Goal: Information Seeking & Learning: Learn about a topic

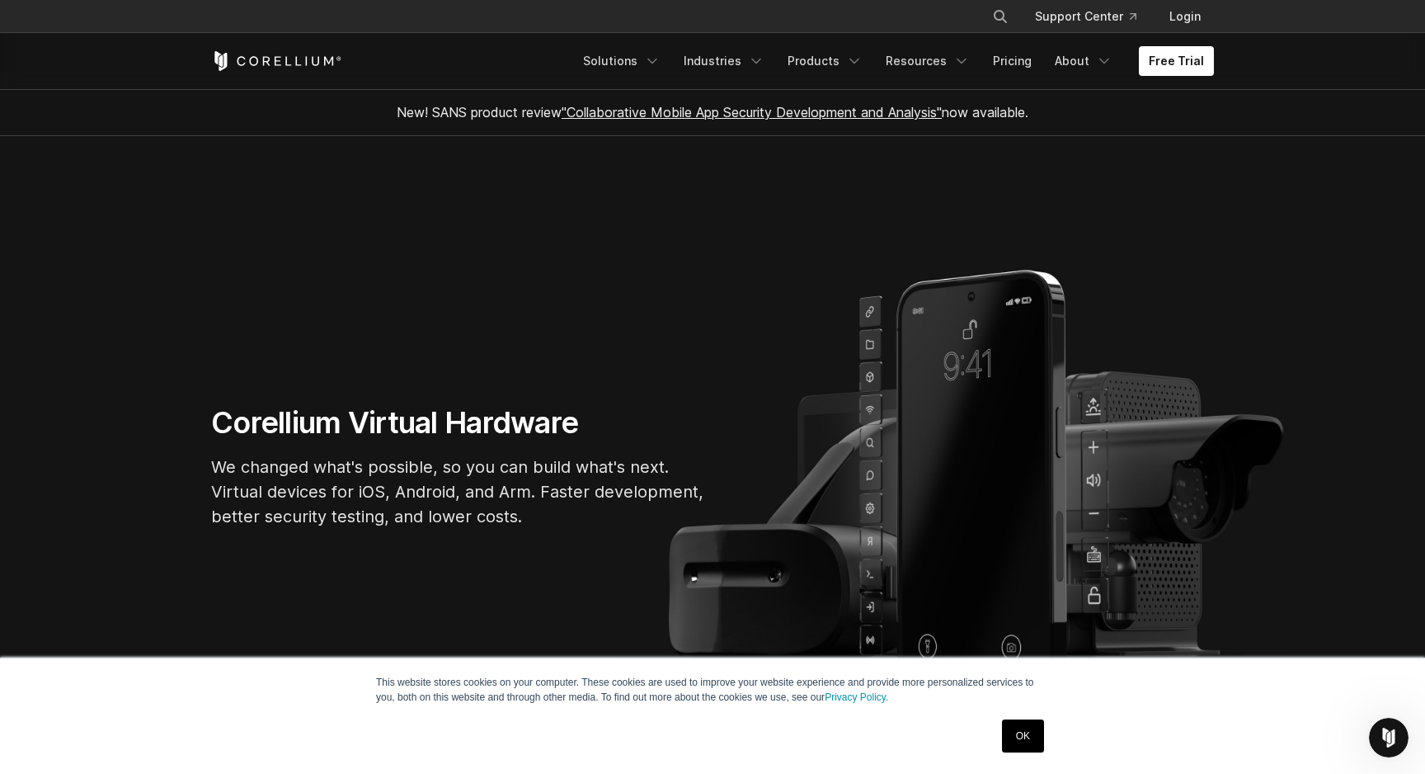
drag, startPoint x: 182, startPoint y: 46, endPoint x: 357, endPoint y: 69, distance: 176.4
click at [357, 69] on header "× Search our site... Support Center Login" at bounding box center [712, 45] width 1425 height 90
drag, startPoint x: 176, startPoint y: 40, endPoint x: 415, endPoint y: 73, distance: 241.5
click at [415, 73] on header "× Search our site... Support Center Login" at bounding box center [712, 45] width 1425 height 90
drag, startPoint x: 538, startPoint y: 51, endPoint x: 1122, endPoint y: 92, distance: 585.4
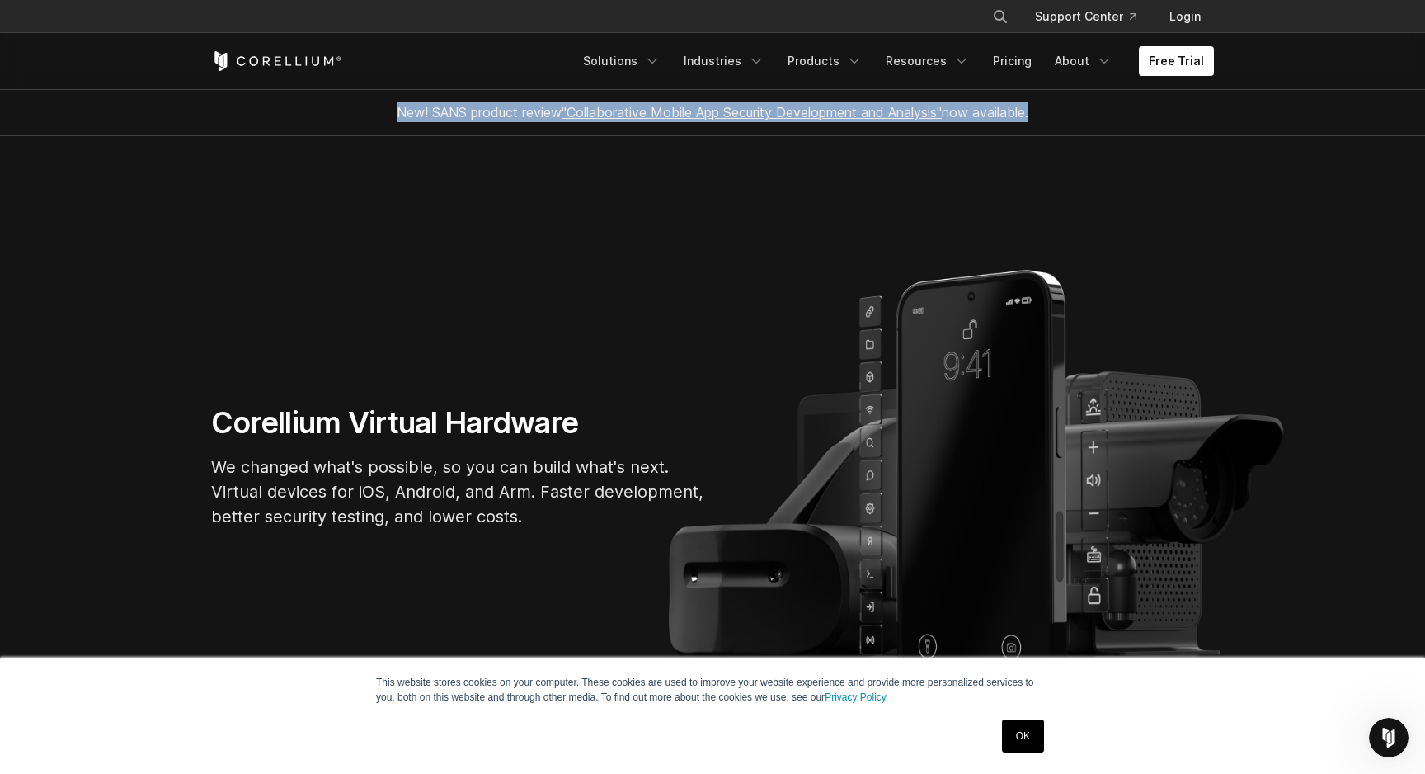
drag, startPoint x: 371, startPoint y: 111, endPoint x: 1086, endPoint y: 105, distance: 715.2
click at [1086, 105] on div "New! SANS product review "Collaborative Mobile App Security Development and Ana…" at bounding box center [713, 112] width 1036 height 46
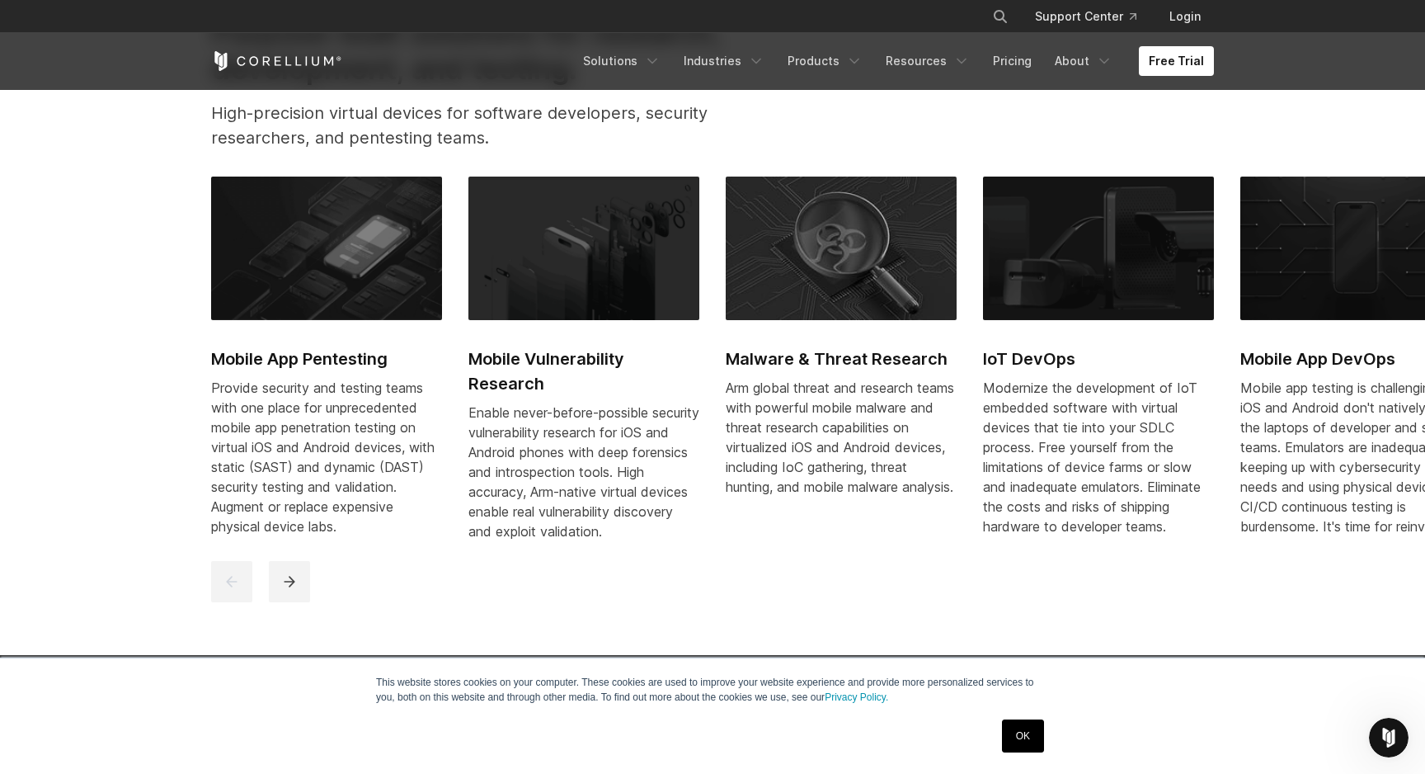
scroll to position [850, 0]
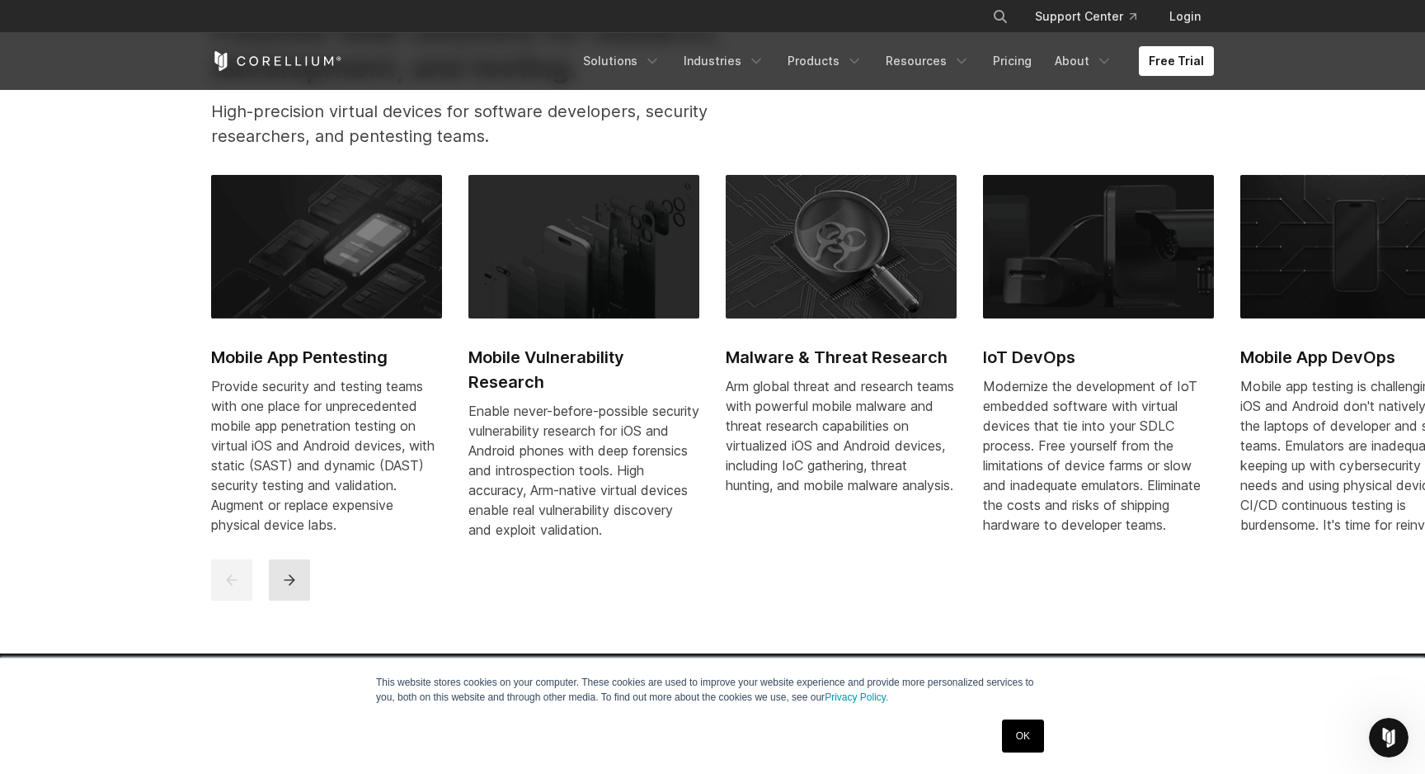
click at [292, 585] on icon "next" at bounding box center [289, 579] width 11 height 11
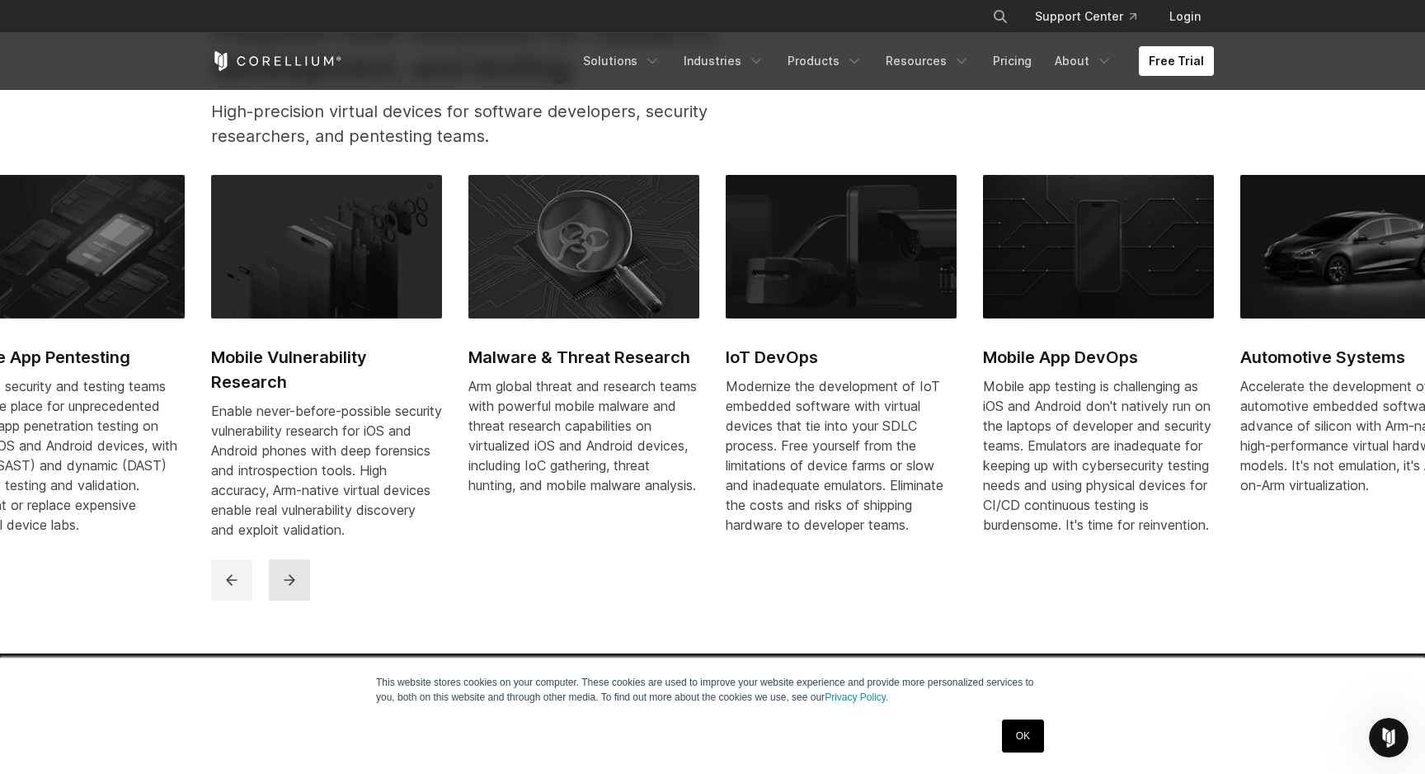
click at [292, 585] on icon "next" at bounding box center [289, 579] width 11 height 11
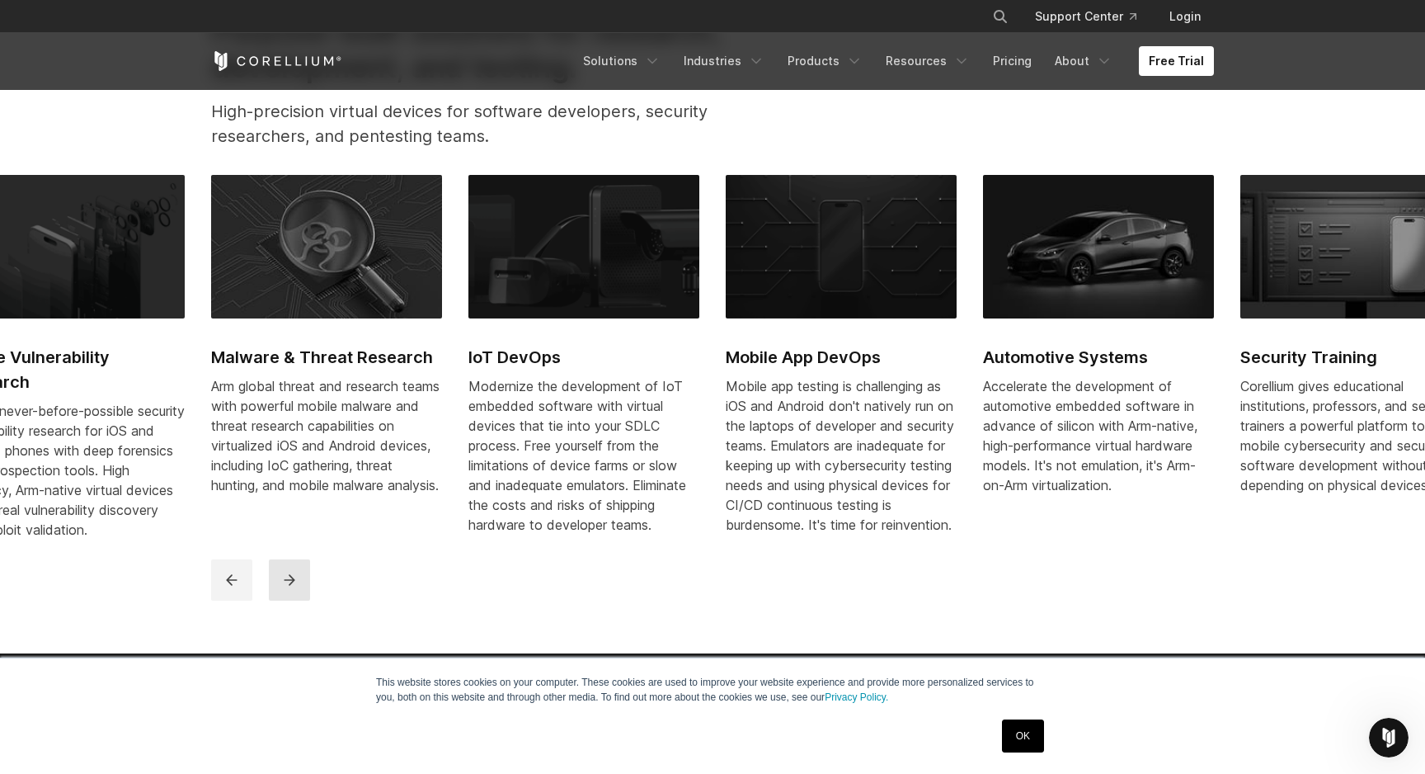
click at [292, 585] on icon "next" at bounding box center [289, 579] width 11 height 11
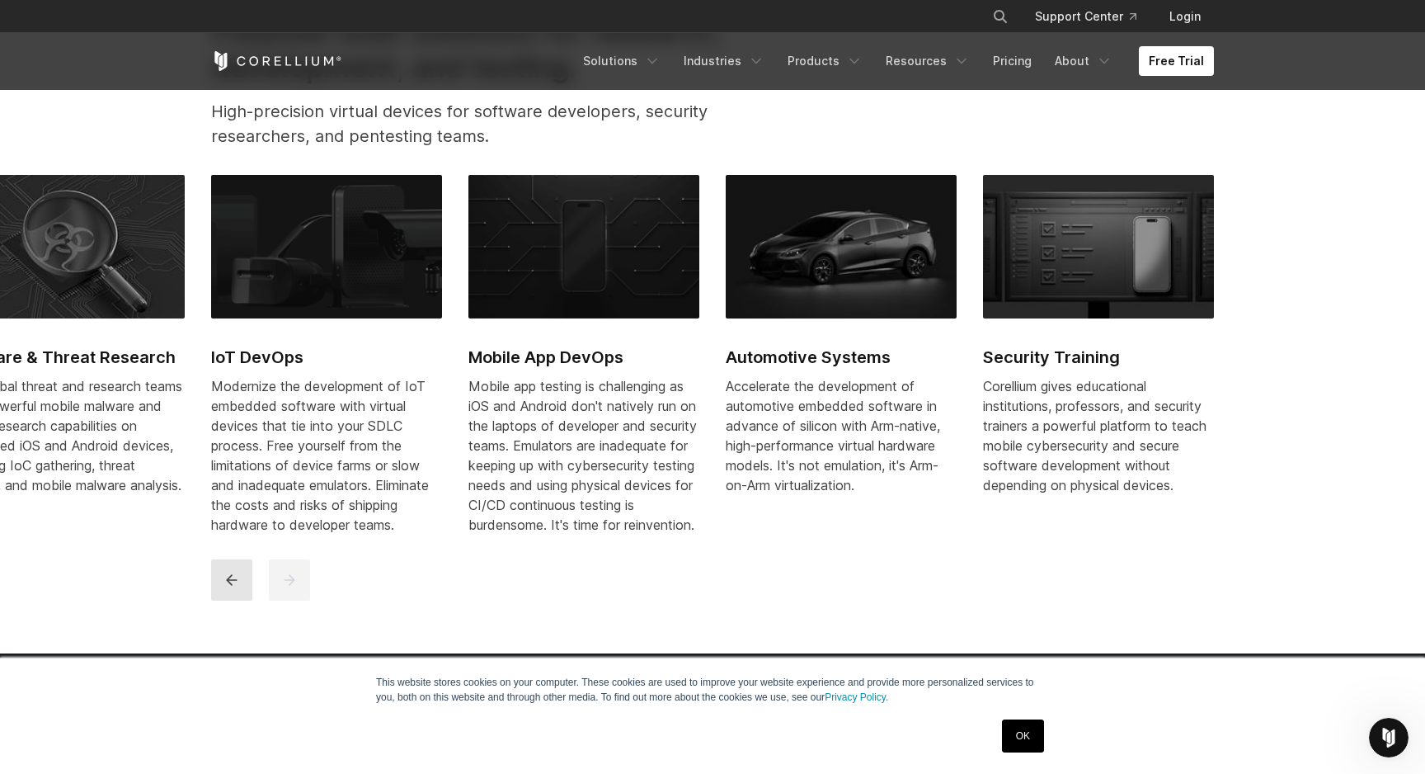
click at [235, 588] on icon "previous" at bounding box center [232, 580] width 16 height 16
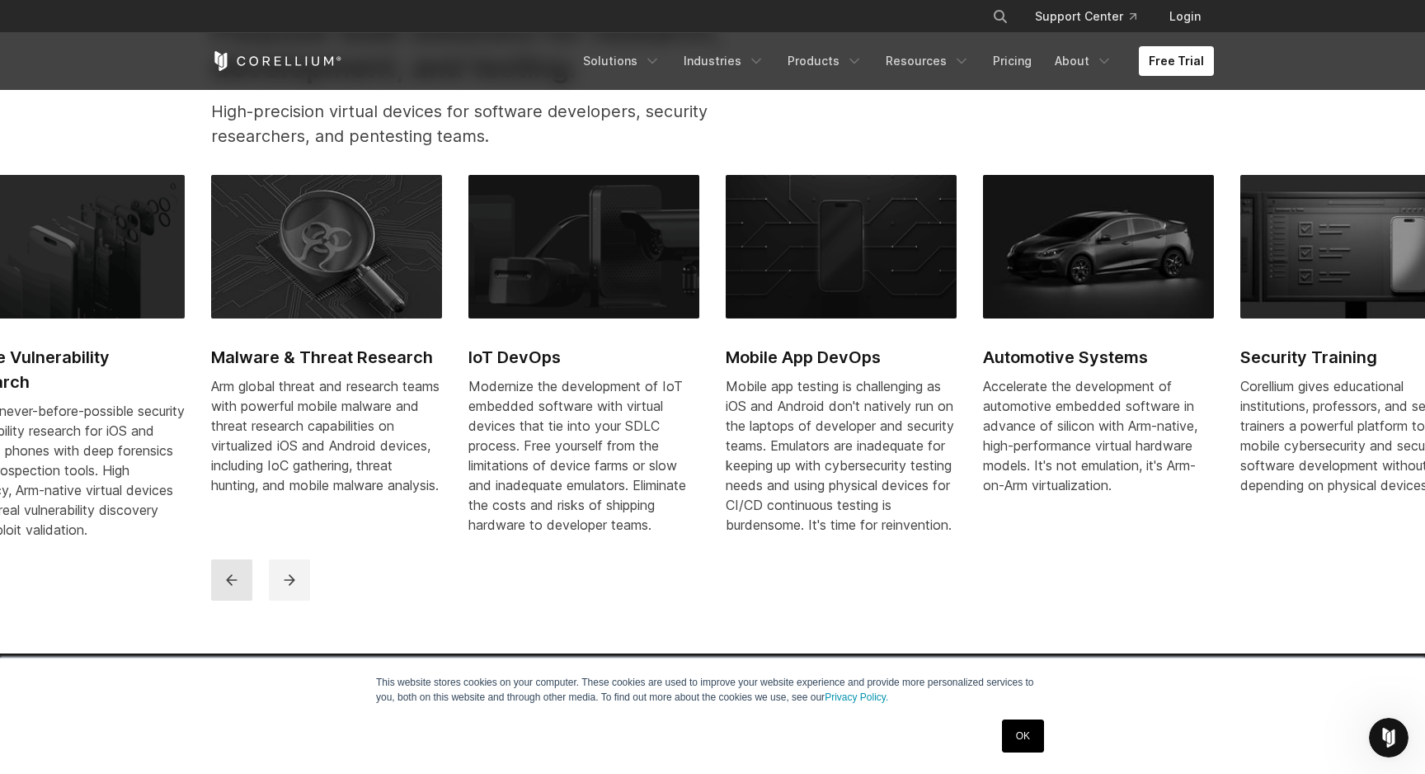
click at [235, 588] on icon "previous" at bounding box center [232, 580] width 16 height 16
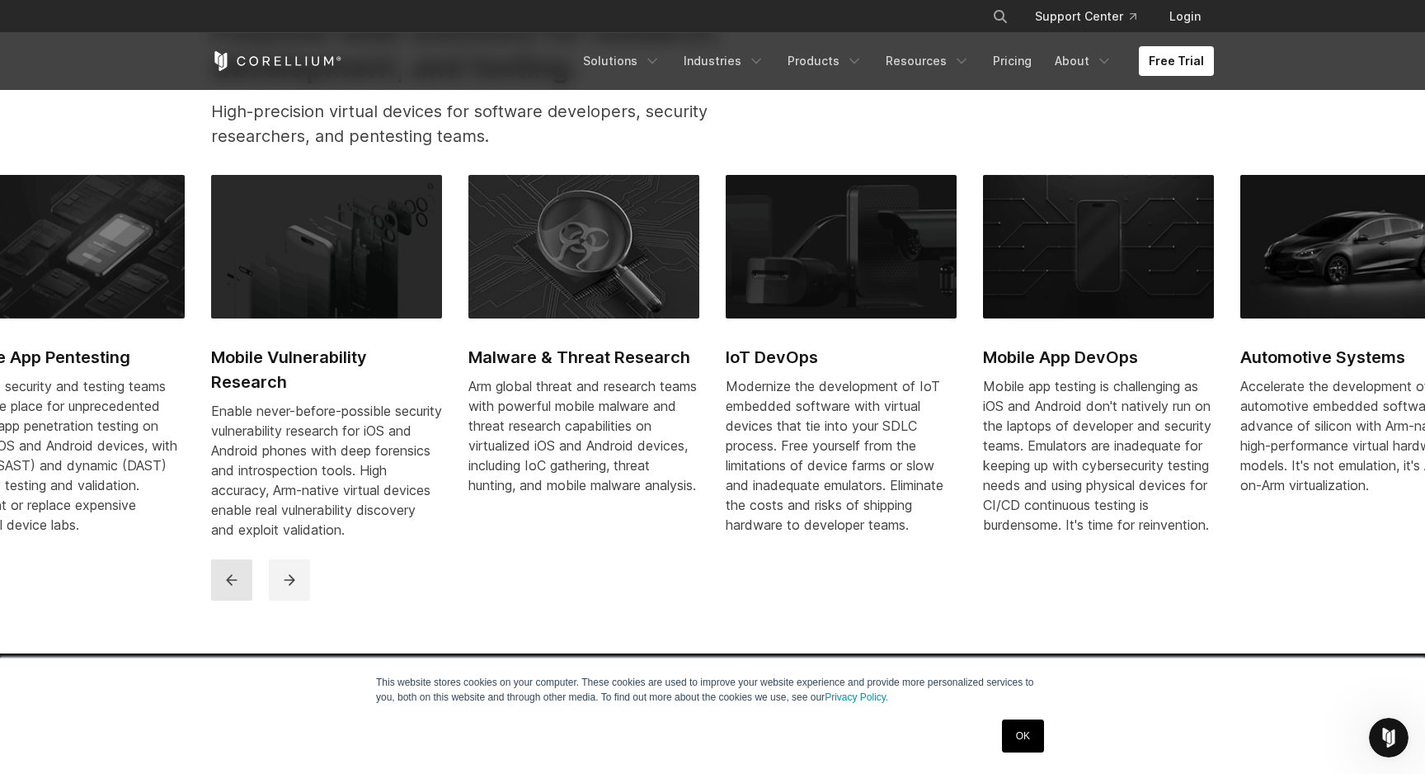
click at [235, 588] on icon "previous" at bounding box center [232, 580] width 16 height 16
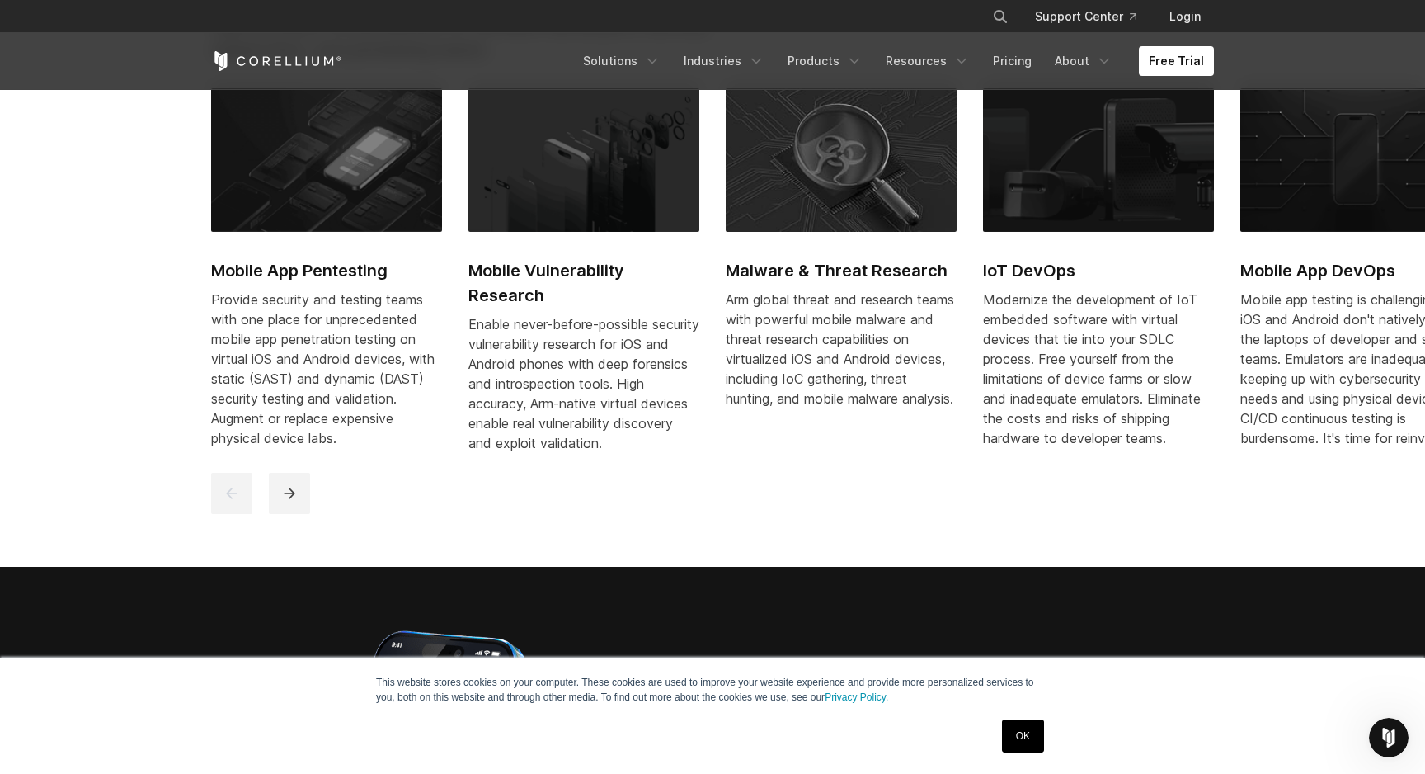
scroll to position [907, 0]
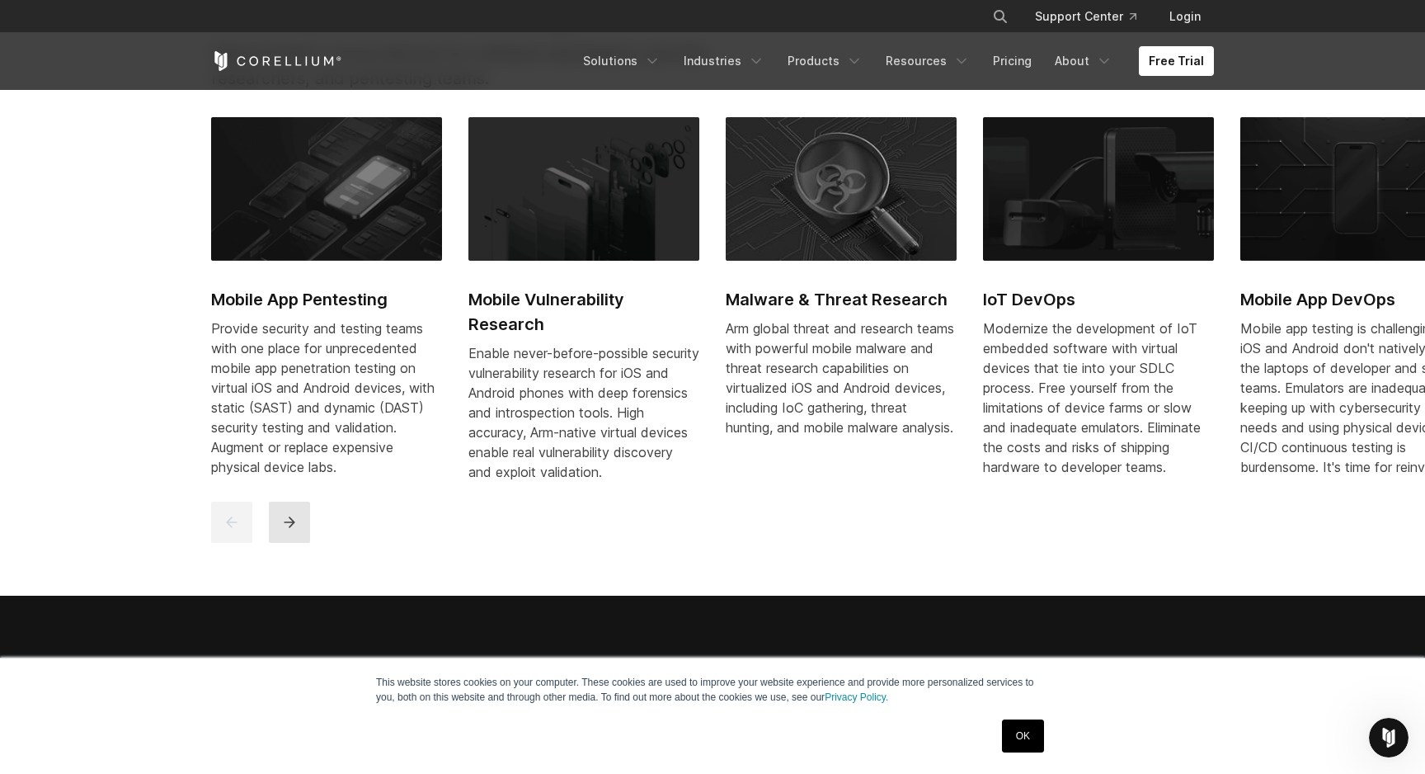
click at [294, 529] on icon "next" at bounding box center [289, 522] width 16 height 16
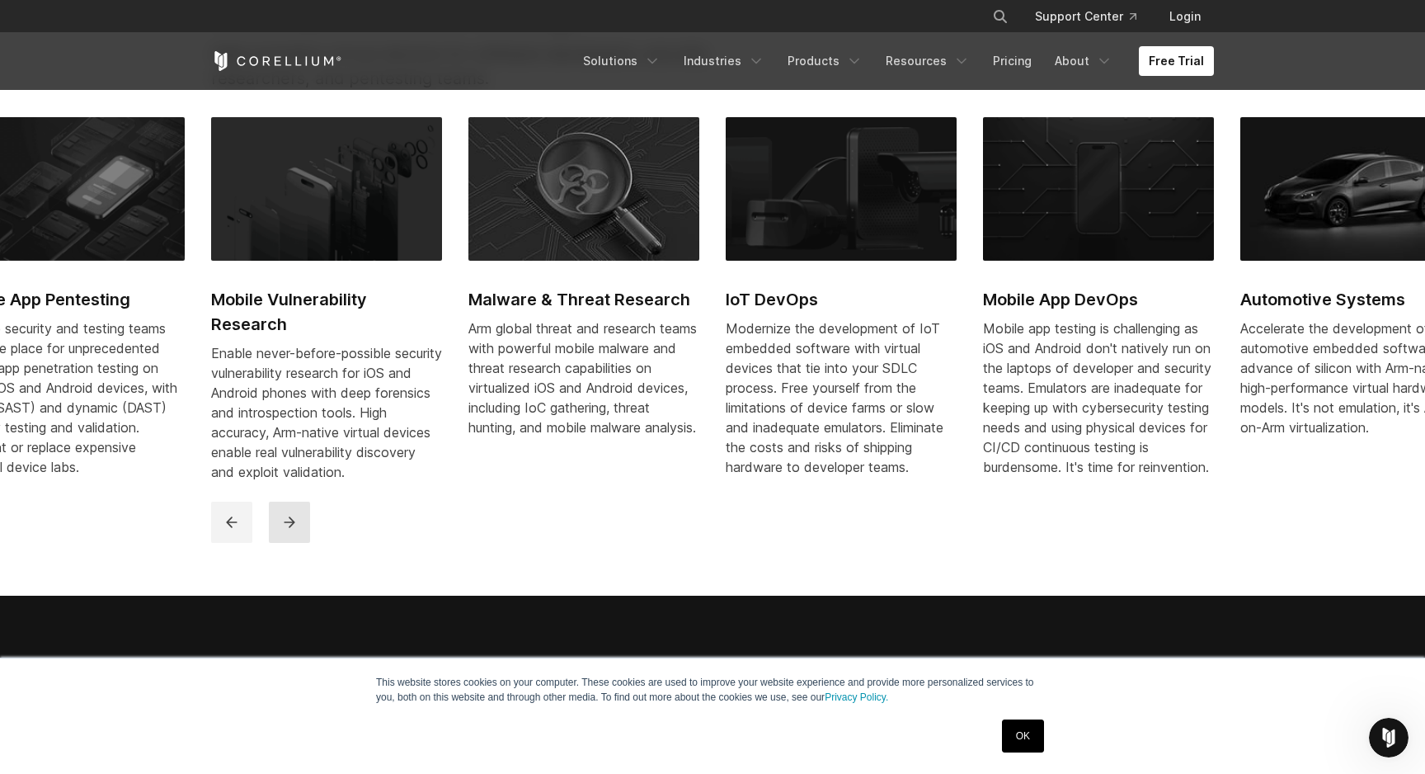
click at [294, 529] on icon "next" at bounding box center [289, 522] width 16 height 16
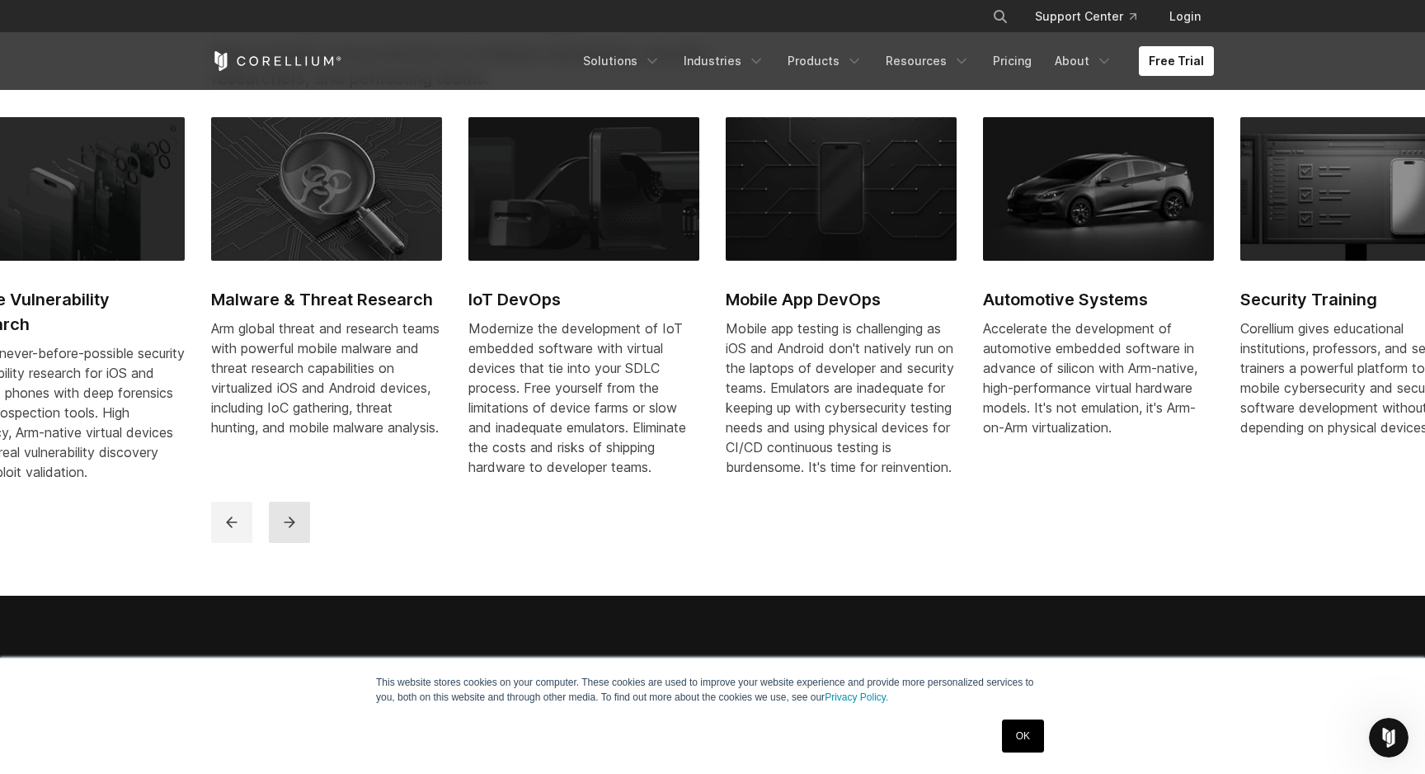
click at [294, 529] on icon "next" at bounding box center [289, 522] width 16 height 16
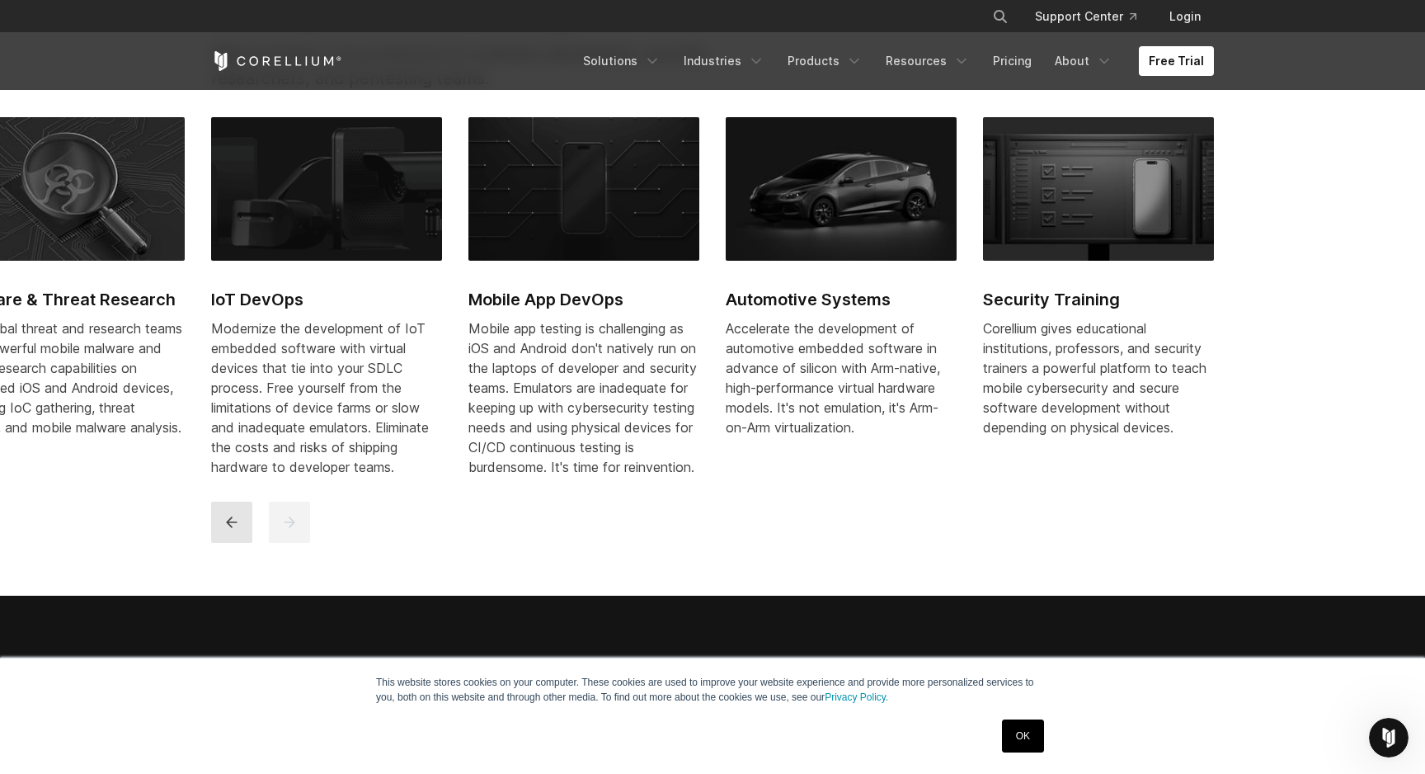
click at [233, 530] on icon "previous" at bounding box center [232, 522] width 16 height 16
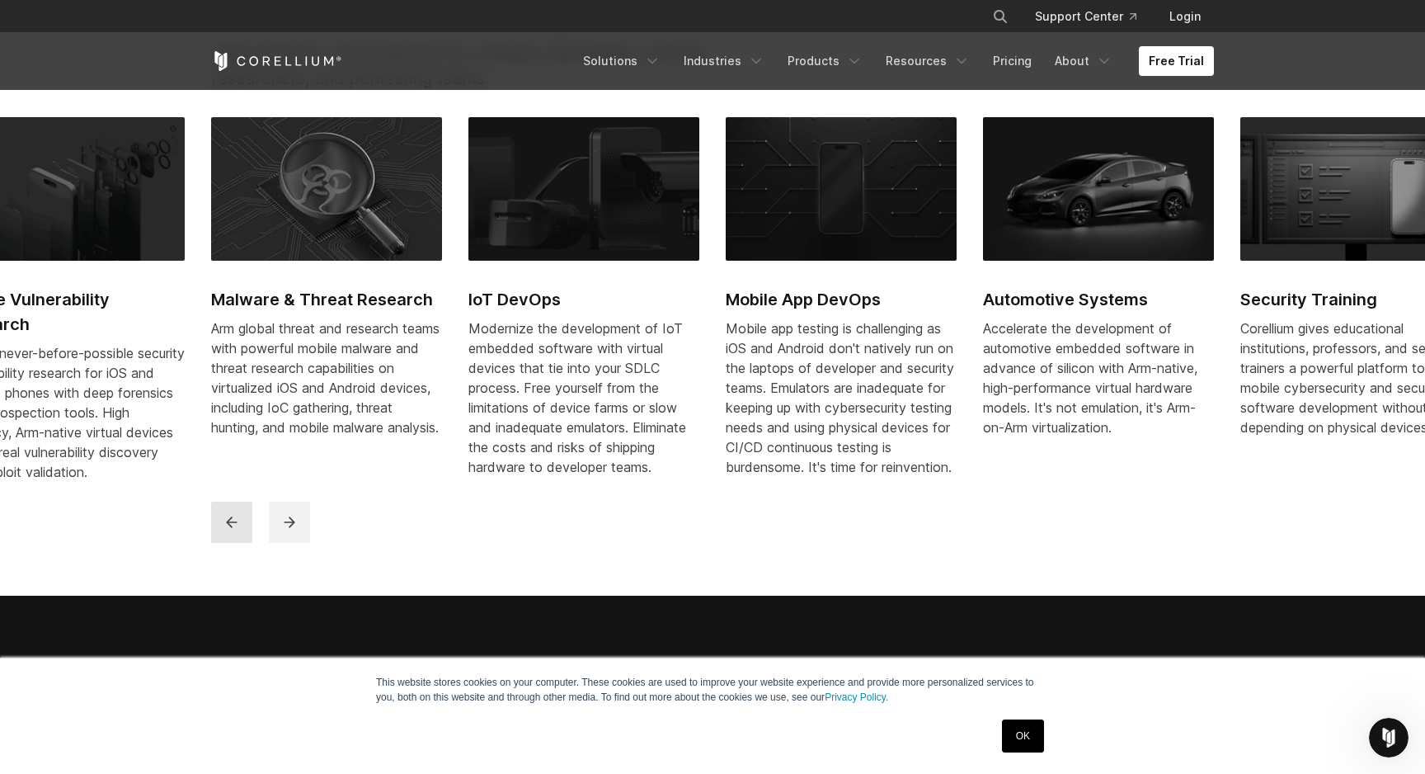
click at [233, 530] on icon "previous" at bounding box center [232, 522] width 16 height 16
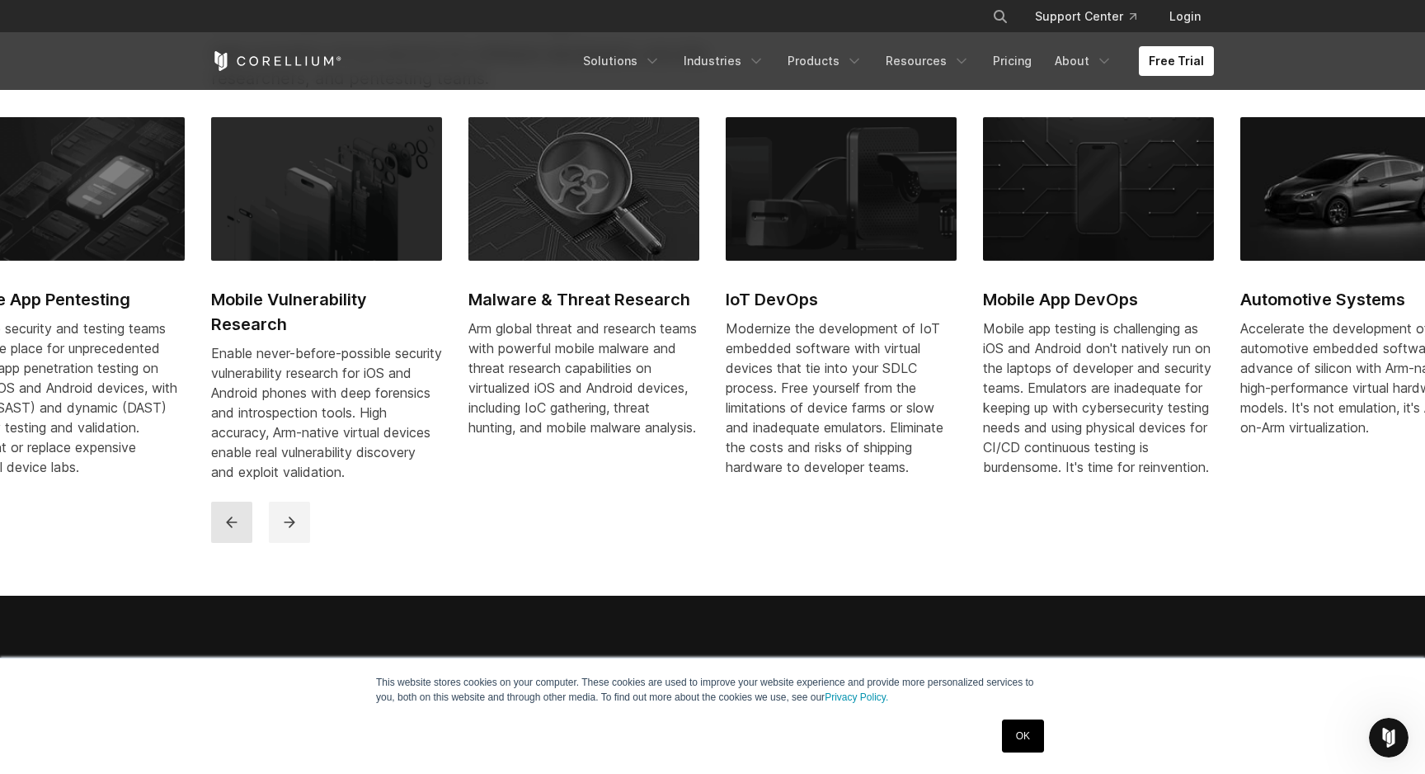
click at [233, 530] on icon "previous" at bounding box center [232, 522] width 16 height 16
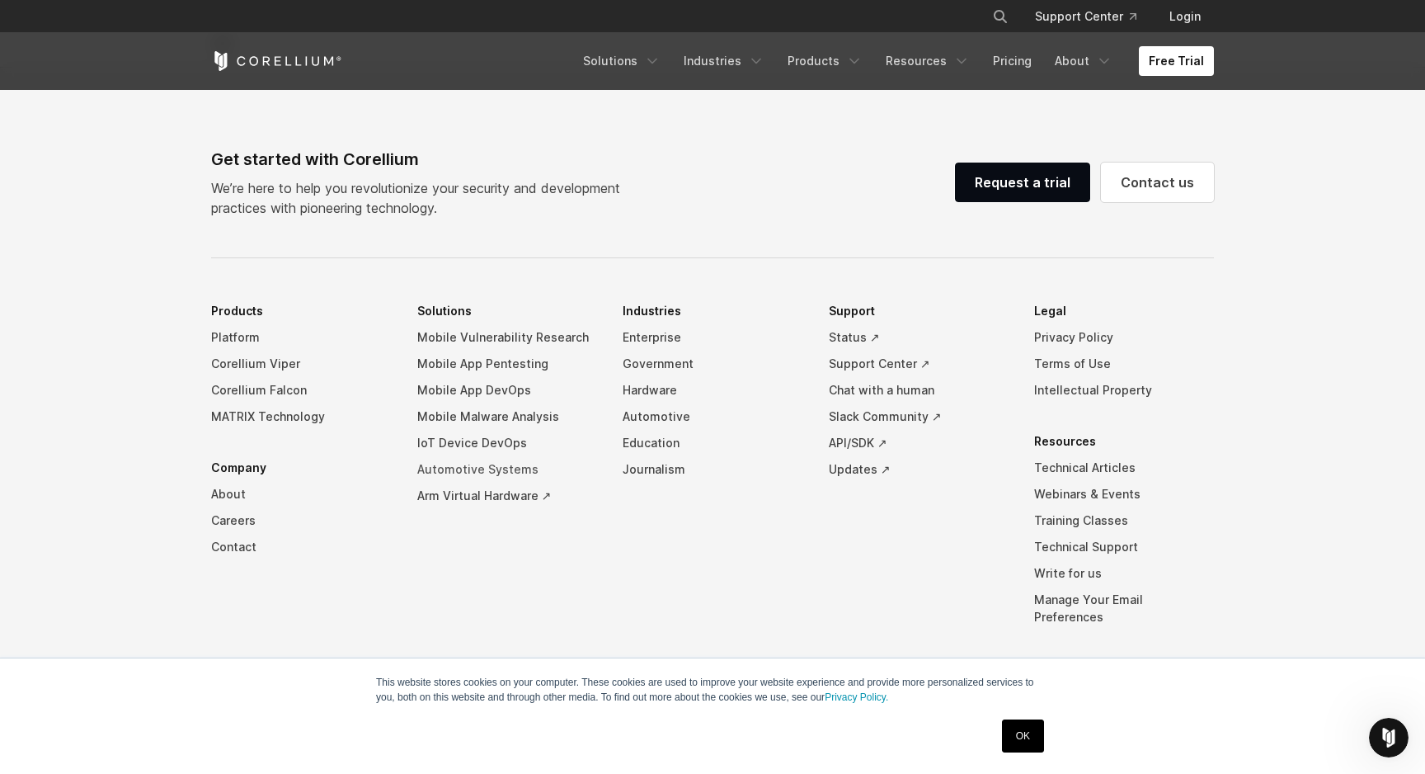
scroll to position [3872, 0]
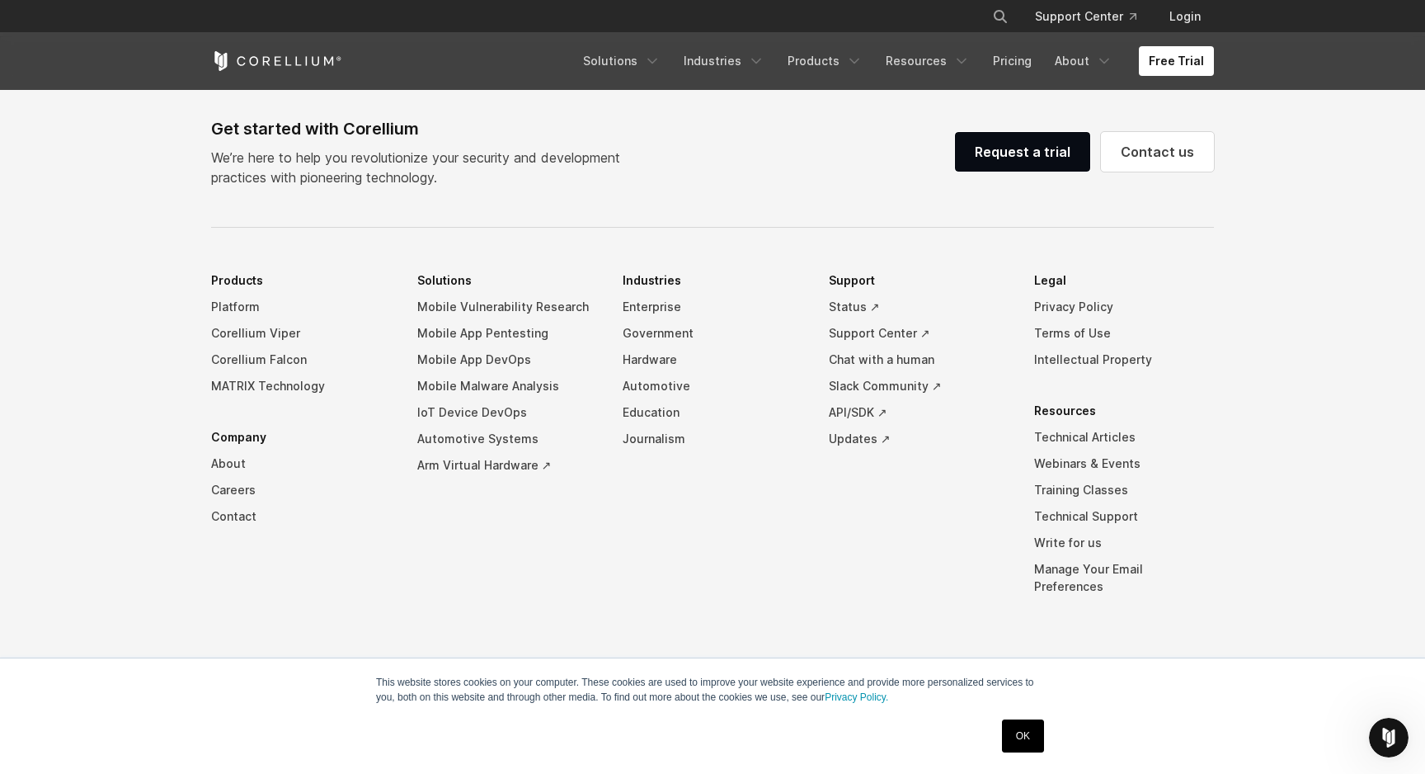
drag, startPoint x: 183, startPoint y: 283, endPoint x: 820, endPoint y: 580, distance: 702.6
click at [820, 580] on footer "Get started with Corellium We’re here to help you revolutionize your security a…" at bounding box center [712, 407] width 1425 height 740
drag, startPoint x: 206, startPoint y: 290, endPoint x: 501, endPoint y: 521, distance: 374.3
click at [500, 521] on div "Get started with Corellium We’re here to help you revolutionize your security a…" at bounding box center [713, 430] width 1036 height 628
drag, startPoint x: 239, startPoint y: 293, endPoint x: 294, endPoint y: 385, distance: 107.7
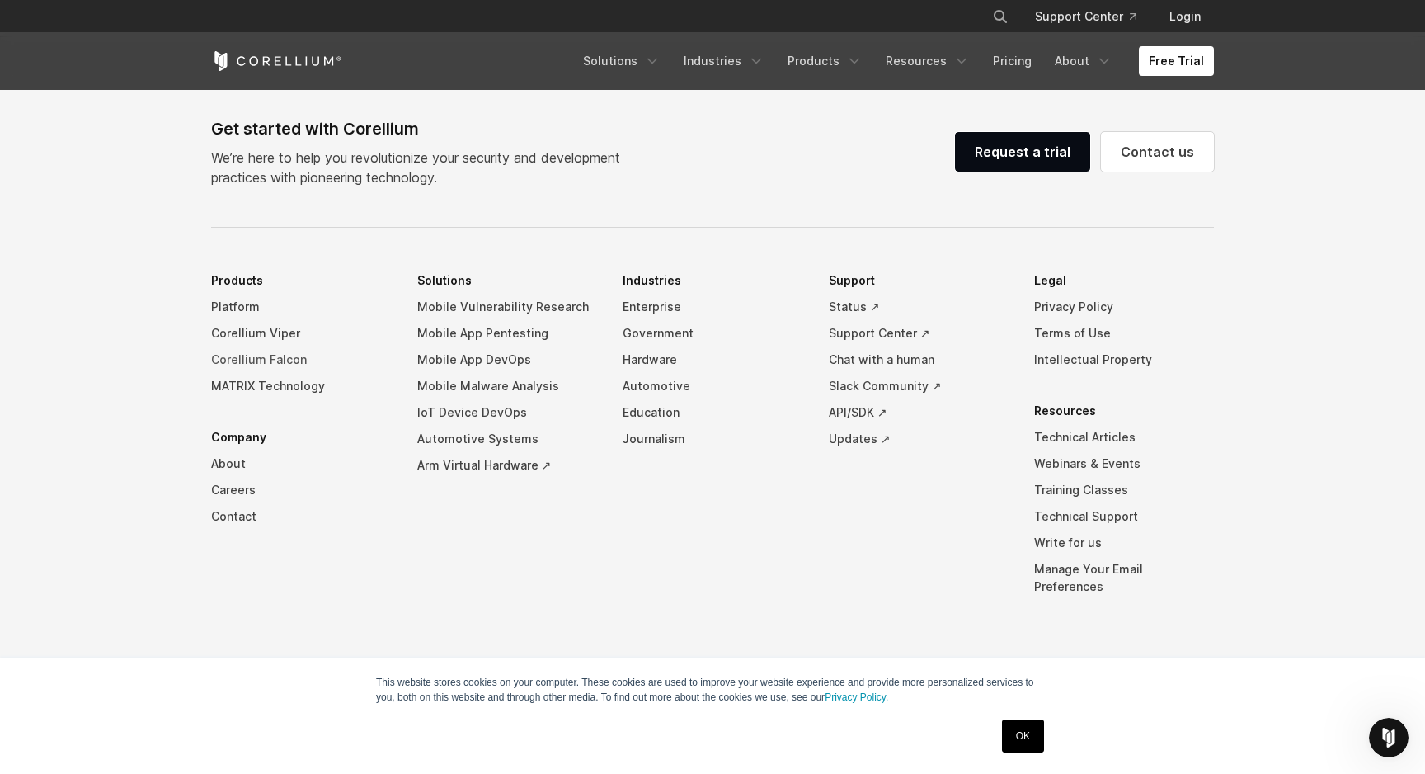
click at [294, 385] on li "Products Platform Corellium Viper Corellium Falcon MATRIX Technology" at bounding box center [301, 333] width 180 height 132
drag, startPoint x: 211, startPoint y: 293, endPoint x: 950, endPoint y: 556, distance: 784.5
click at [950, 556] on ul "Products Platform Corellium Viper Corellium Falcon MATRIX Technology Company Ab…" at bounding box center [712, 445] width 1003 height 357
drag, startPoint x: 214, startPoint y: 141, endPoint x: 512, endPoint y: 201, distance: 304.6
click at [512, 201] on div "Get started with Corellium We’re here to help you revolutionize your security a…" at bounding box center [713, 430] width 1036 height 628
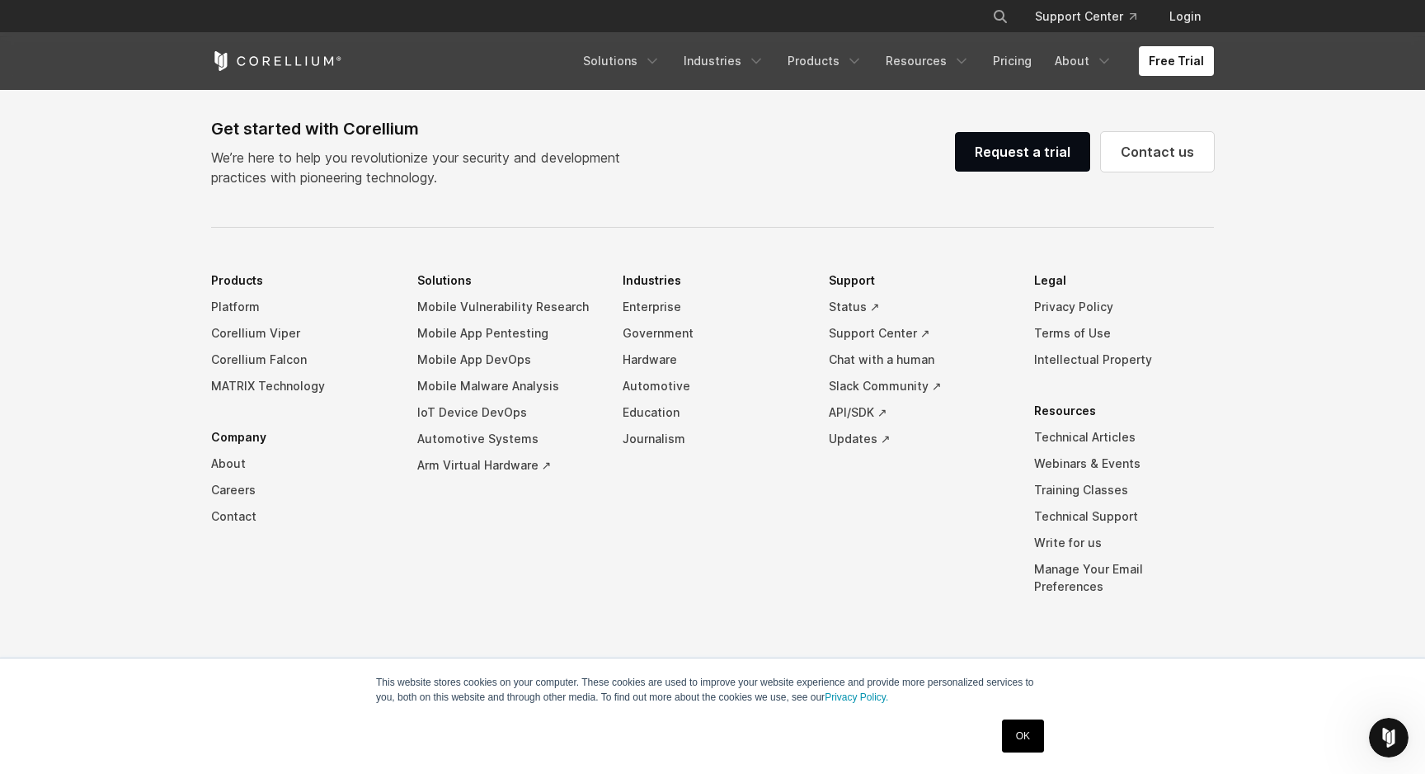
click at [1021, 730] on link "OK" at bounding box center [1023, 735] width 42 height 33
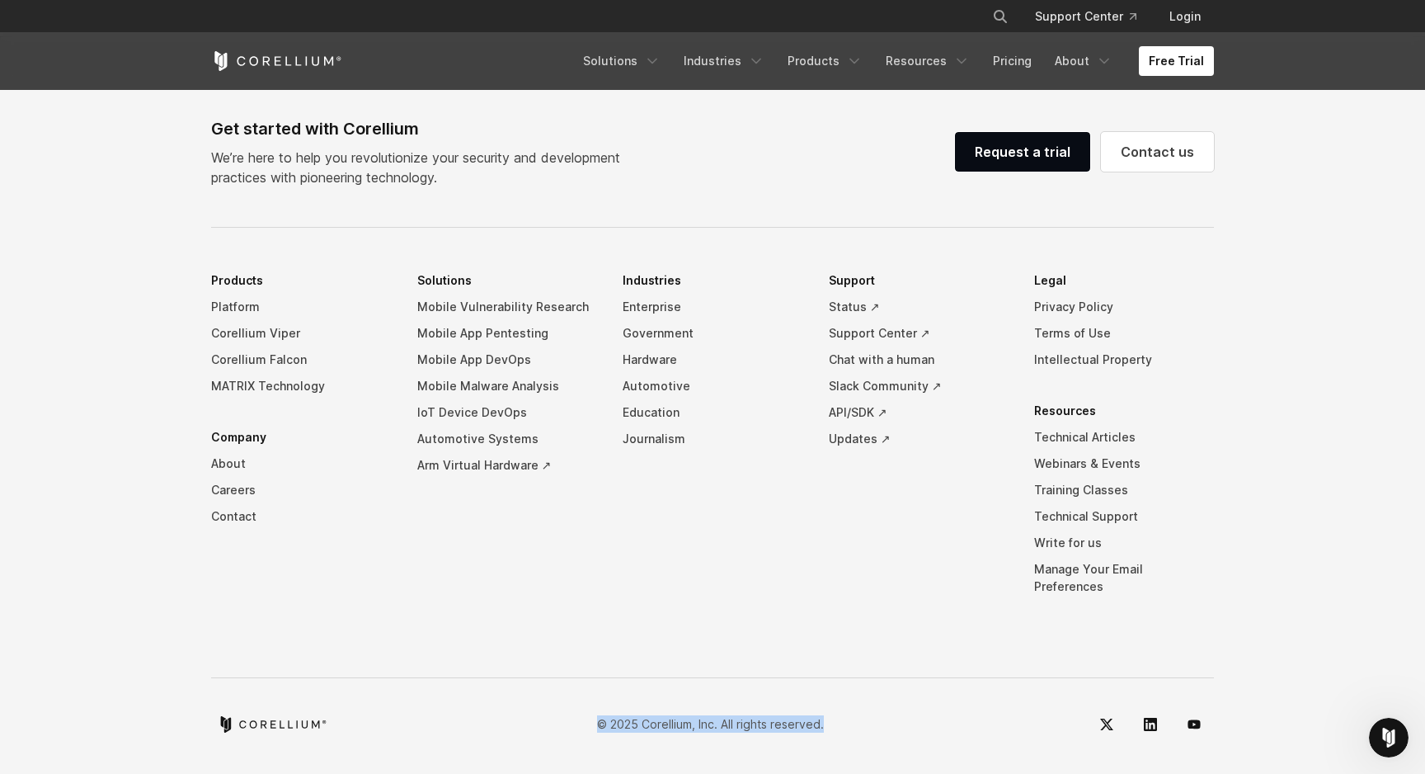
drag, startPoint x: 841, startPoint y: 716, endPoint x: 649, endPoint y: 692, distance: 193.7
click at [649, 692] on div "Get started with Corellium We’re here to help you revolutionize your security a…" at bounding box center [713, 430] width 1036 height 628
drag, startPoint x: 181, startPoint y: 704, endPoint x: 387, endPoint y: 730, distance: 207.9
click at [387, 730] on footer "Get started with Corellium We’re here to help you revolutionize your security a…" at bounding box center [712, 407] width 1425 height 740
drag, startPoint x: 200, startPoint y: 704, endPoint x: 586, endPoint y: 731, distance: 387.0
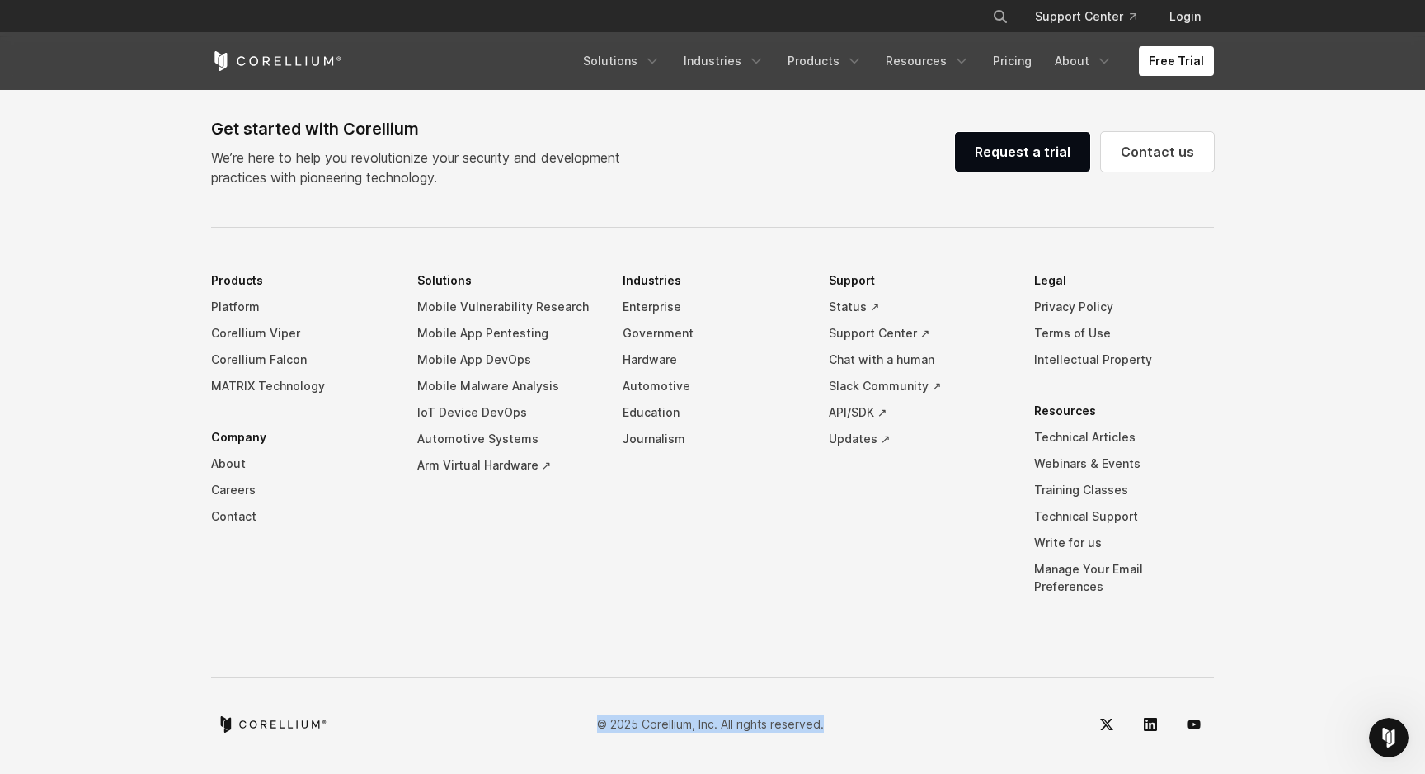
click at [586, 731] on div "Get started with Corellium We’re here to help you revolutionize your security a…" at bounding box center [713, 430] width 1036 height 628
click at [774, 587] on li "Industries Enterprise Government Hardware Automotive Education Journalism" at bounding box center [713, 445] width 180 height 357
drag, startPoint x: 1024, startPoint y: 374, endPoint x: 1178, endPoint y: 376, distance: 154.3
click at [1178, 376] on ul "Products Platform Corellium Viper Corellium Falcon MATRIX Technology Company Ab…" at bounding box center [712, 445] width 1003 height 357
drag, startPoint x: 1030, startPoint y: 346, endPoint x: 1123, endPoint y: 347, distance: 93.2
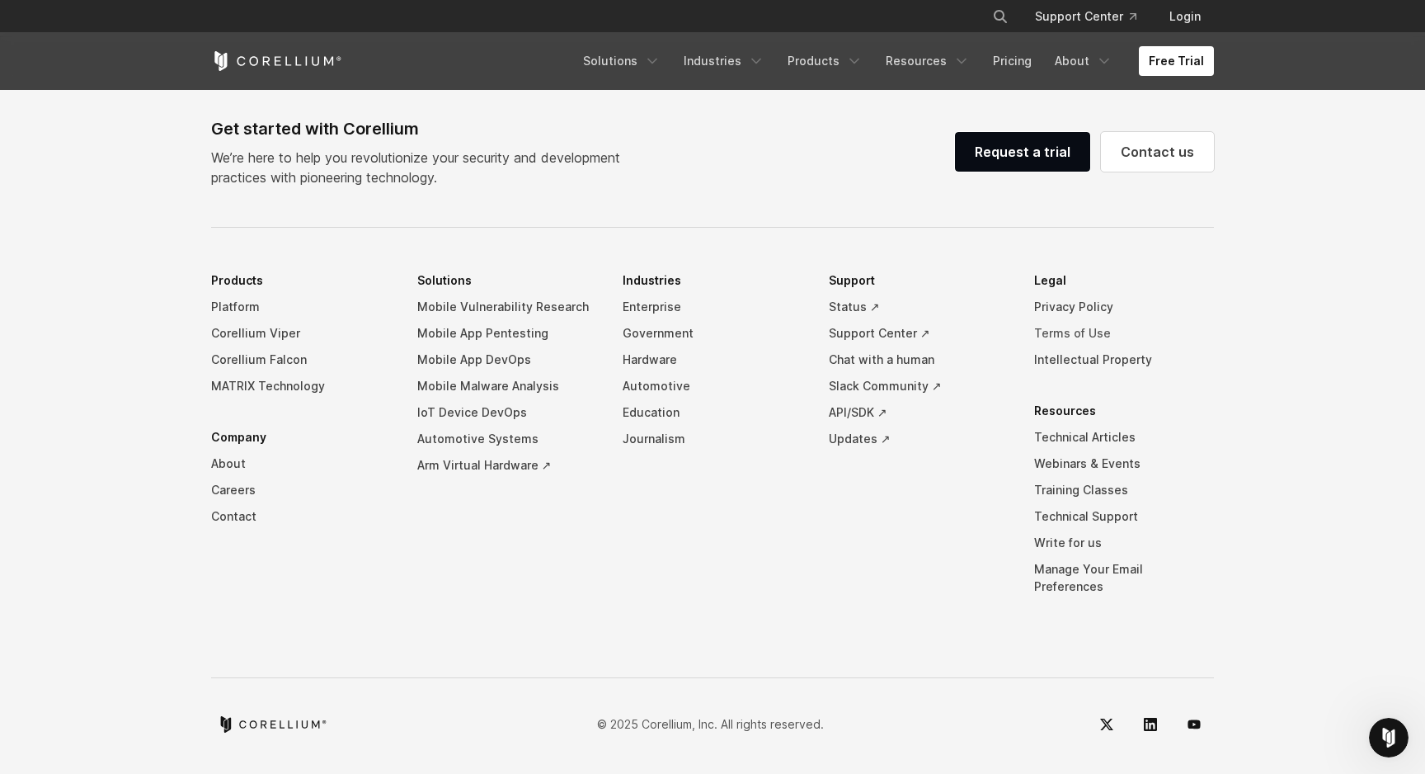
click at [1123, 347] on ul "Products Platform Corellium Viper Corellium Falcon MATRIX Technology Company Ab…" at bounding box center [712, 445] width 1003 height 357
click at [1097, 320] on link "Privacy Policy" at bounding box center [1124, 307] width 180 height 26
click at [1068, 346] on link "Terms of Use" at bounding box center [1124, 333] width 180 height 26
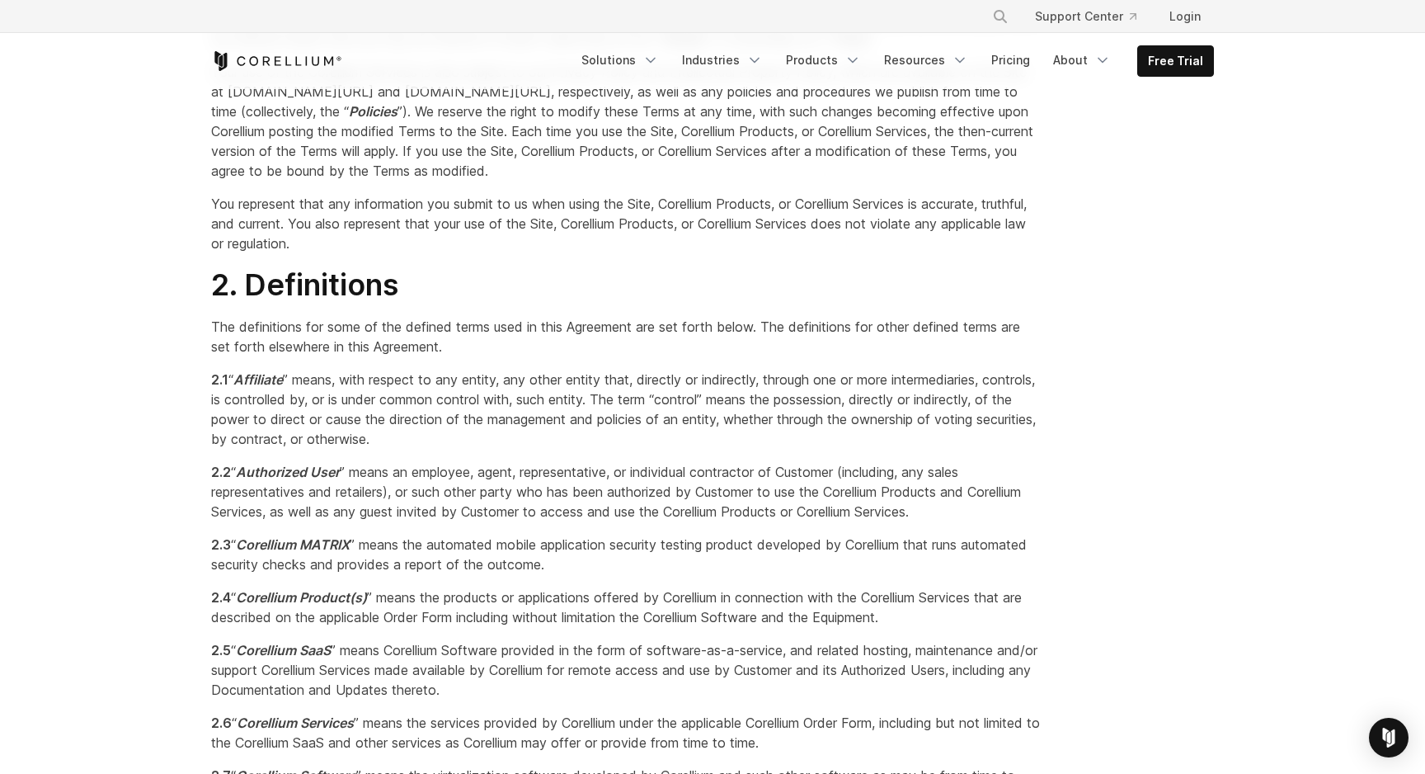
scroll to position [700, 0]
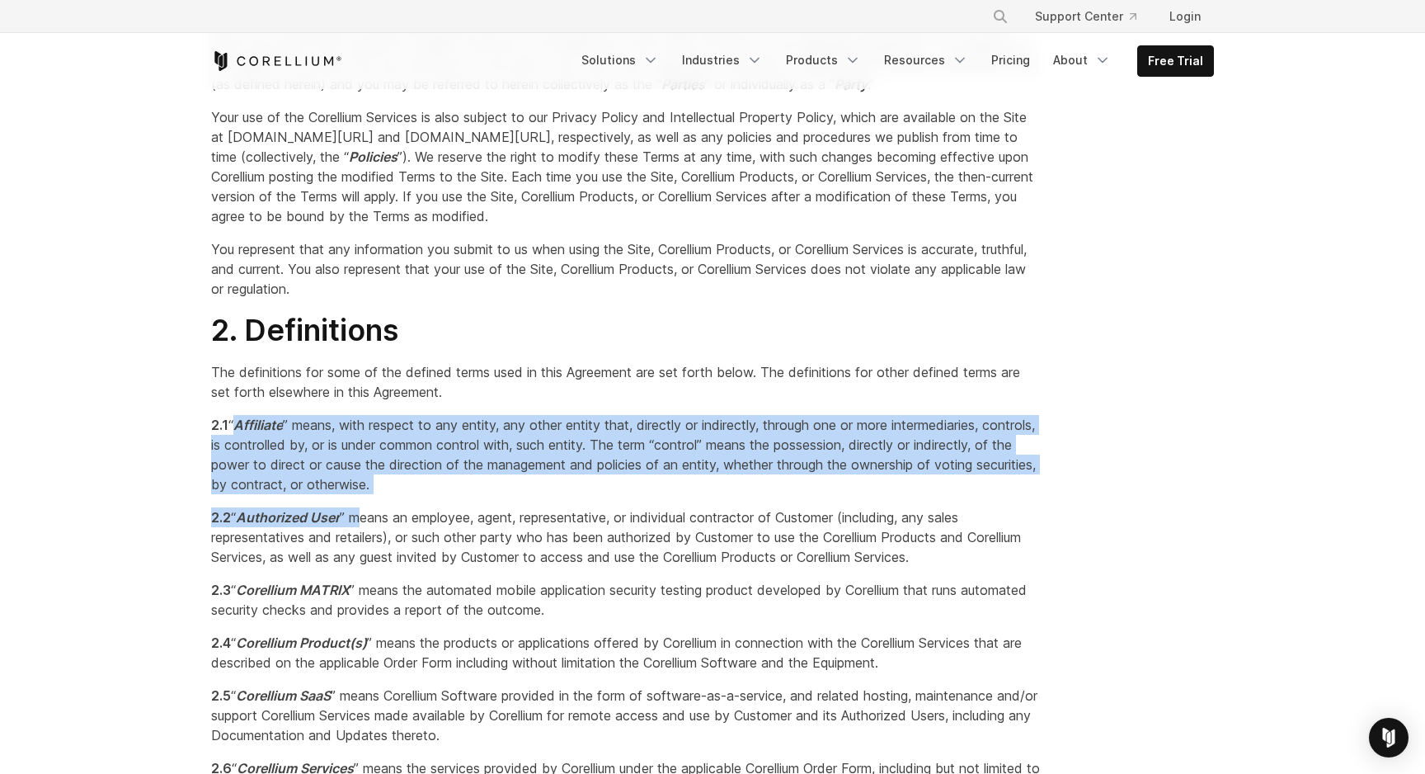
drag, startPoint x: 268, startPoint y: 444, endPoint x: 399, endPoint y: 532, distance: 158.1
click at [399, 532] on span "“ Authorized User ” means an employee, agent, representative, or individual con…" at bounding box center [616, 537] width 810 height 56
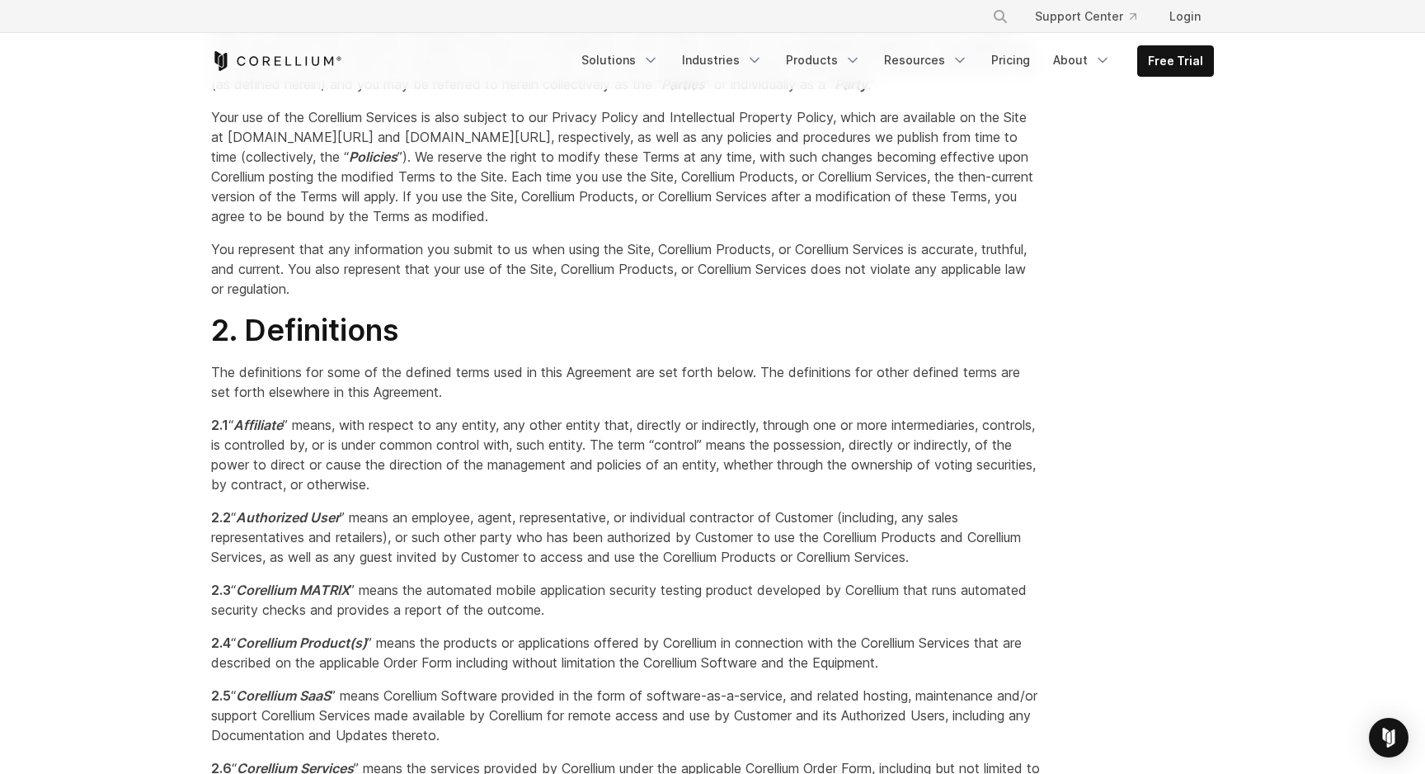
drag, startPoint x: 215, startPoint y: 396, endPoint x: 334, endPoint y: 513, distance: 166.8
drag, startPoint x: 318, startPoint y: 447, endPoint x: 270, endPoint y: 431, distance: 51.4
click at [247, 400] on span "The definitions for some of the defined terms used in this Agreement are set fo…" at bounding box center [615, 382] width 809 height 36
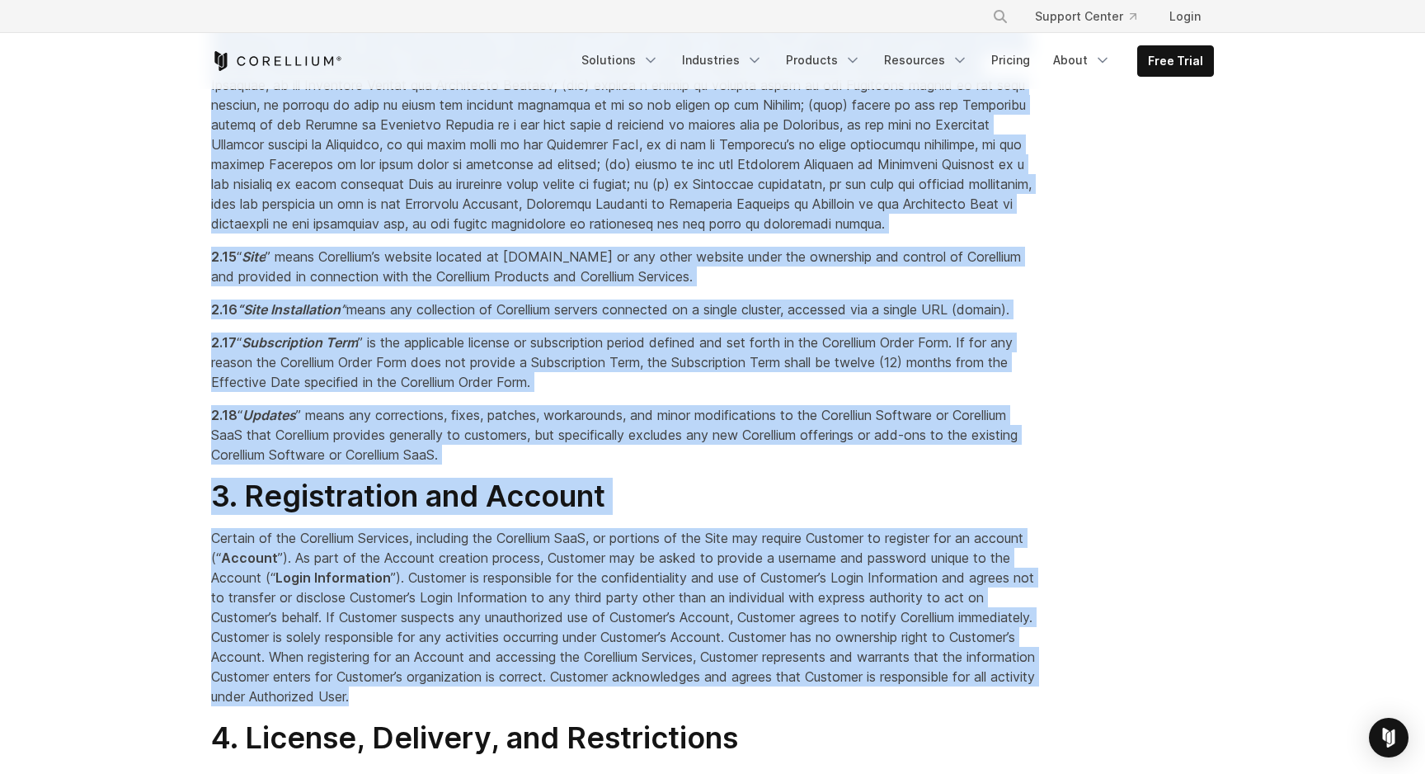
scroll to position [2462, 0]
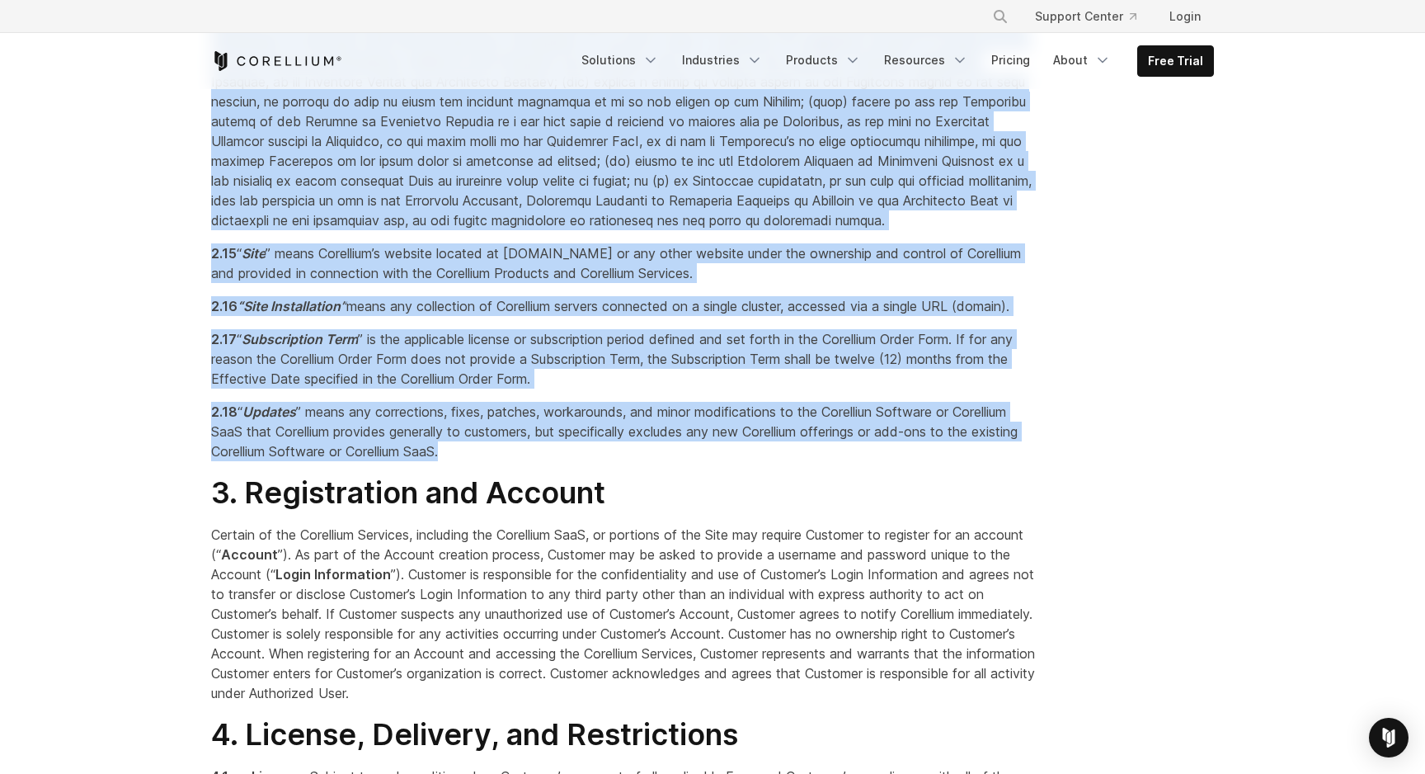
drag, startPoint x: 213, startPoint y: 392, endPoint x: 727, endPoint y: 513, distance: 528.0
click at [727, 461] on p "2.18 “ Updates ” means any corrections, fixes, patches, workarounds, and minor …" at bounding box center [626, 431] width 831 height 59
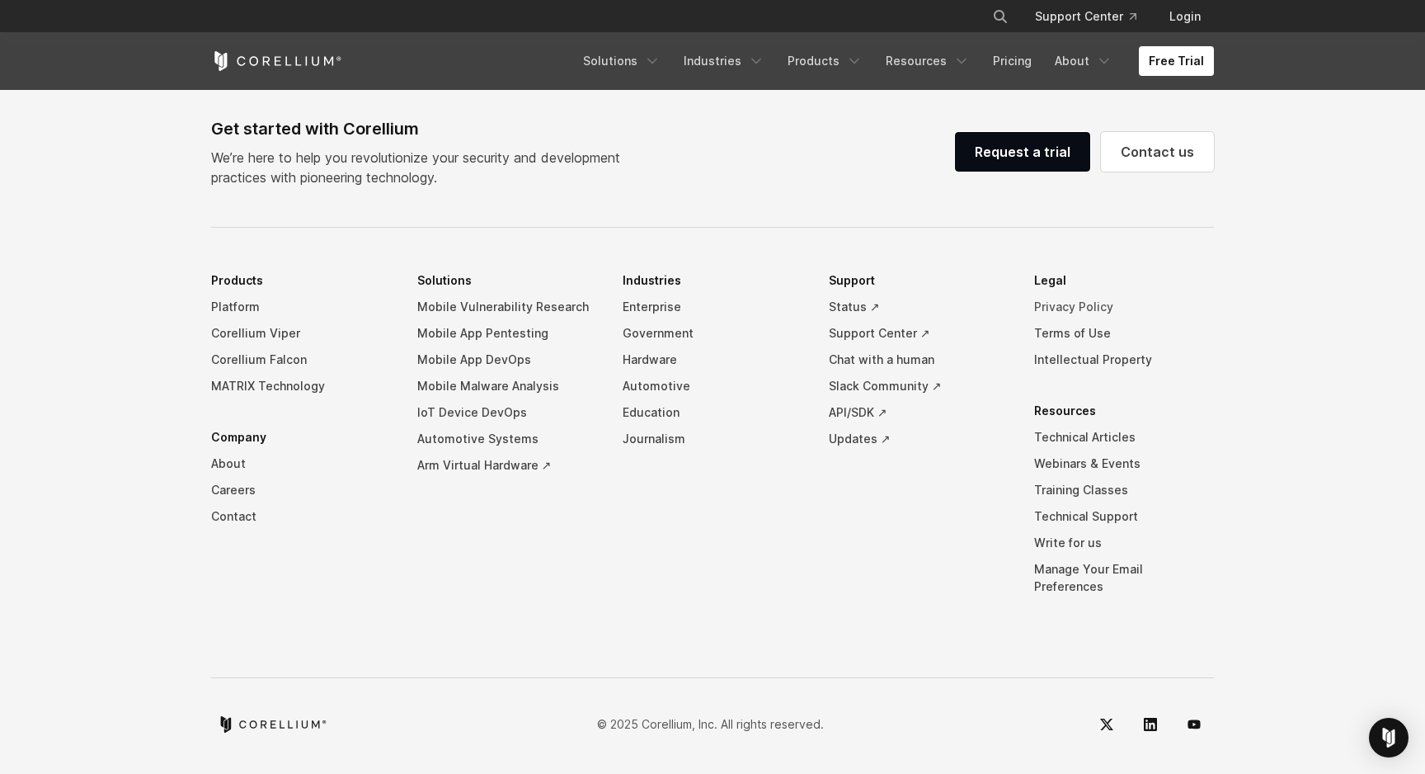
drag, startPoint x: 1029, startPoint y: 288, endPoint x: 1124, endPoint y: 317, distance: 99.2
click at [1124, 317] on ul "Products Platform Corellium Viper Corellium Falcon MATRIX Technology Company Ab…" at bounding box center [712, 445] width 1003 height 357
drag, startPoint x: 1029, startPoint y: 288, endPoint x: 1056, endPoint y: 288, distance: 27.2
click at [1056, 288] on ul "Products Platform Corellium Viper Corellium Falcon MATRIX Technology Company Ab…" at bounding box center [712, 445] width 1003 height 357
drag, startPoint x: 1043, startPoint y: 293, endPoint x: 1153, endPoint y: 393, distance: 148.9
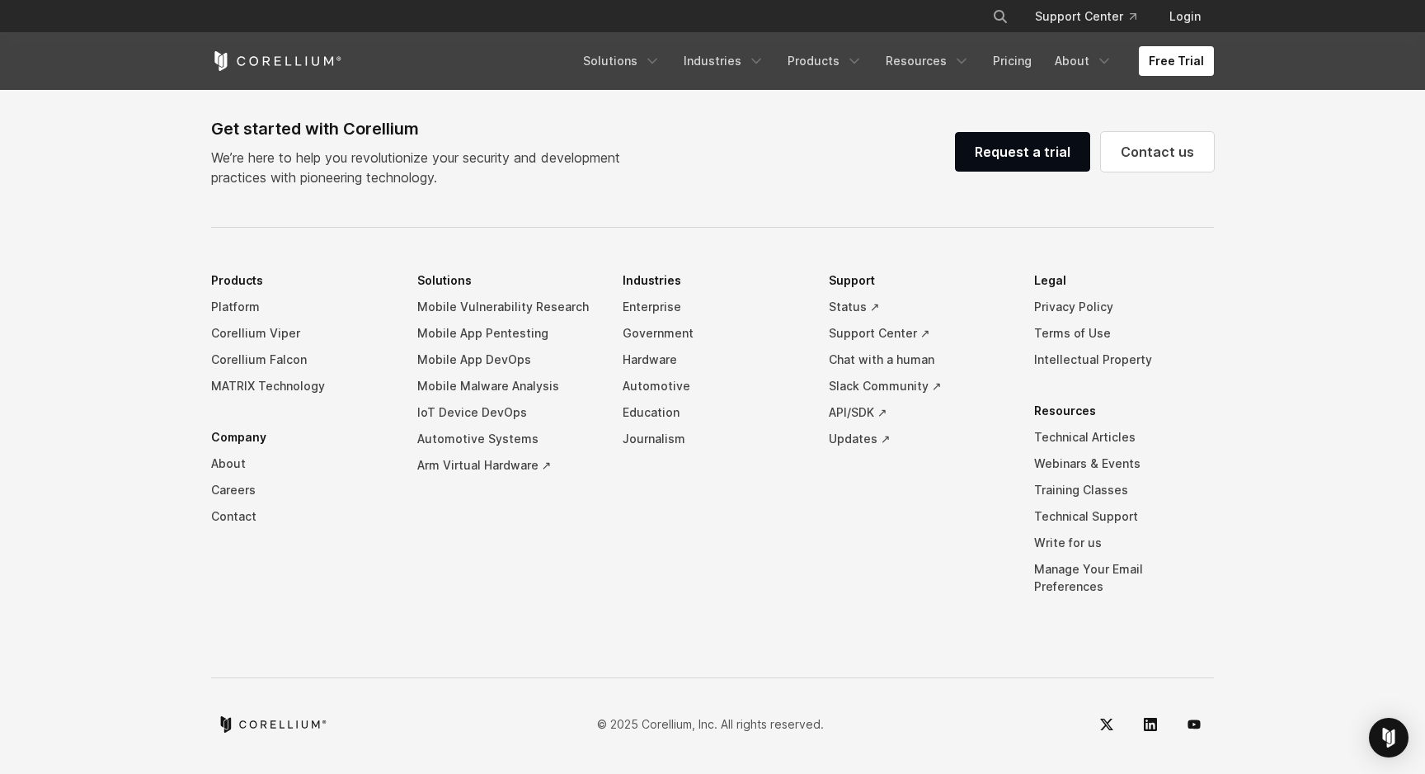
click at [1153, 394] on ul "Legal Privacy Policy Terms of Use Intellectual Property Resources Technical Art…" at bounding box center [1124, 445] width 180 height 357
drag, startPoint x: 1155, startPoint y: 402, endPoint x: 1065, endPoint y: 287, distance: 145.7
click at [1066, 287] on ul "Legal Privacy Policy Terms of Use Intellectual Property Resources Technical Art…" at bounding box center [1124, 445] width 180 height 357
drag, startPoint x: 1008, startPoint y: 260, endPoint x: 1165, endPoint y: 389, distance: 203.3
click at [1166, 389] on div "Get started with Corellium We’re here to help you revolutionize your security a…" at bounding box center [713, 430] width 1036 height 628
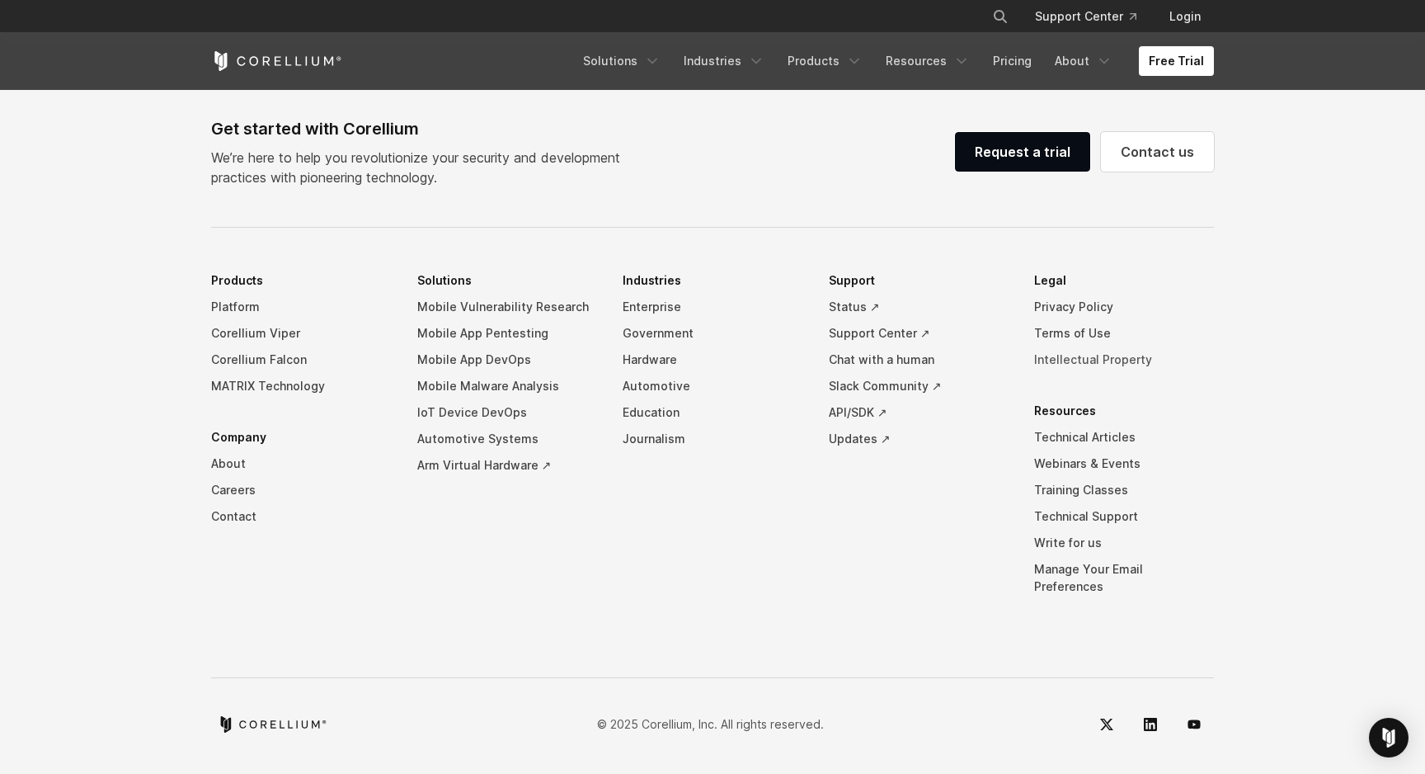
drag, startPoint x: 1027, startPoint y: 318, endPoint x: 1151, endPoint y: 371, distance: 134.5
click at [1151, 371] on ul "Products Platform Corellium Viper Corellium Falcon MATRIX Technology Company Ab…" at bounding box center [712, 445] width 1003 height 357
click at [1100, 372] on link "Intellectual Property" at bounding box center [1124, 359] width 180 height 26
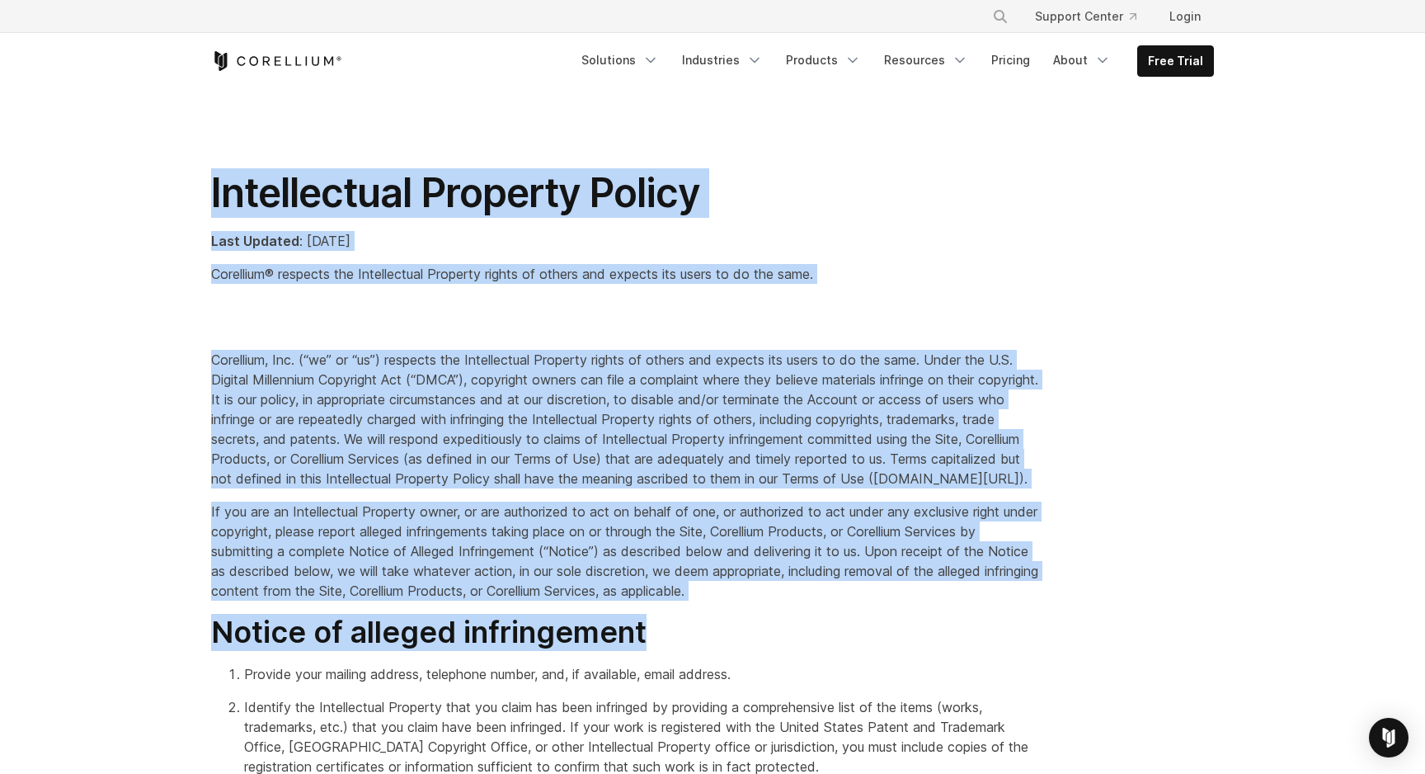
drag, startPoint x: 210, startPoint y: 193, endPoint x: 693, endPoint y: 654, distance: 668.0
click at [693, 651] on h2 "Notice of alleged infringement" at bounding box center [626, 632] width 831 height 37
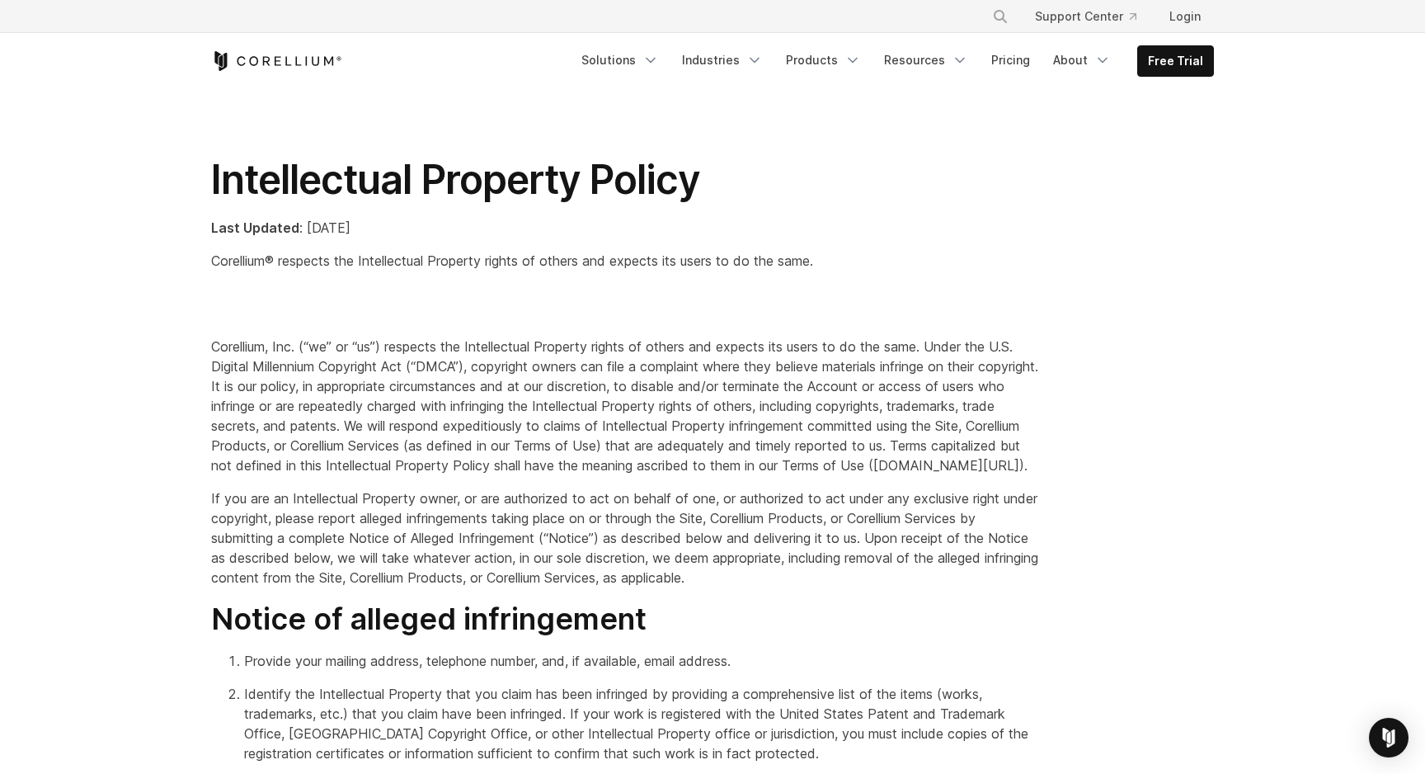
scroll to position [12, 0]
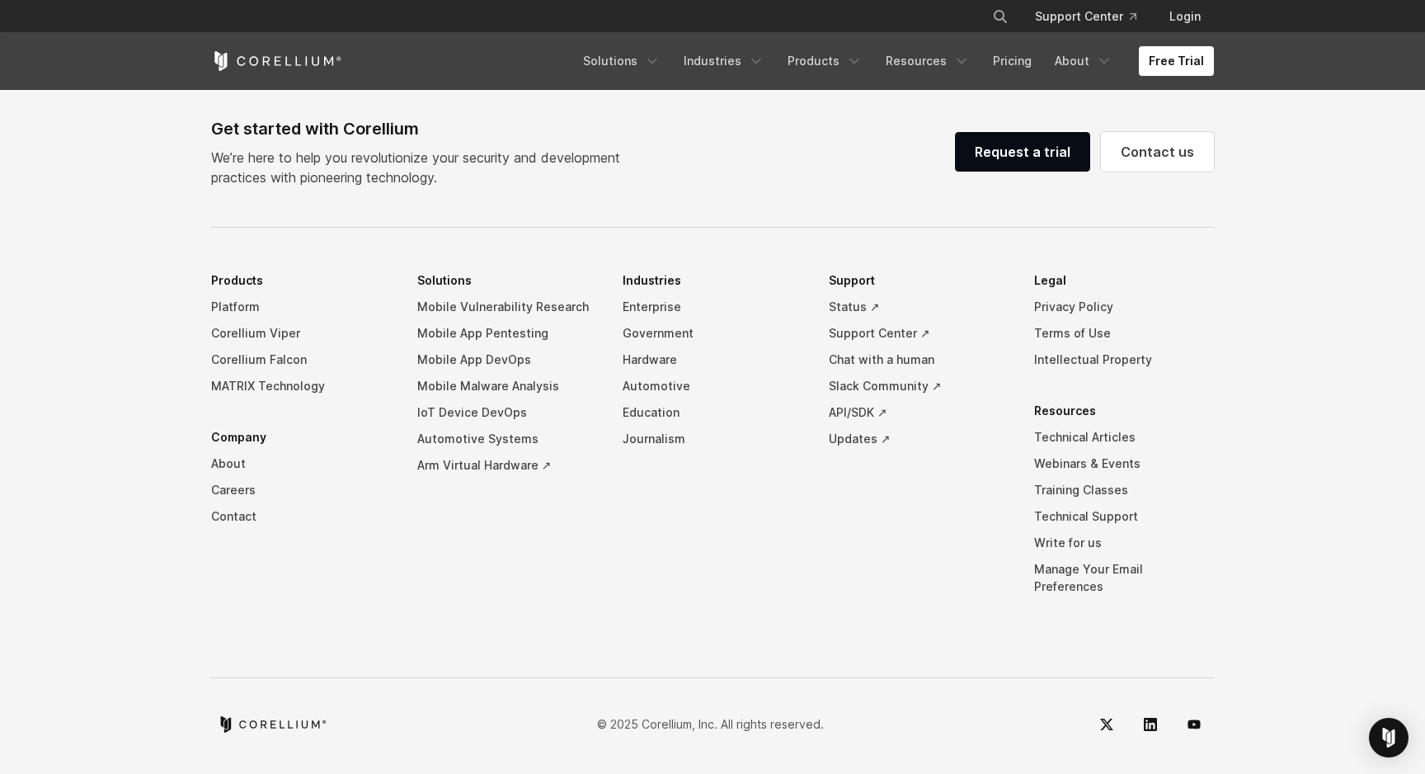
click at [940, 582] on li "Support Status ↗ Support Center ↗ Chat with a human Slack Community ↗ API/SDK ↗…" at bounding box center [919, 445] width 180 height 357
drag, startPoint x: 822, startPoint y: 350, endPoint x: 955, endPoint y: 353, distance: 133.7
click at [955, 353] on ul "Products Platform Corellium Viper Corellium Falcon MATRIX Technology Company Ab…" at bounding box center [712, 445] width 1003 height 357
drag, startPoint x: 202, startPoint y: 477, endPoint x: 299, endPoint y: 478, distance: 96.5
click at [299, 478] on div "Get started with Corellium We’re here to help you revolutionize your security a…" at bounding box center [713, 430] width 1036 height 628
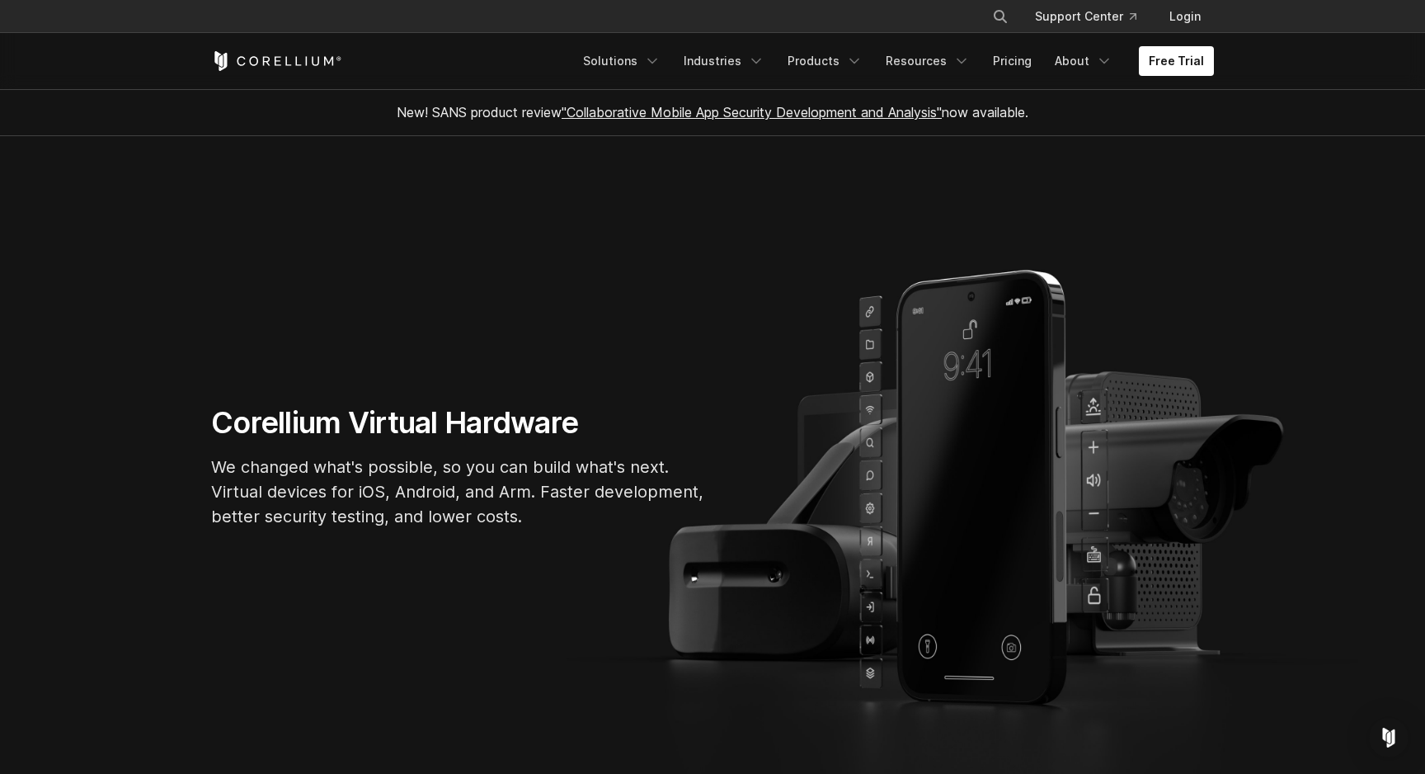
drag, startPoint x: 212, startPoint y: 549, endPoint x: 309, endPoint y: 628, distance: 125.5
click at [312, 629] on section "Corellium Virtual Hardware We changed what's possible, so you can build what's …" at bounding box center [712, 472] width 1425 height 673
drag, startPoint x: 210, startPoint y: 544, endPoint x: 213, endPoint y: 593, distance: 48.7
click at [213, 593] on section "Corellium Virtual Hardware We changed what's possible, so you can build what's …" at bounding box center [712, 472] width 1425 height 673
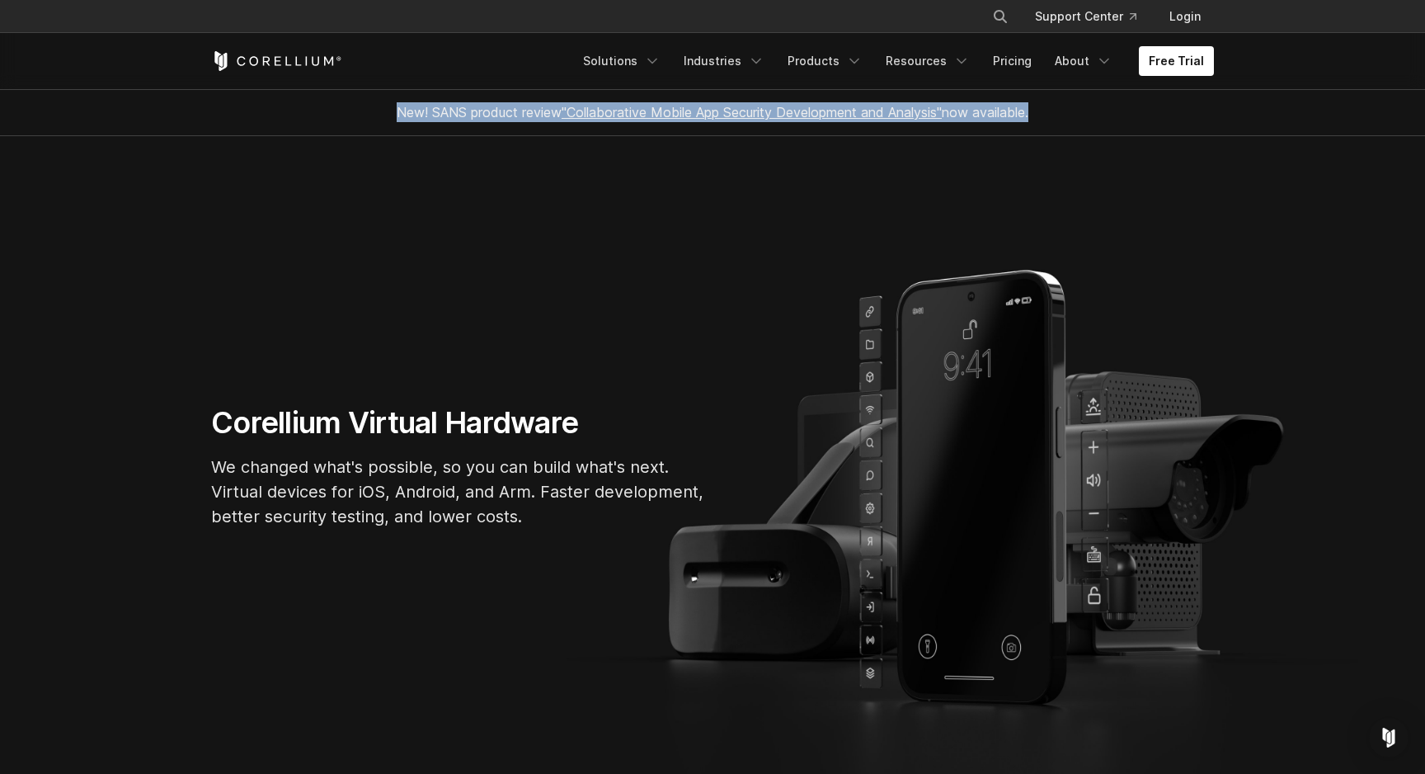
drag, startPoint x: 350, startPoint y: 112, endPoint x: 1041, endPoint y: 125, distance: 691.4
click at [1041, 125] on div "New! SANS product review "Collaborative Mobile App Security Development and Ana…" at bounding box center [713, 112] width 1036 height 46
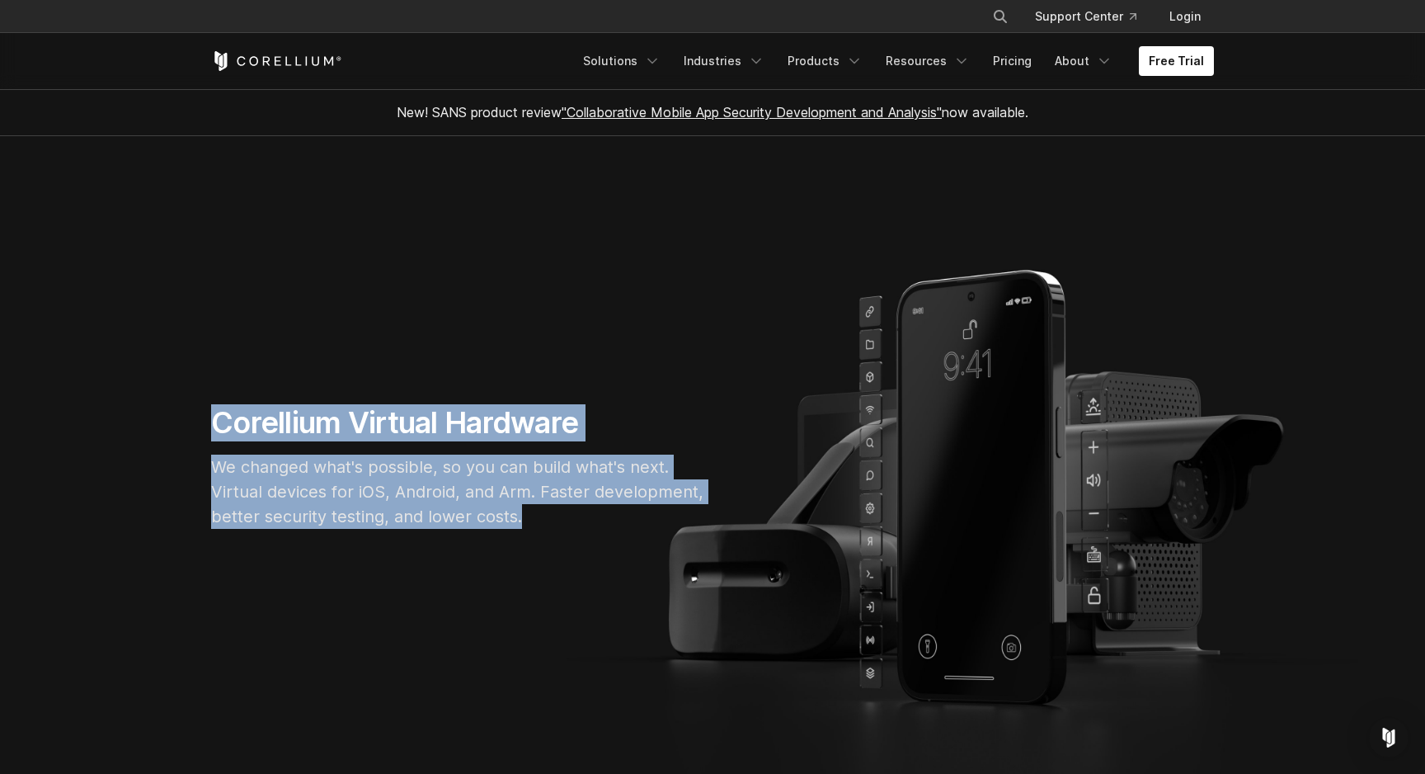
drag, startPoint x: 187, startPoint y: 408, endPoint x: 573, endPoint y: 611, distance: 436.1
click at [573, 611] on section "Corellium Virtual Hardware We changed what's possible, so you can build what's …" at bounding box center [712, 472] width 1425 height 673
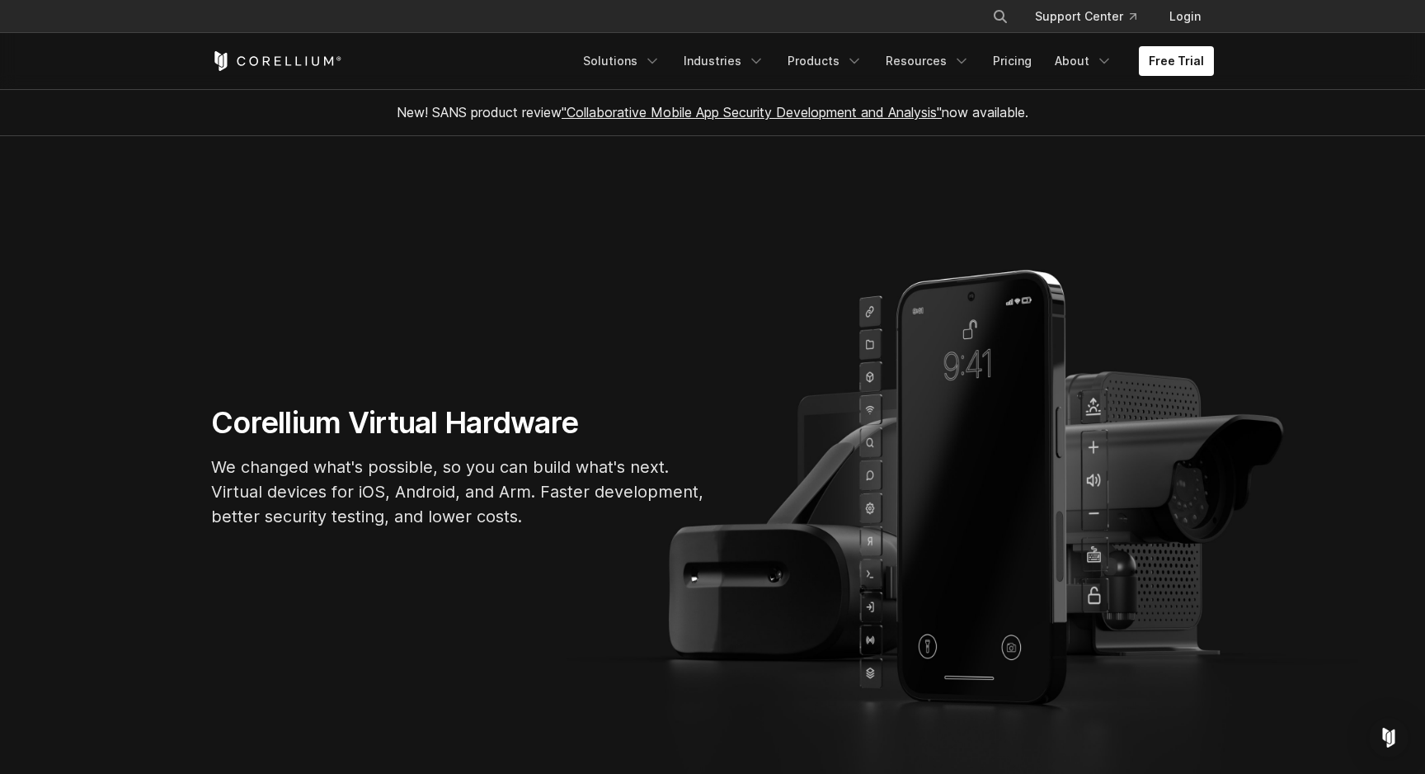
click at [209, 543] on section "Corellium Virtual Hardware We changed what's possible, so you can build what's …" at bounding box center [712, 472] width 1425 height 673
drag, startPoint x: 199, startPoint y: 539, endPoint x: 500, endPoint y: 577, distance: 303.5
click at [500, 577] on section "Corellium Virtual Hardware We changed what's possible, so you can build what's …" at bounding box center [712, 472] width 1425 height 673
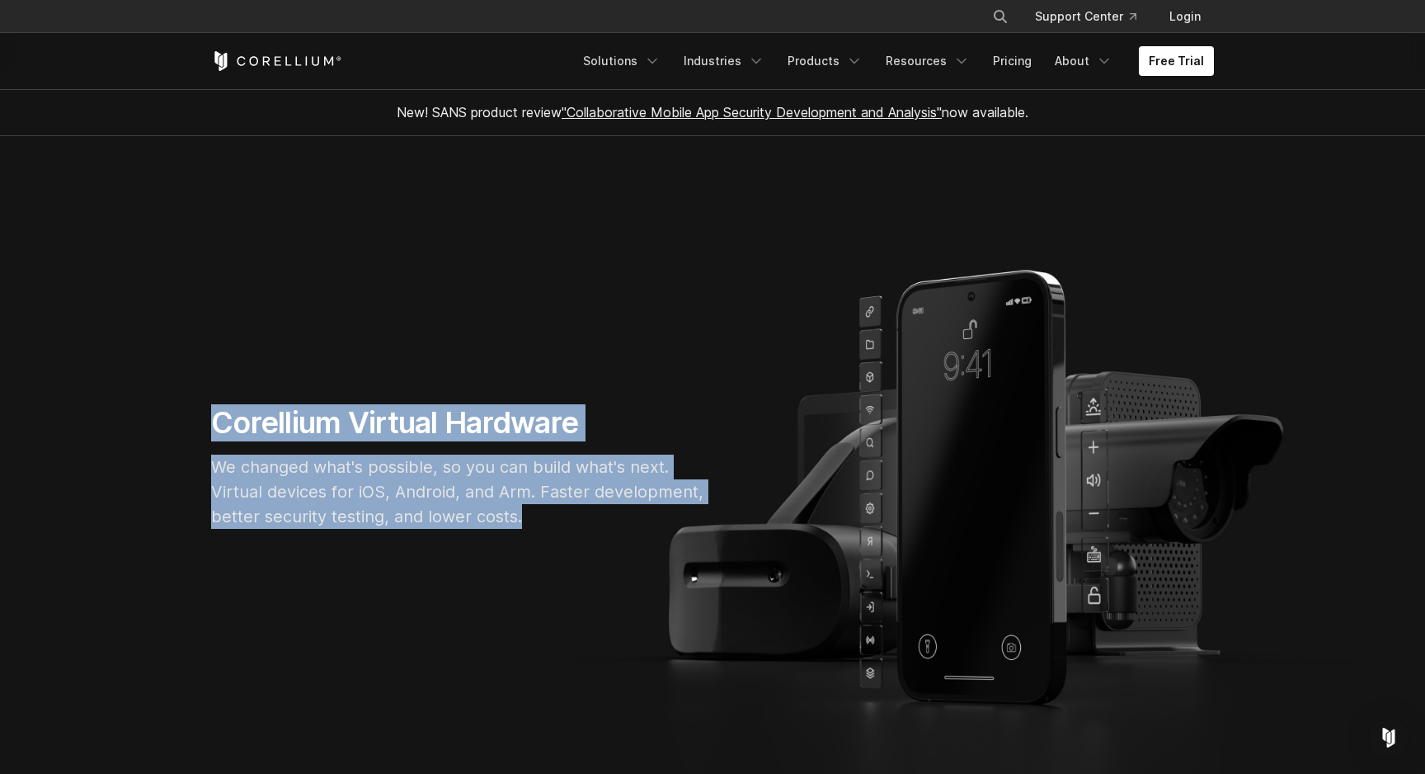
drag, startPoint x: 209, startPoint y: 416, endPoint x: 582, endPoint y: 509, distance: 385.1
click at [582, 509] on div "Corellium Virtual Hardware We changed what's possible, so you can build what's …" at bounding box center [459, 473] width 528 height 138
click at [582, 509] on p "We changed what's possible, so you can build what's next. Virtual devices for i…" at bounding box center [458, 492] width 495 height 74
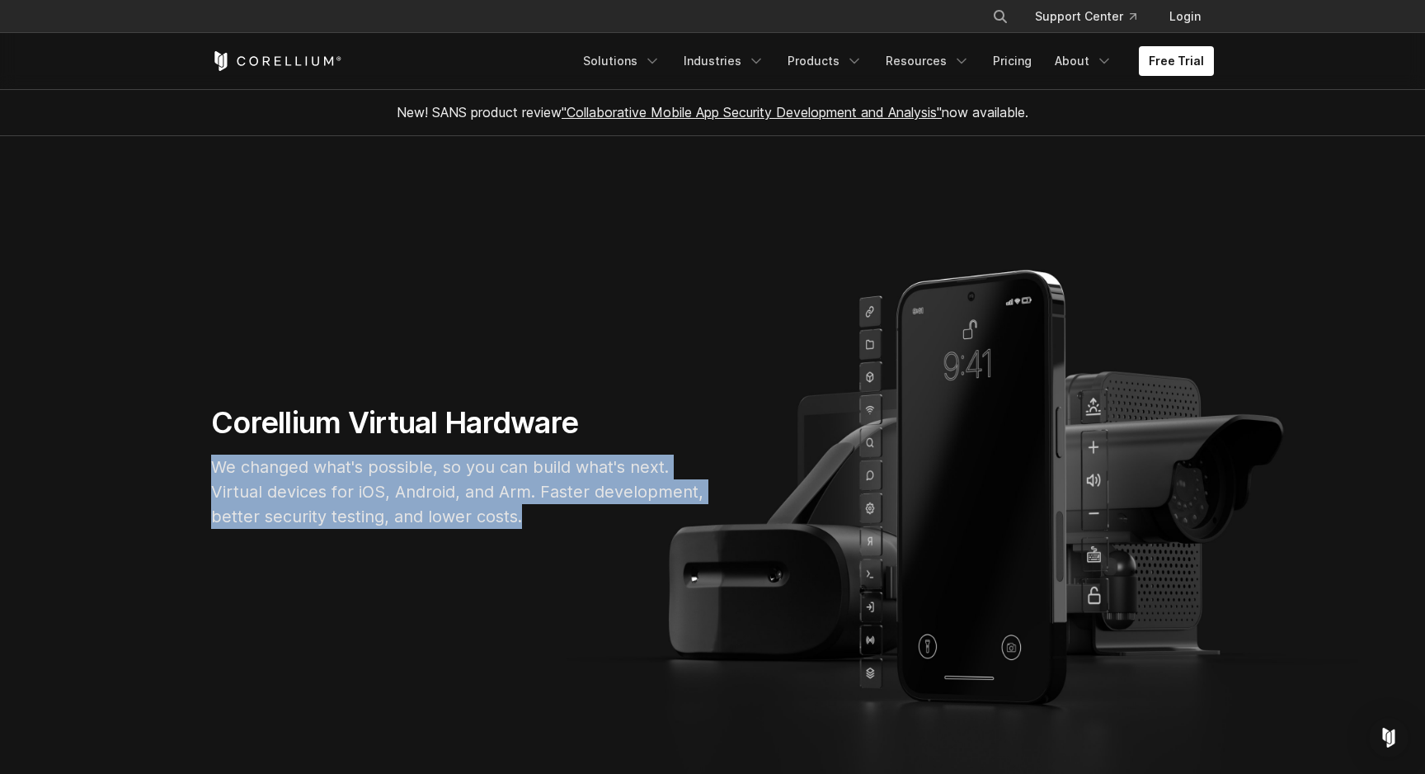
drag, startPoint x: 202, startPoint y: 468, endPoint x: 543, endPoint y: 535, distance: 347.2
click at [543, 535] on div "Corellium Virtual Hardware We changed what's possible, so you can build what's …" at bounding box center [459, 473] width 528 height 138
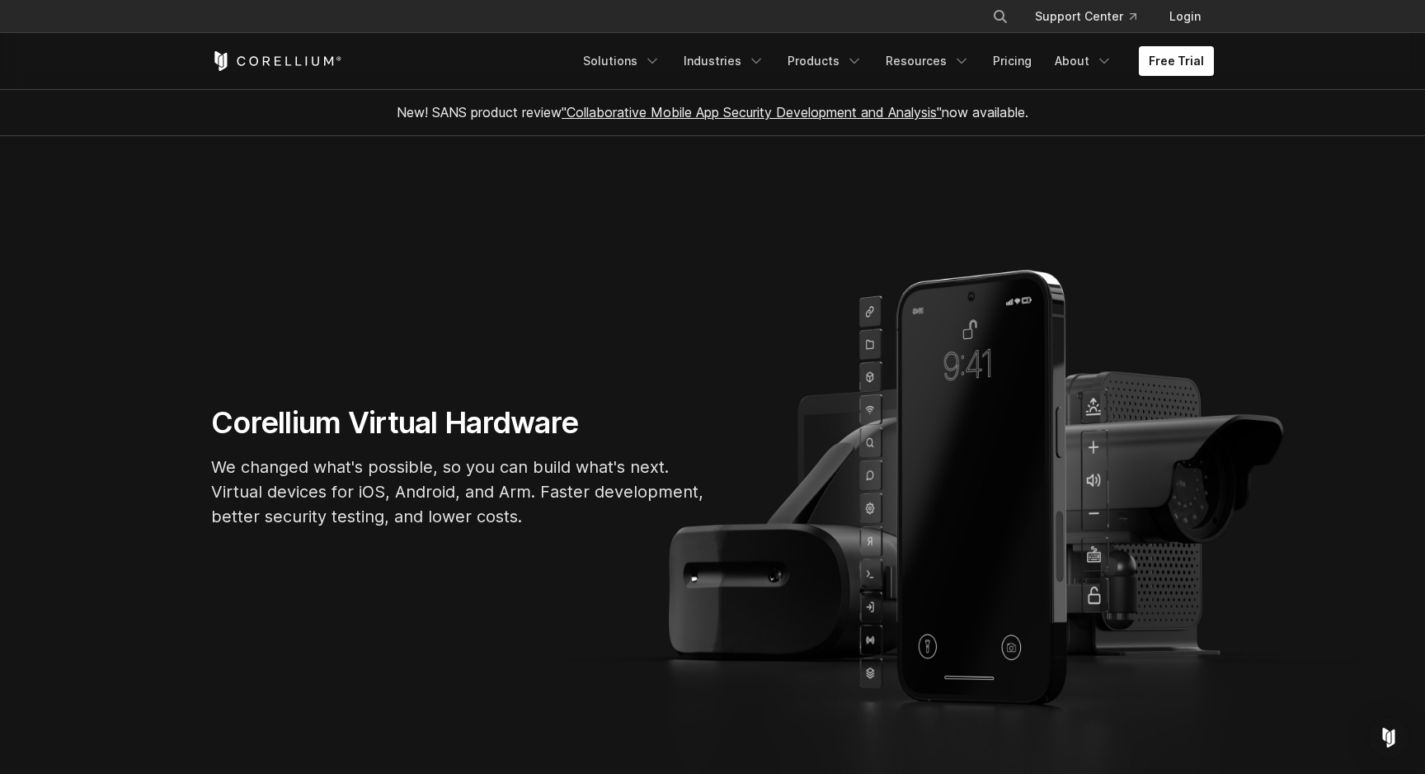
drag, startPoint x: 202, startPoint y: 548, endPoint x: 454, endPoint y: 587, distance: 254.7
click at [454, 587] on section "Corellium Virtual Hardware We changed what's possible, so you can build what's …" at bounding box center [712, 472] width 1425 height 673
drag, startPoint x: 221, startPoint y: 553, endPoint x: 203, endPoint y: 600, distance: 49.6
click at [203, 600] on section "Corellium Virtual Hardware We changed what's possible, so you can build what's …" at bounding box center [712, 472] width 1425 height 673
drag, startPoint x: 207, startPoint y: 552, endPoint x: 212, endPoint y: 564, distance: 13.3
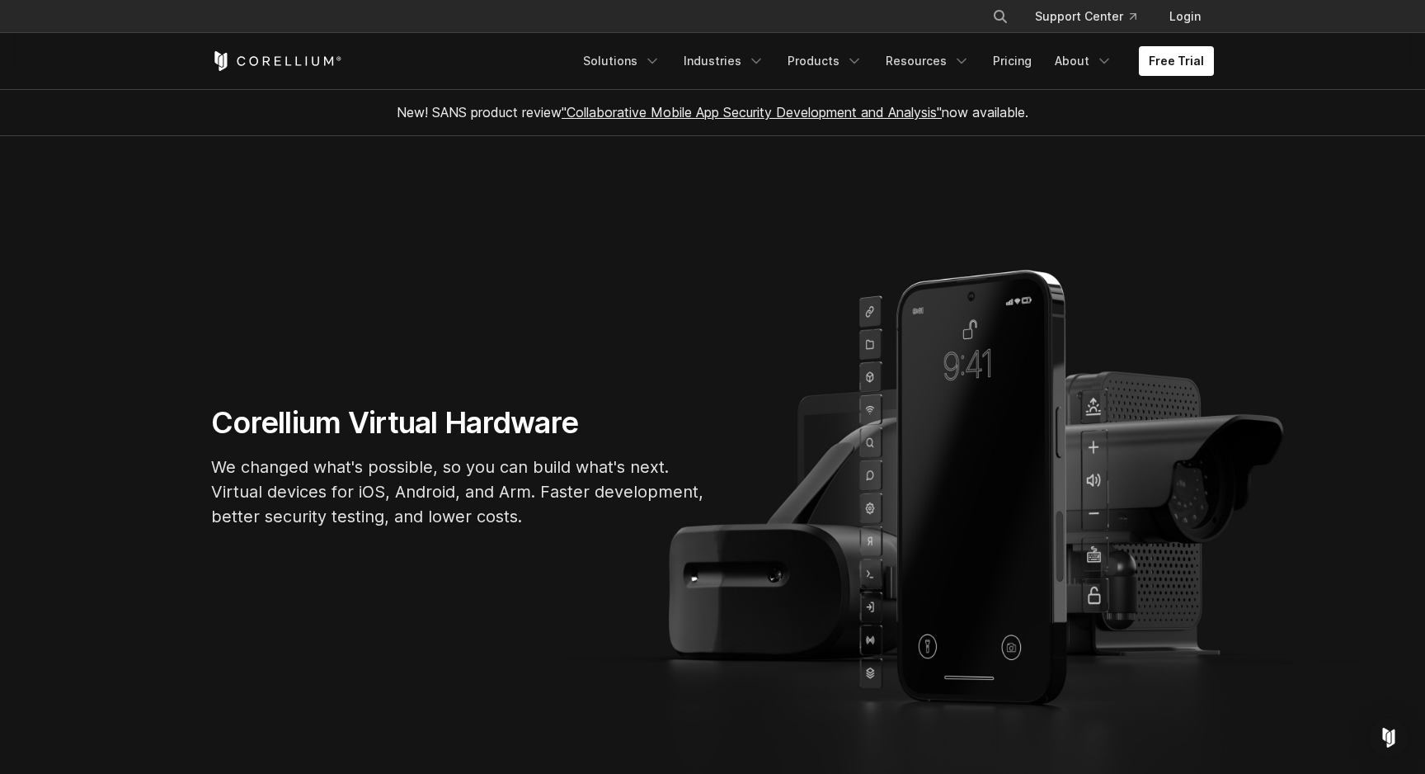
click at [213, 564] on section "Corellium Virtual Hardware We changed what's possible, so you can build what's …" at bounding box center [712, 472] width 1425 height 673
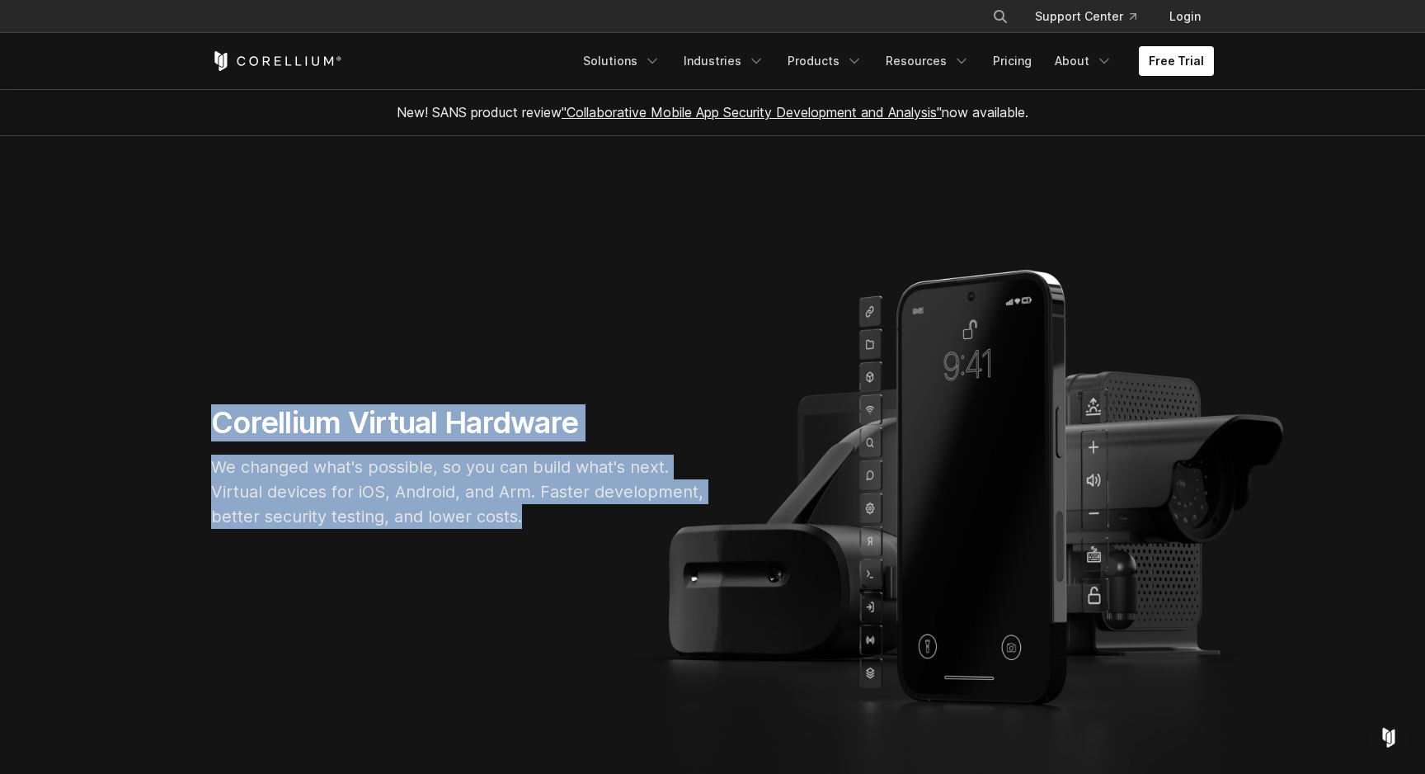
drag, startPoint x: 212, startPoint y: 417, endPoint x: 601, endPoint y: 516, distance: 401.9
click at [601, 516] on div "Corellium Virtual Hardware We changed what's possible, so you can build what's …" at bounding box center [459, 473] width 528 height 138
click at [601, 516] on p "We changed what's possible, so you can build what's next. Virtual devices for i…" at bounding box center [458, 492] width 495 height 74
drag, startPoint x: 208, startPoint y: 435, endPoint x: 534, endPoint y: 516, distance: 335.7
click at [534, 516] on div "Corellium Virtual Hardware We changed what's possible, so you can build what's …" at bounding box center [459, 473] width 528 height 138
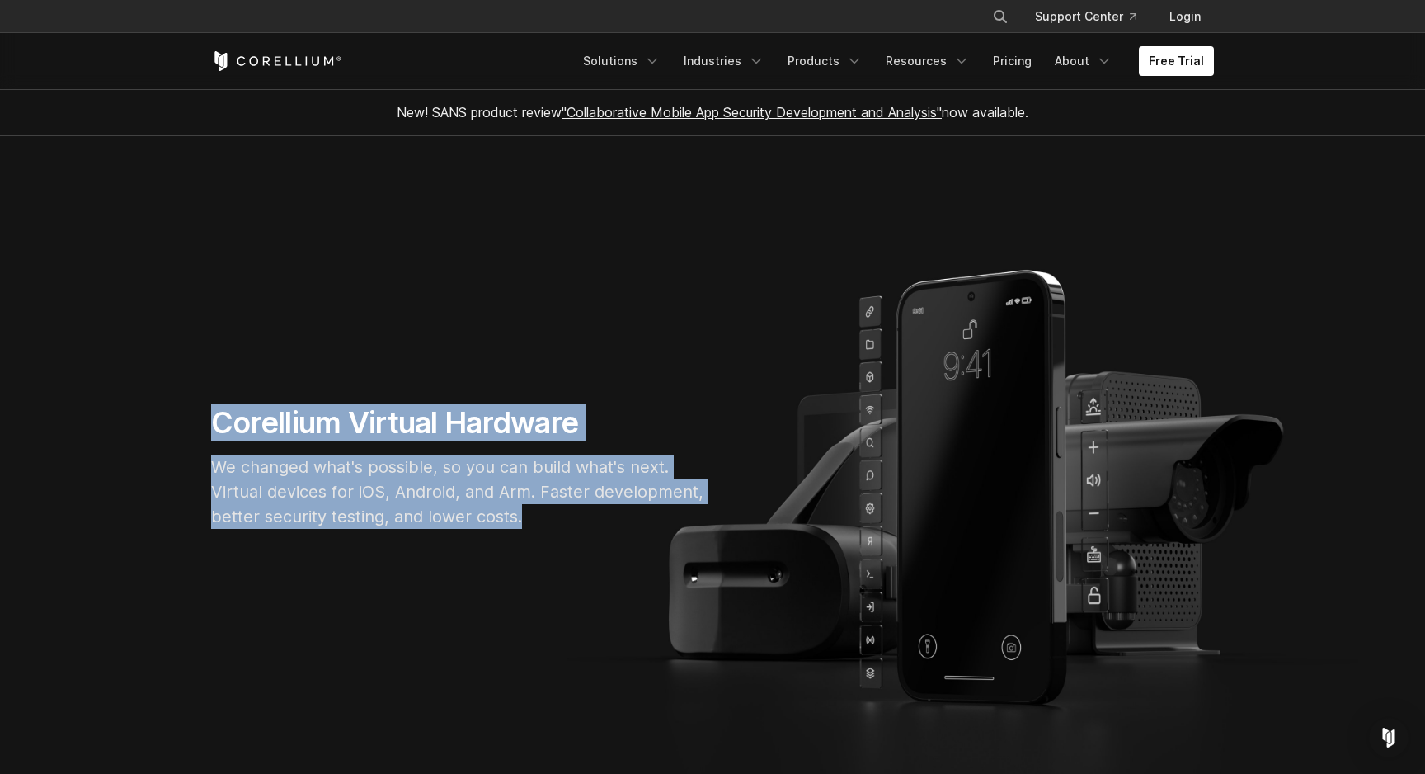
click at [199, 558] on section "Corellium Virtual Hardware We changed what's possible, so you can build what's …" at bounding box center [712, 472] width 1425 height 673
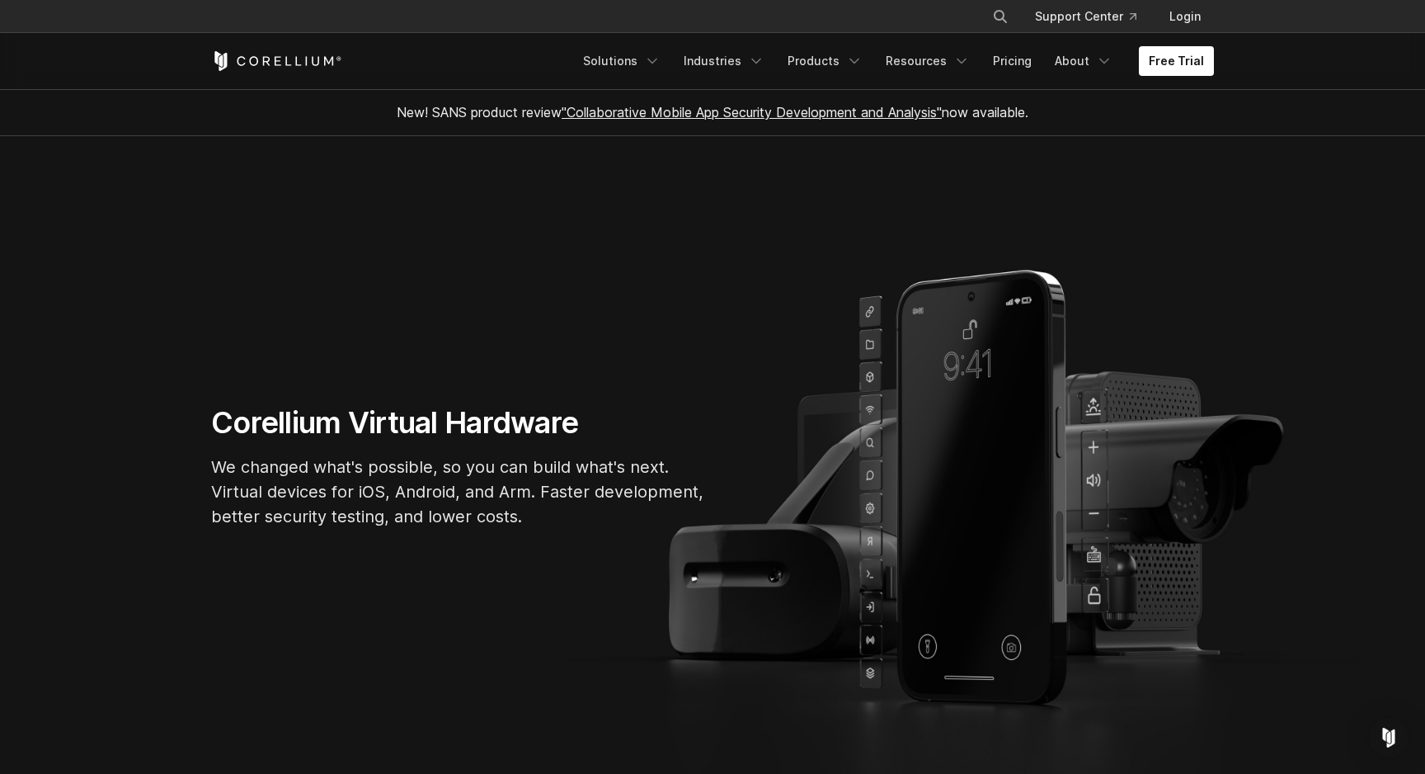
drag, startPoint x: 210, startPoint y: 552, endPoint x: 490, endPoint y: 596, distance: 283.8
click at [493, 599] on section "Corellium Virtual Hardware We changed what's possible, so you can build what's …" at bounding box center [712, 472] width 1425 height 673
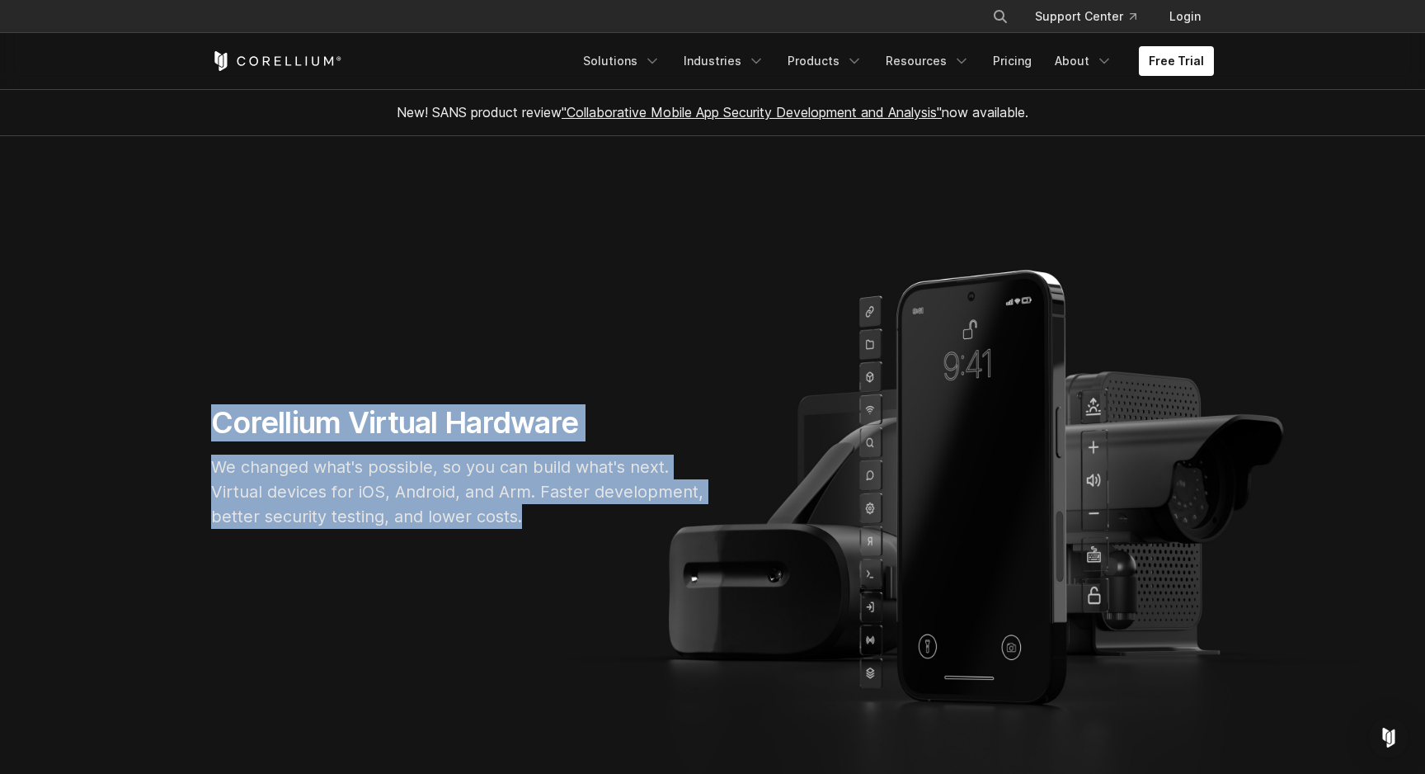
drag, startPoint x: 218, startPoint y: 433, endPoint x: 595, endPoint y: 517, distance: 386.2
click at [595, 517] on div "Corellium Virtual Hardware We changed what's possible, so you can build what's …" at bounding box center [459, 473] width 528 height 138
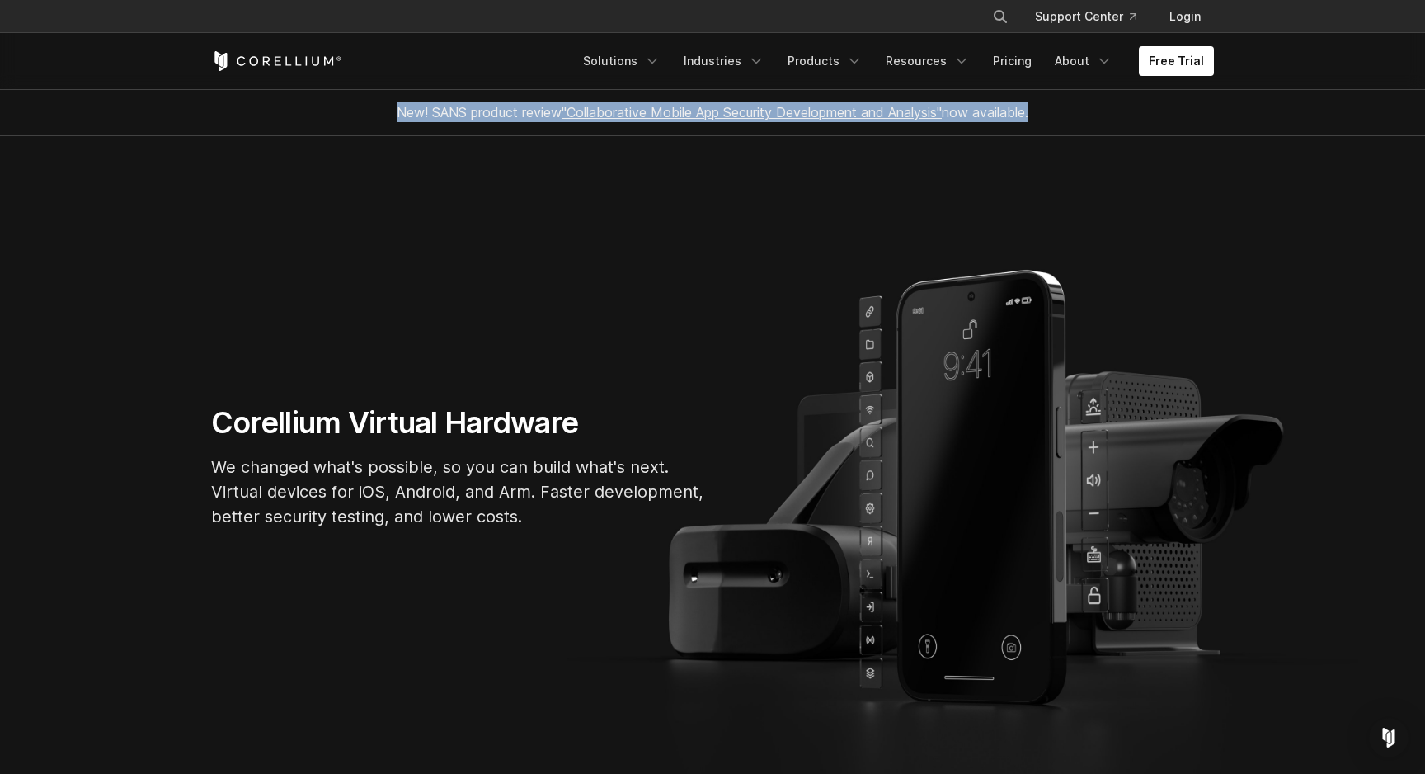
drag, startPoint x: 386, startPoint y: 111, endPoint x: 1105, endPoint y: 115, distance: 719.3
click at [1105, 115] on div "New! SANS product review "Collaborative Mobile App Security Development and Ana…" at bounding box center [713, 112] width 1036 height 46
click at [439, 329] on section "Corellium Virtual Hardware We changed what's possible, so you can build what's …" at bounding box center [712, 472] width 1425 height 673
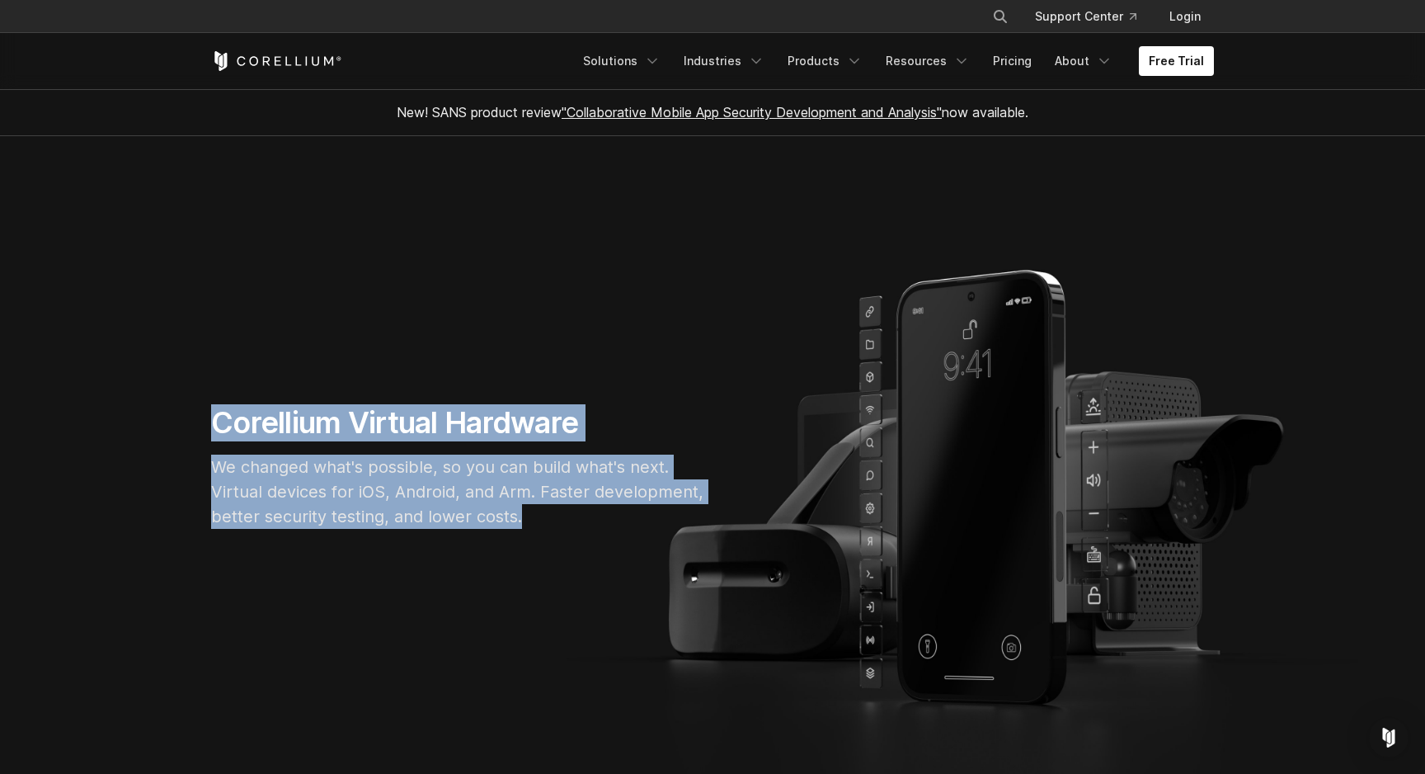
drag, startPoint x: 171, startPoint y: 376, endPoint x: 652, endPoint y: 563, distance: 516.8
click at [652, 563] on section "Corellium Virtual Hardware We changed what's possible, so you can build what's …" at bounding box center [712, 472] width 1425 height 673
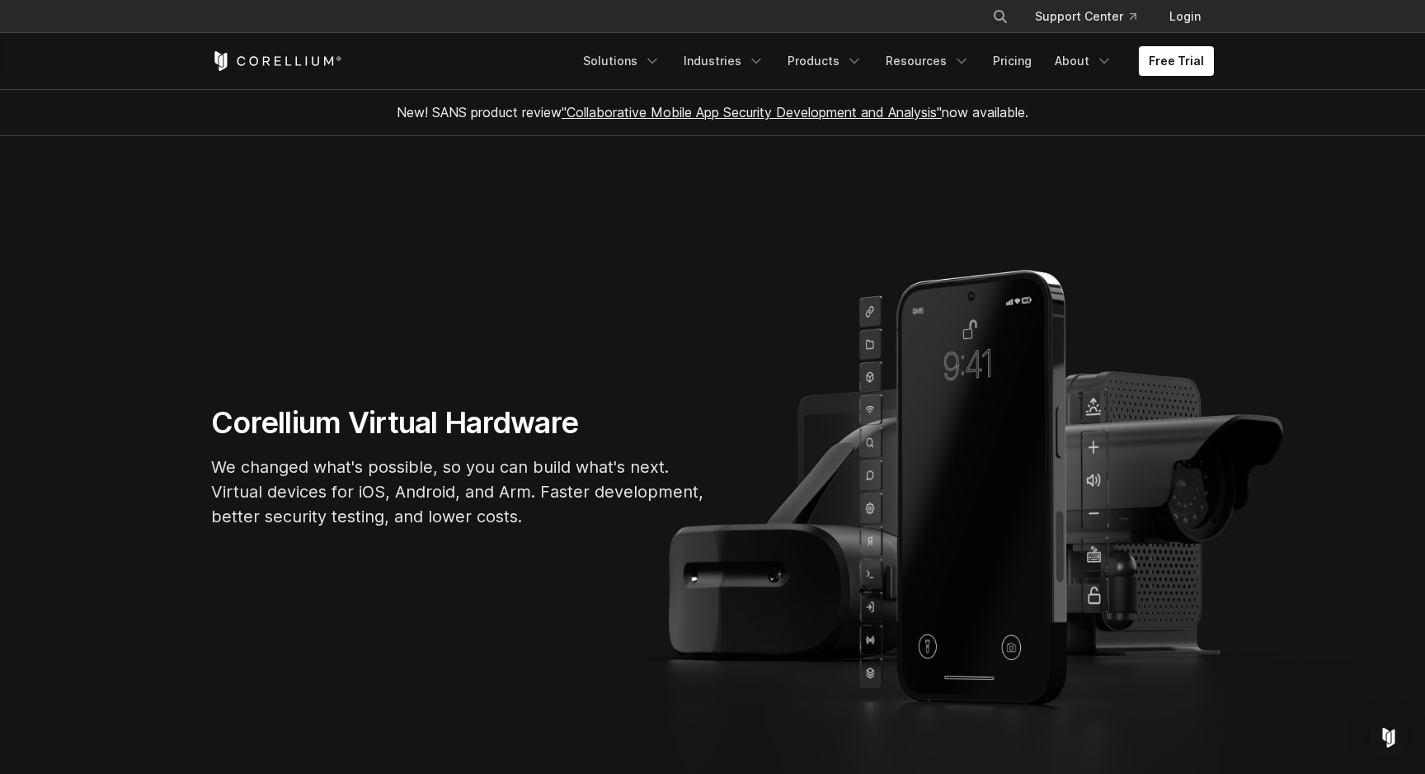
drag, startPoint x: 215, startPoint y: 563, endPoint x: 538, endPoint y: 577, distance: 322.8
click at [538, 577] on section "Corellium Virtual Hardware We changed what's possible, so you can build what's …" at bounding box center [712, 472] width 1425 height 673
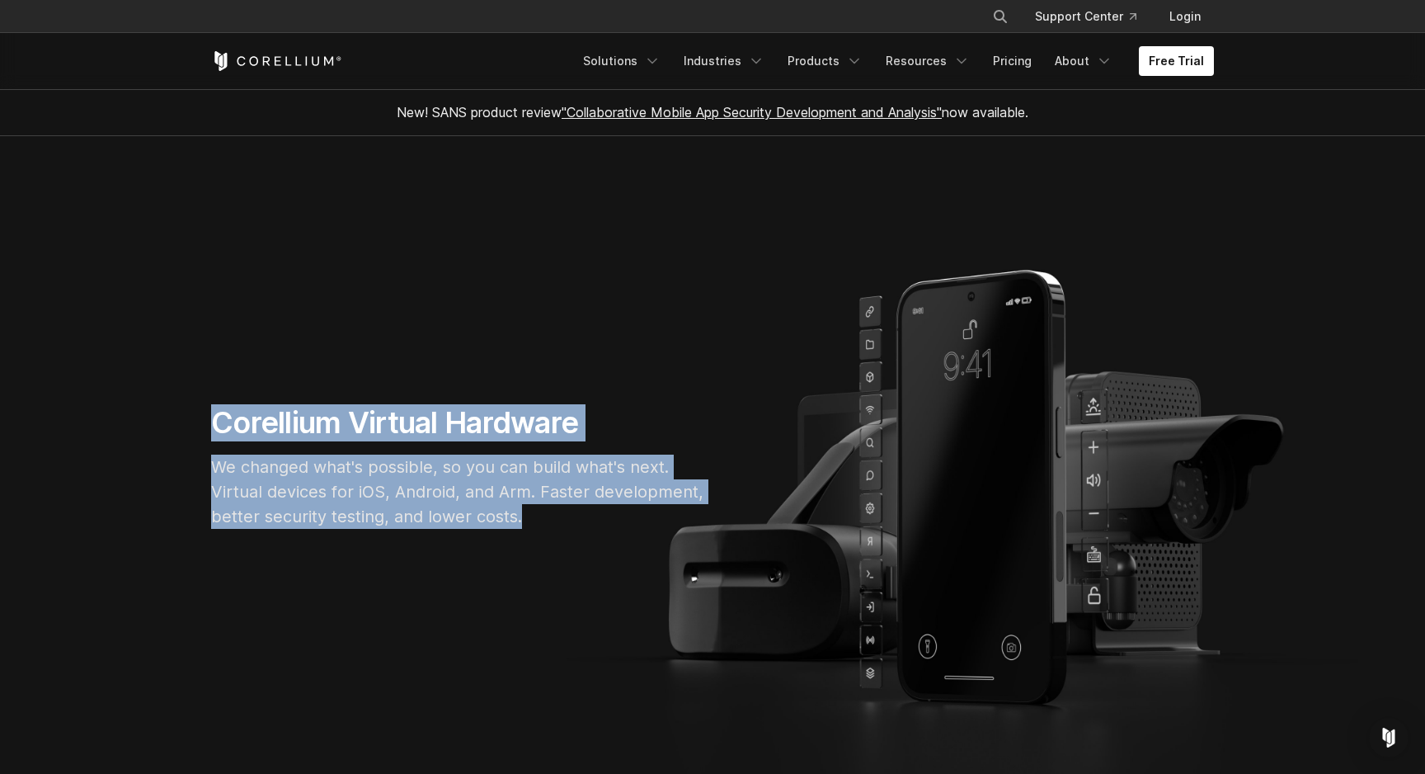
drag, startPoint x: 211, startPoint y: 417, endPoint x: 519, endPoint y: 544, distance: 332.9
click at [519, 544] on section "Corellium Virtual Hardware We changed what's possible, so you can build what's …" at bounding box center [712, 472] width 1425 height 673
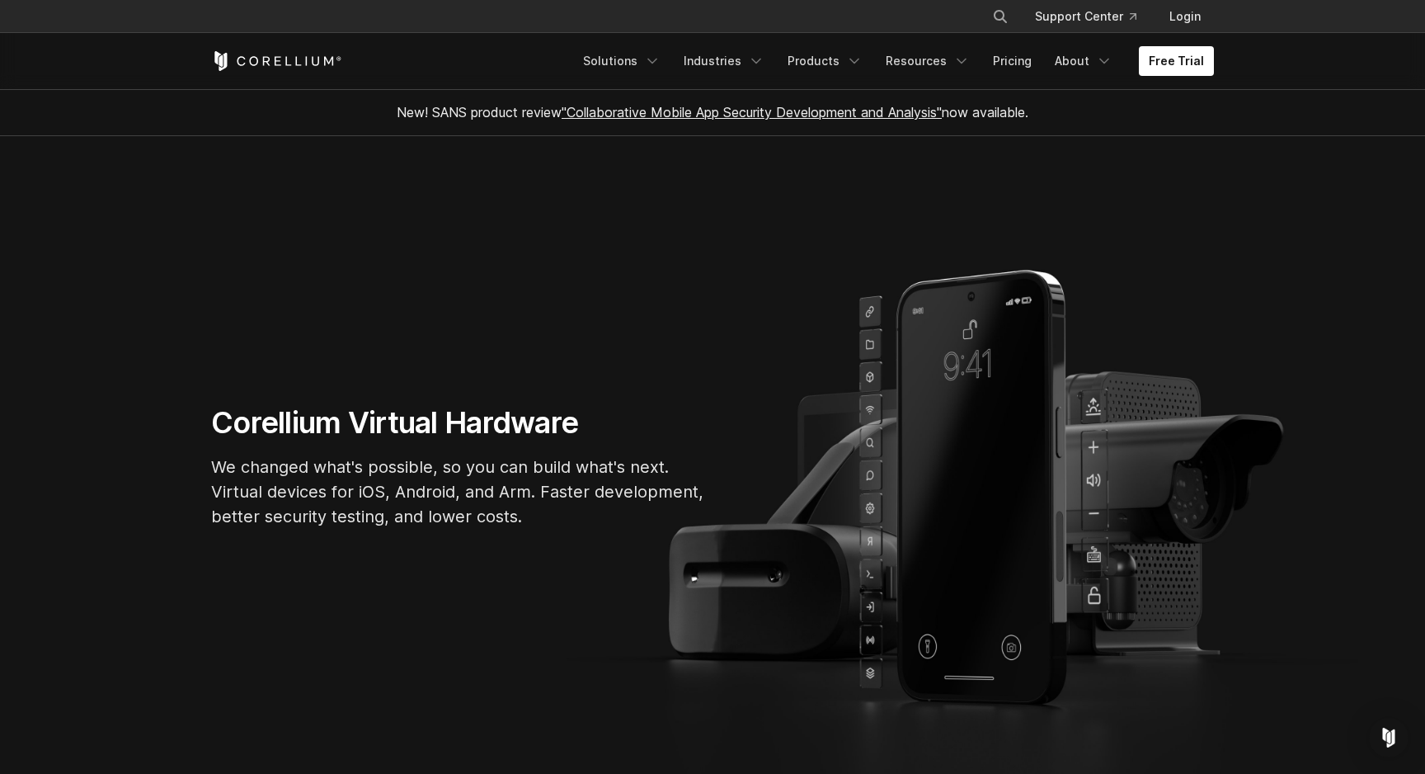
drag, startPoint x: 212, startPoint y: 537, endPoint x: 334, endPoint y: 631, distance: 154.1
click at [334, 631] on section "Corellium Virtual Hardware We changed what's possible, so you can build what's …" at bounding box center [712, 472] width 1425 height 673
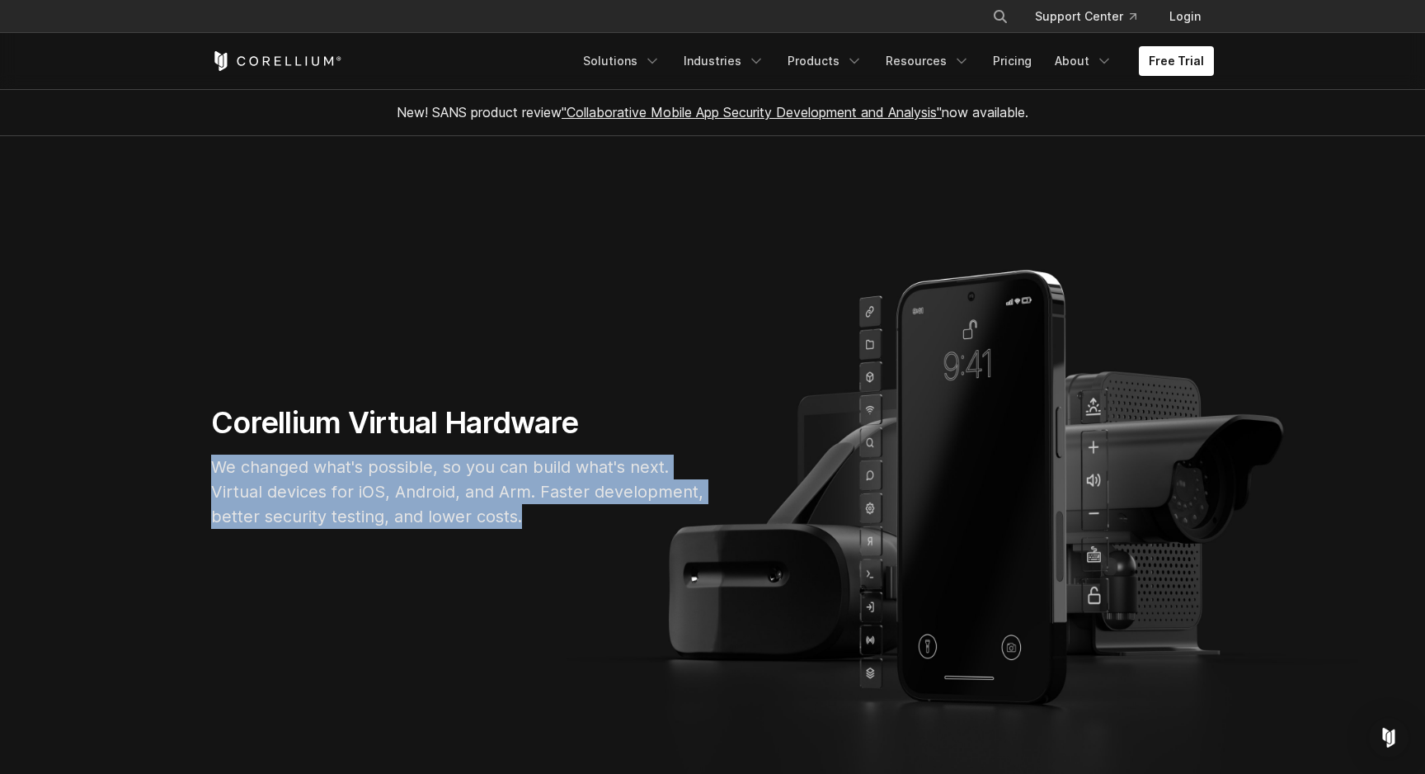
drag, startPoint x: 203, startPoint y: 465, endPoint x: 584, endPoint y: 539, distance: 388.3
click at [584, 539] on div "Corellium Virtual Hardware We changed what's possible, so you can build what's …" at bounding box center [459, 473] width 528 height 138
click at [167, 567] on section "Corellium Virtual Hardware We changed what's possible, so you can build what's …" at bounding box center [712, 472] width 1425 height 673
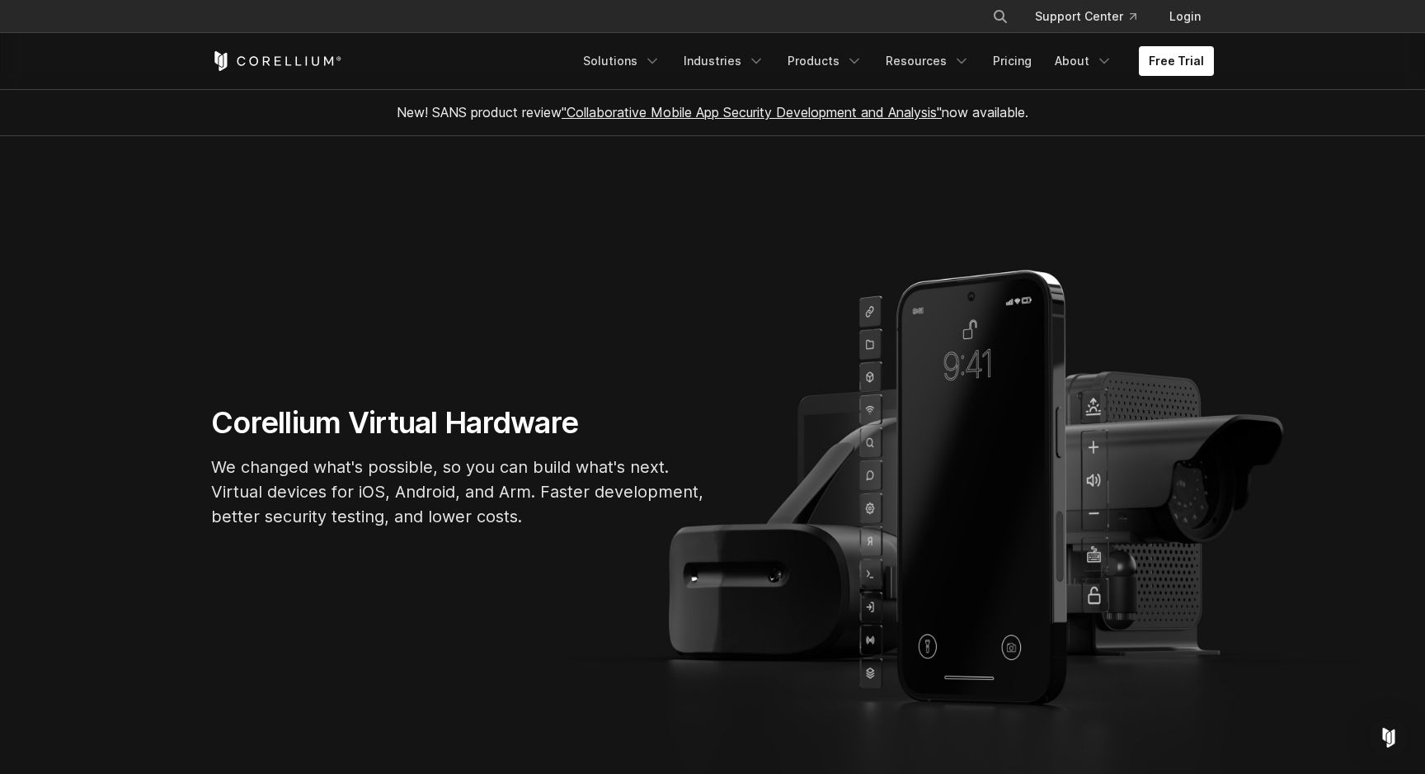
drag, startPoint x: 204, startPoint y: 542, endPoint x: 365, endPoint y: 559, distance: 161.8
click at [365, 559] on section "Corellium Virtual Hardware We changed what's possible, so you can build what's …" at bounding box center [712, 472] width 1425 height 673
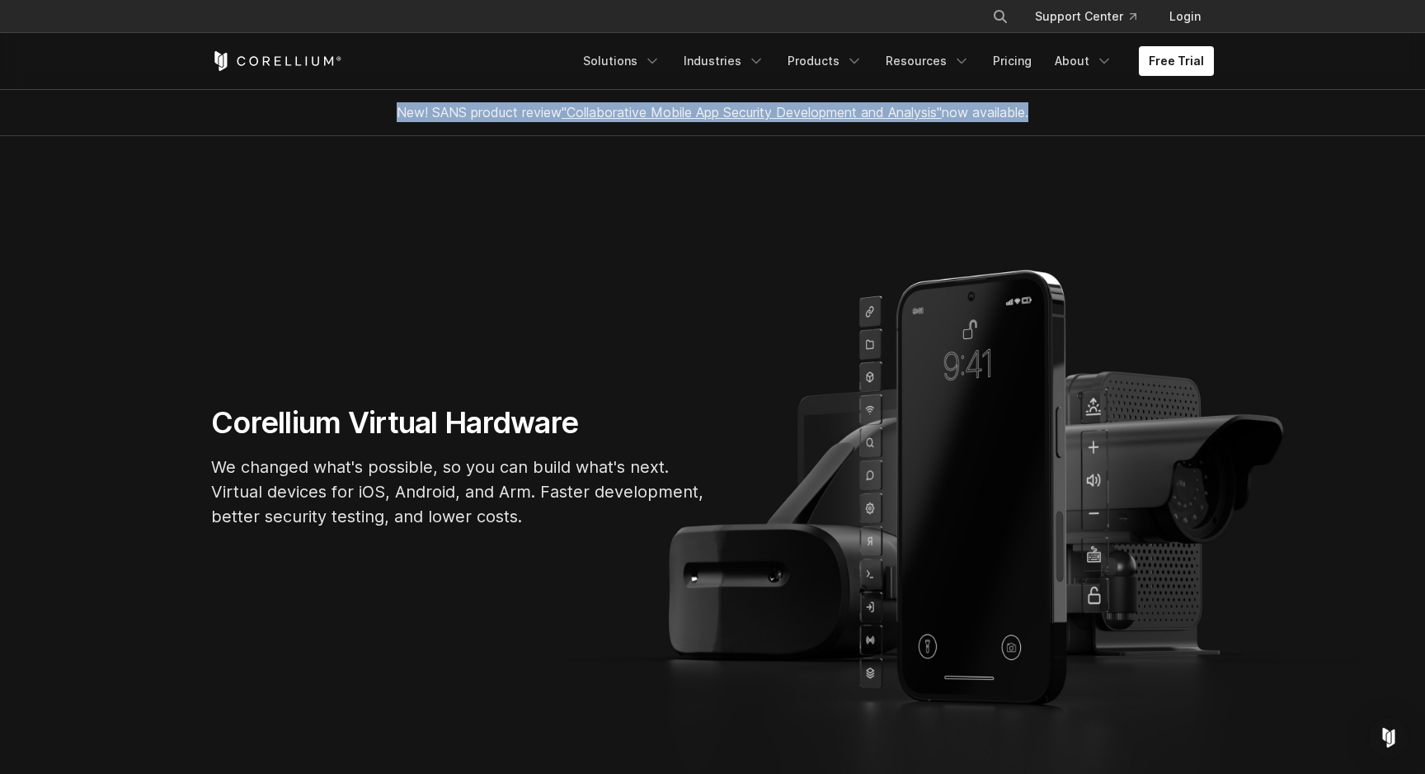
drag, startPoint x: 1053, startPoint y: 116, endPoint x: 385, endPoint y: 112, distance: 668.2
click at [385, 111] on div "New! SANS product review "Collaborative Mobile App Security Development and Ana…" at bounding box center [712, 112] width 693 height 46
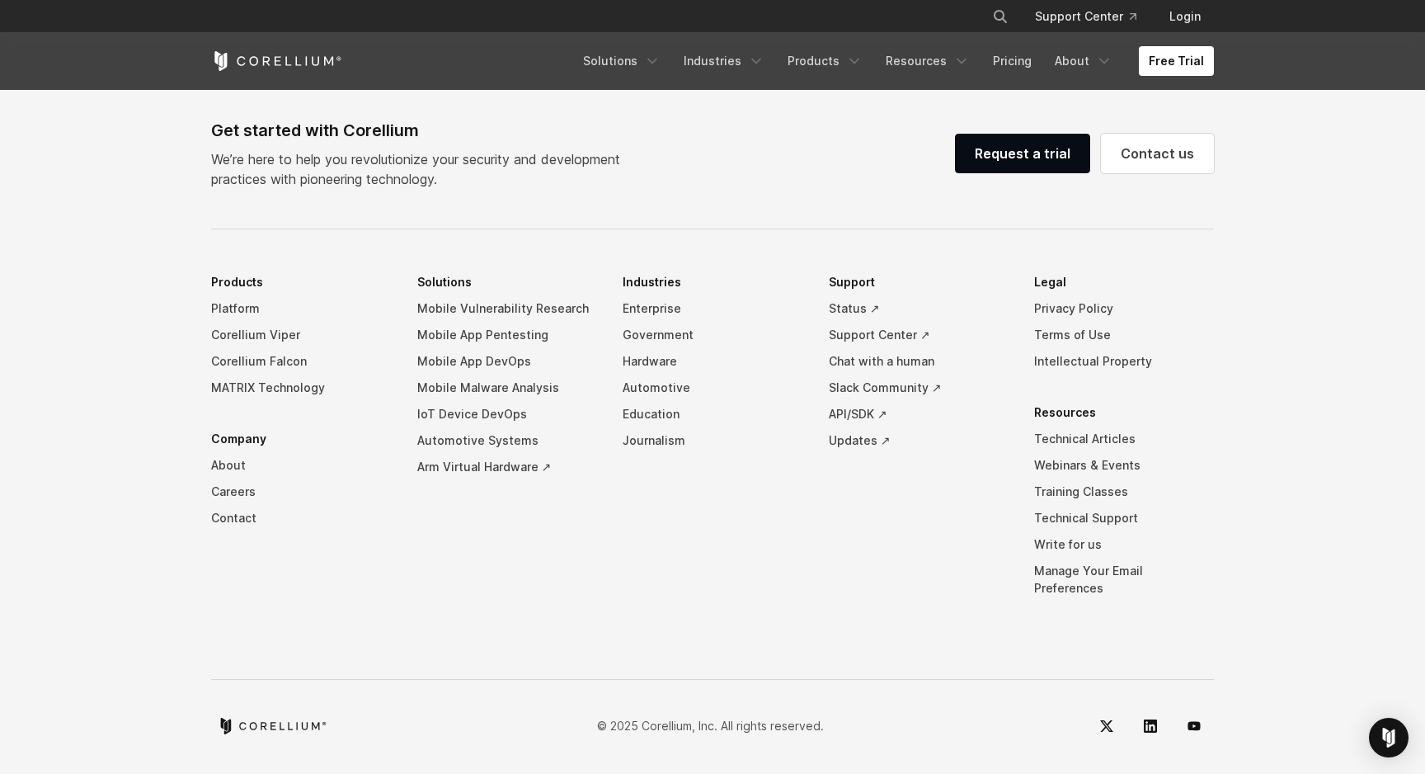
scroll to position [3872, 0]
drag, startPoint x: 591, startPoint y: 716, endPoint x: 838, endPoint y: 717, distance: 246.6
click at [838, 717] on div "© 2025 Corellium, Inc. All rights reserved." at bounding box center [712, 724] width 1003 height 40
click at [250, 476] on link "About" at bounding box center [301, 463] width 180 height 26
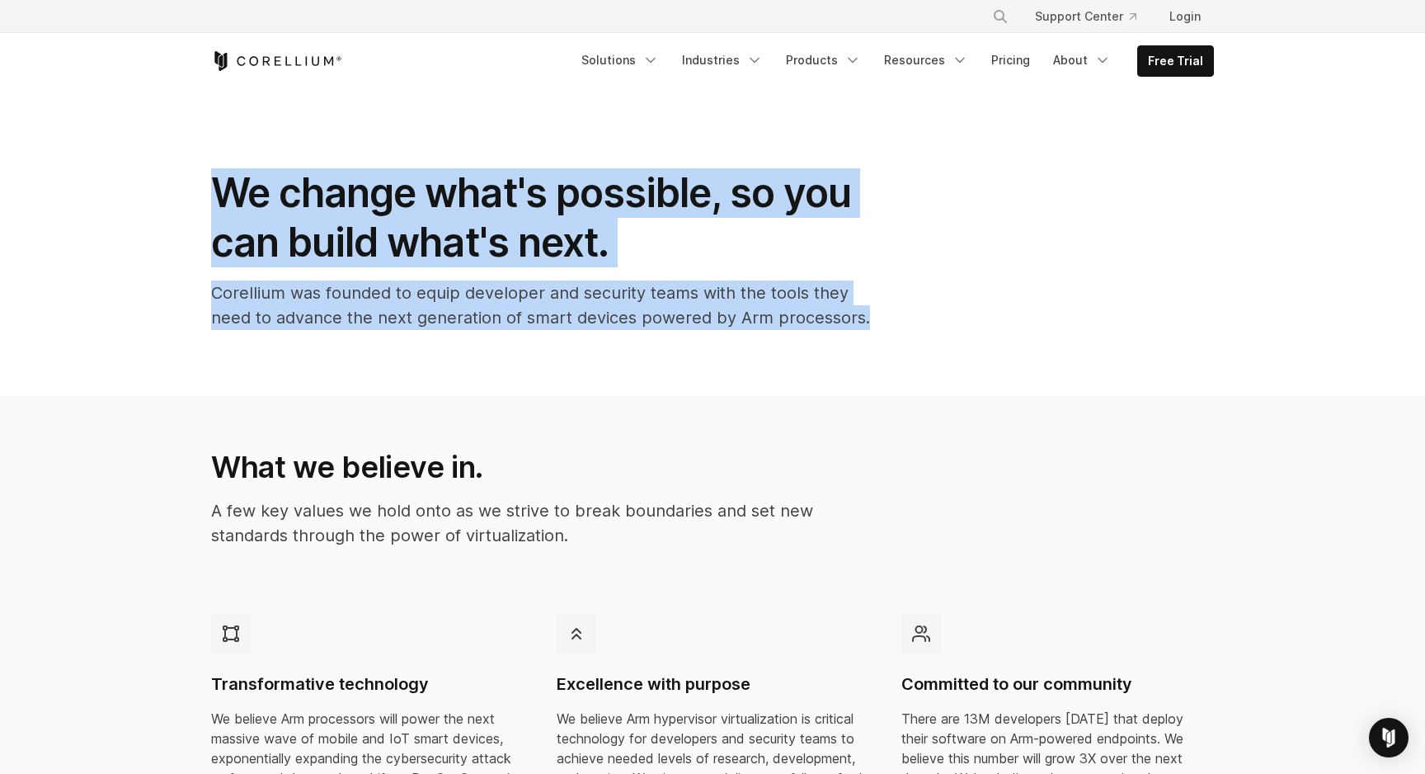
drag, startPoint x: 215, startPoint y: 193, endPoint x: 763, endPoint y: 346, distance: 568.6
click at [763, 346] on section "We change what's possible, so you can build what's next. Corellium was founded …" at bounding box center [712, 242] width 1425 height 307
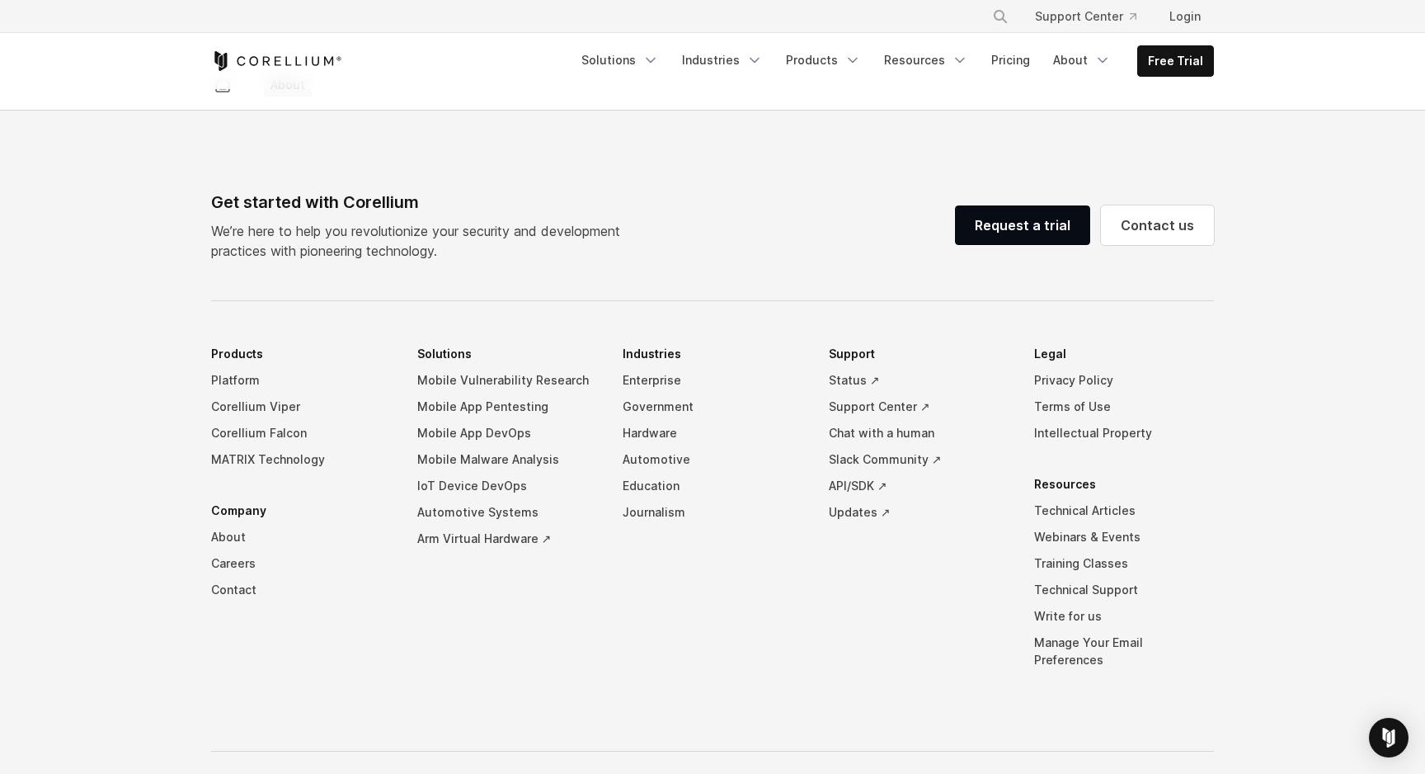
scroll to position [2770, 0]
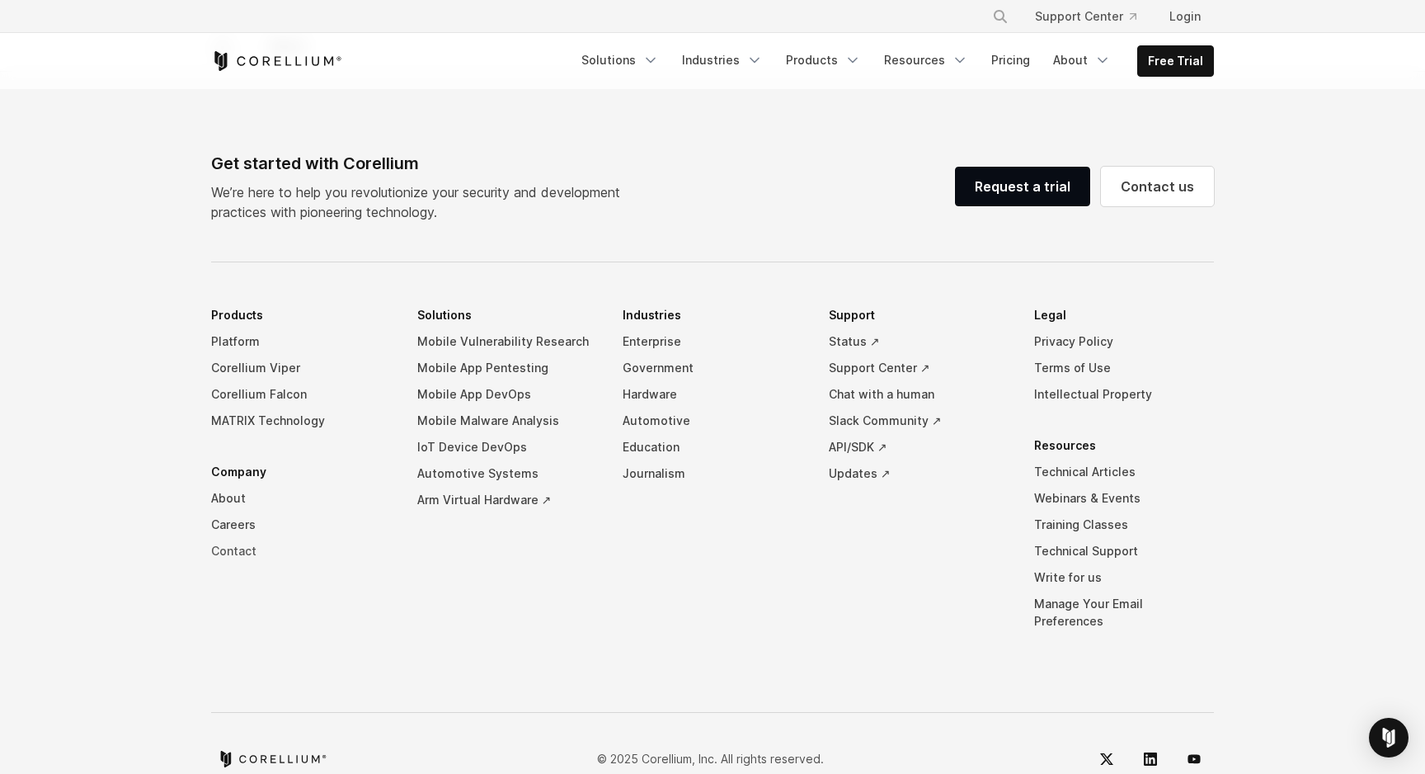
click at [235, 538] on link "Contact" at bounding box center [301, 551] width 180 height 26
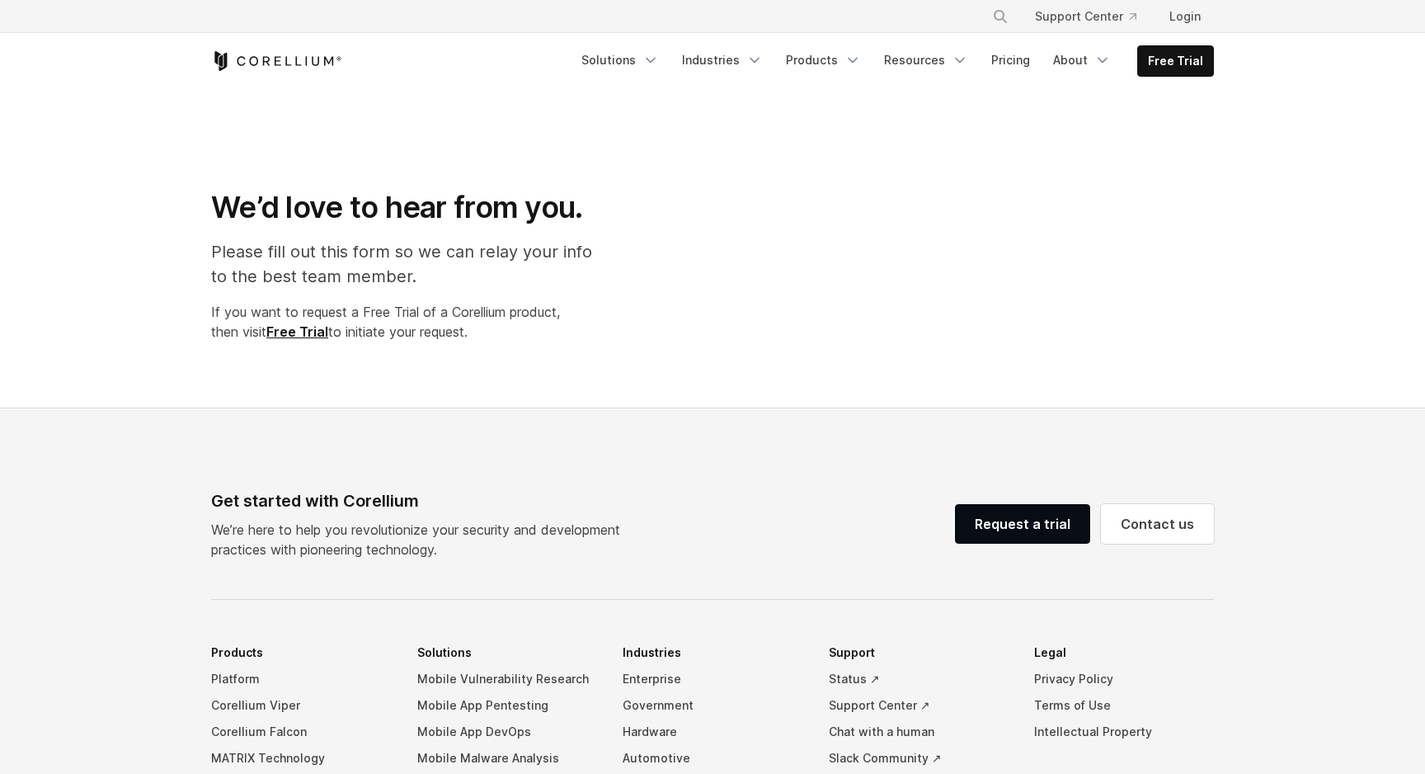
select select "**"
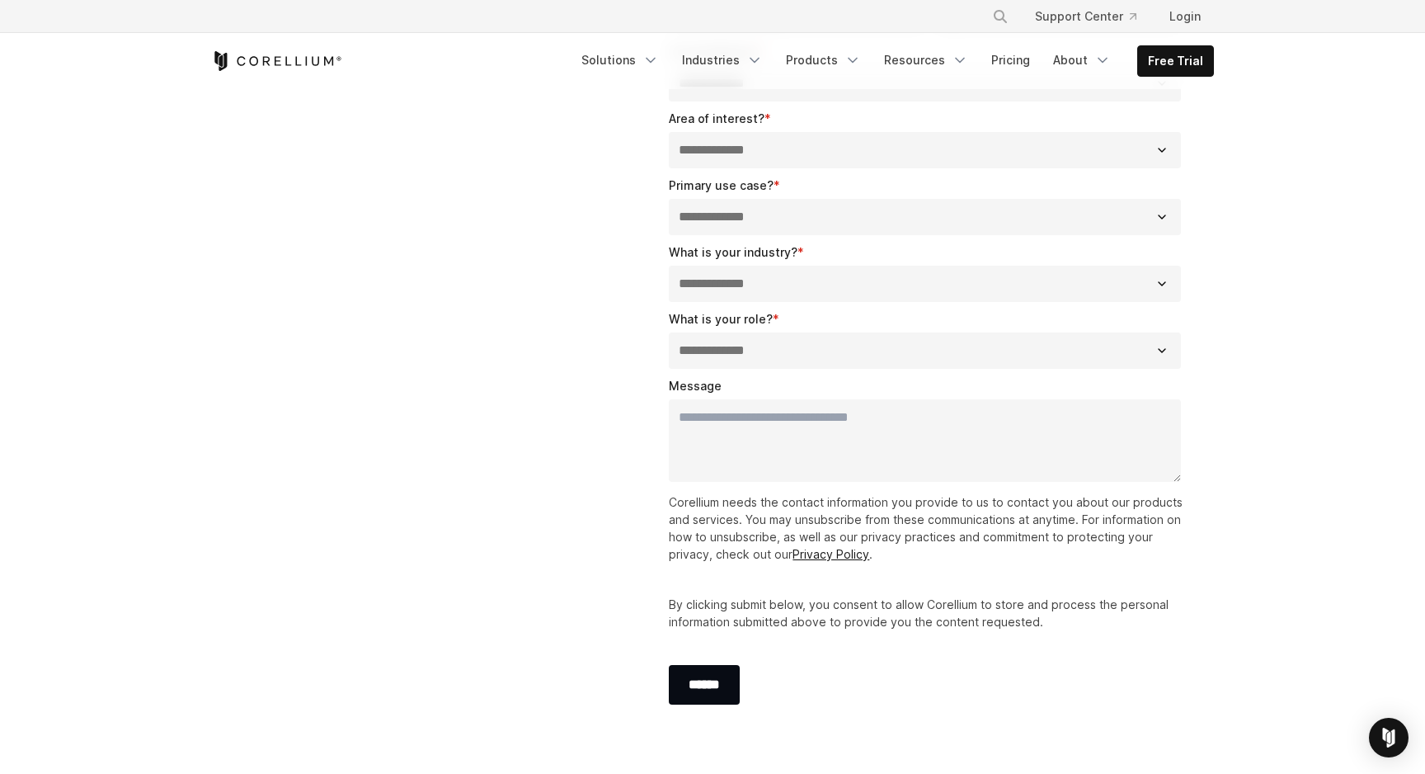
scroll to position [425, 0]
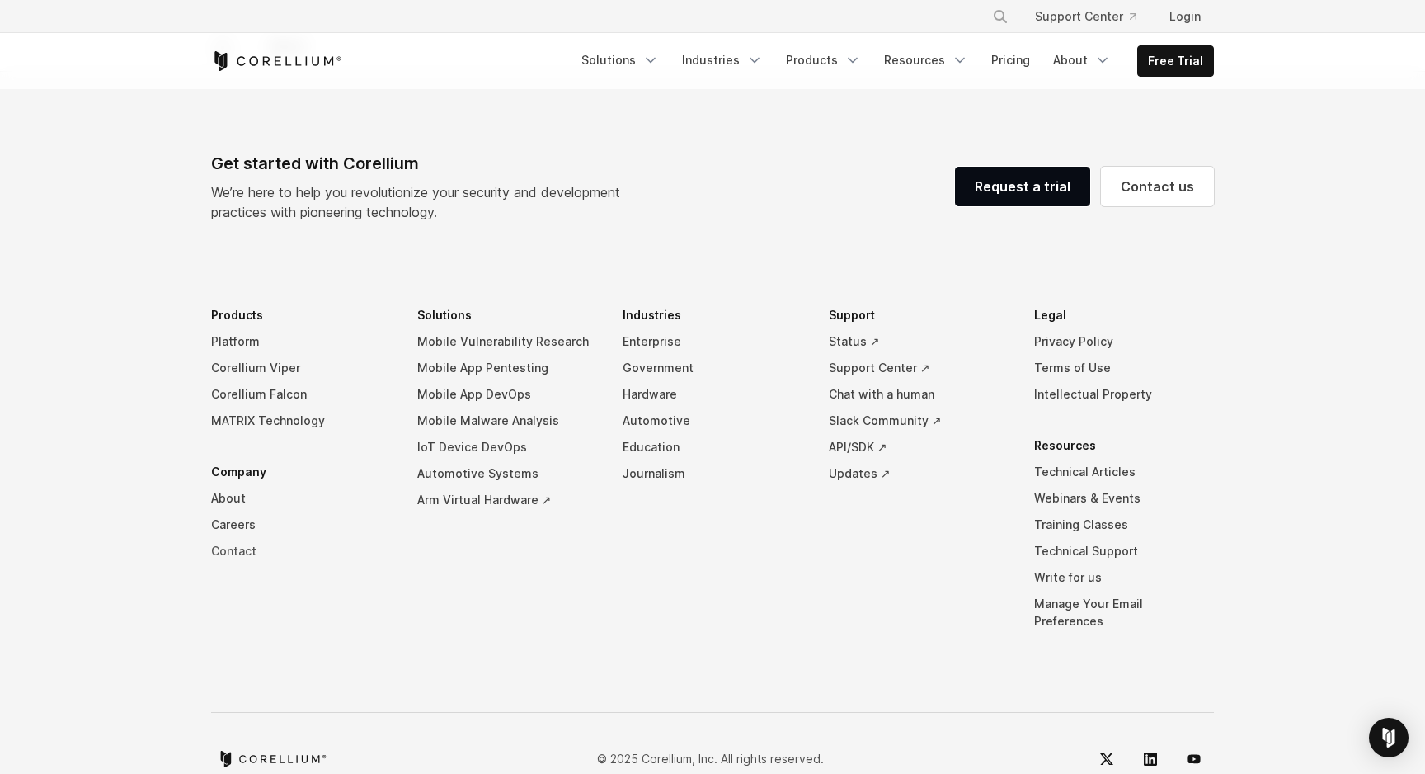
drag, startPoint x: 200, startPoint y: 470, endPoint x: 313, endPoint y: 540, distance: 133.0
click at [313, 541] on div "Get started with Corellium We’re here to help you revolutionize your security a…" at bounding box center [713, 465] width 1036 height 628
drag, startPoint x: 201, startPoint y: 474, endPoint x: 303, endPoint y: 556, distance: 130.2
click at [303, 556] on div "Get started with Corellium We’re here to help you revolutionize your security a…" at bounding box center [713, 465] width 1036 height 628
drag, startPoint x: 210, startPoint y: 553, endPoint x: 338, endPoint y: 573, distance: 129.5
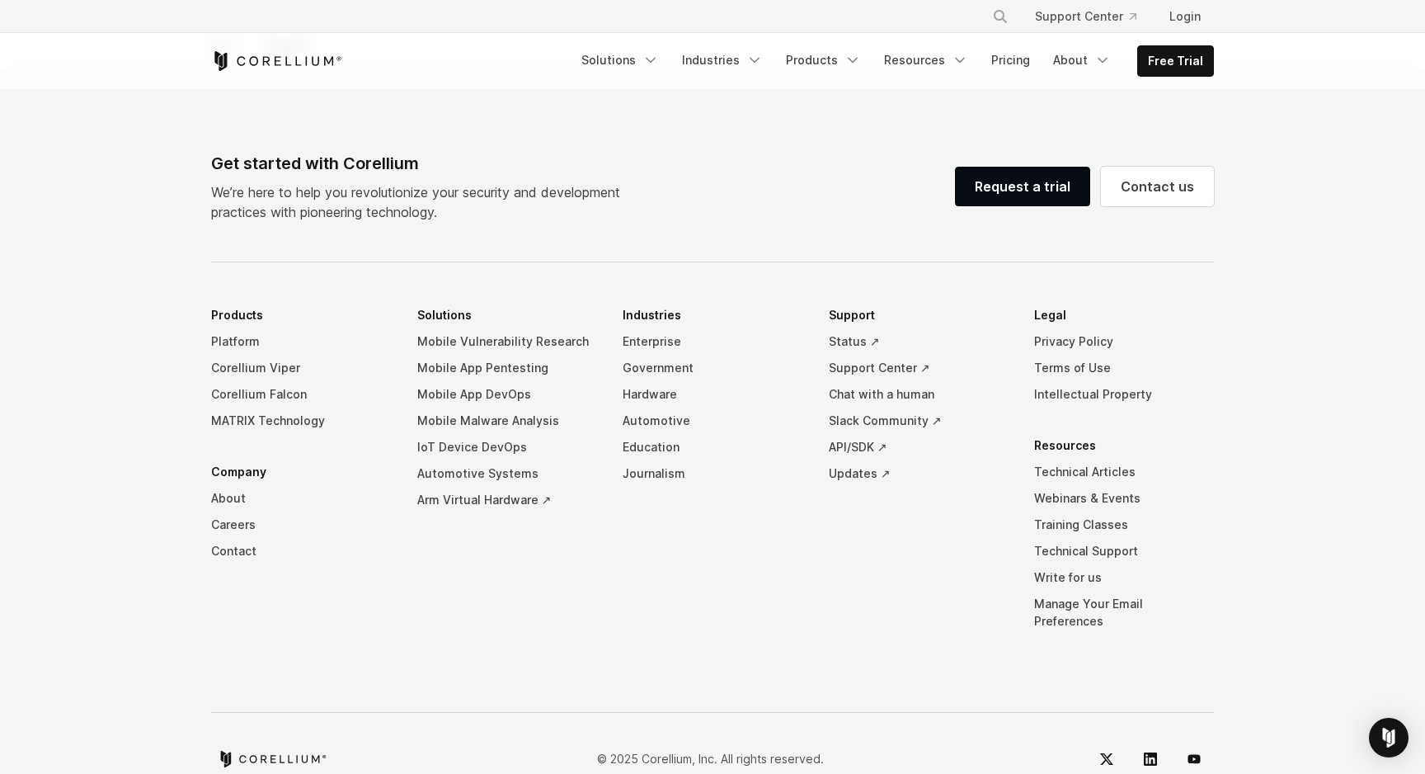
click at [338, 573] on li "Products Platform Corellium Viper Corellium Falcon MATRIX Technology Company Ab…" at bounding box center [301, 480] width 180 height 357
click at [239, 485] on link "About" at bounding box center [301, 498] width 180 height 26
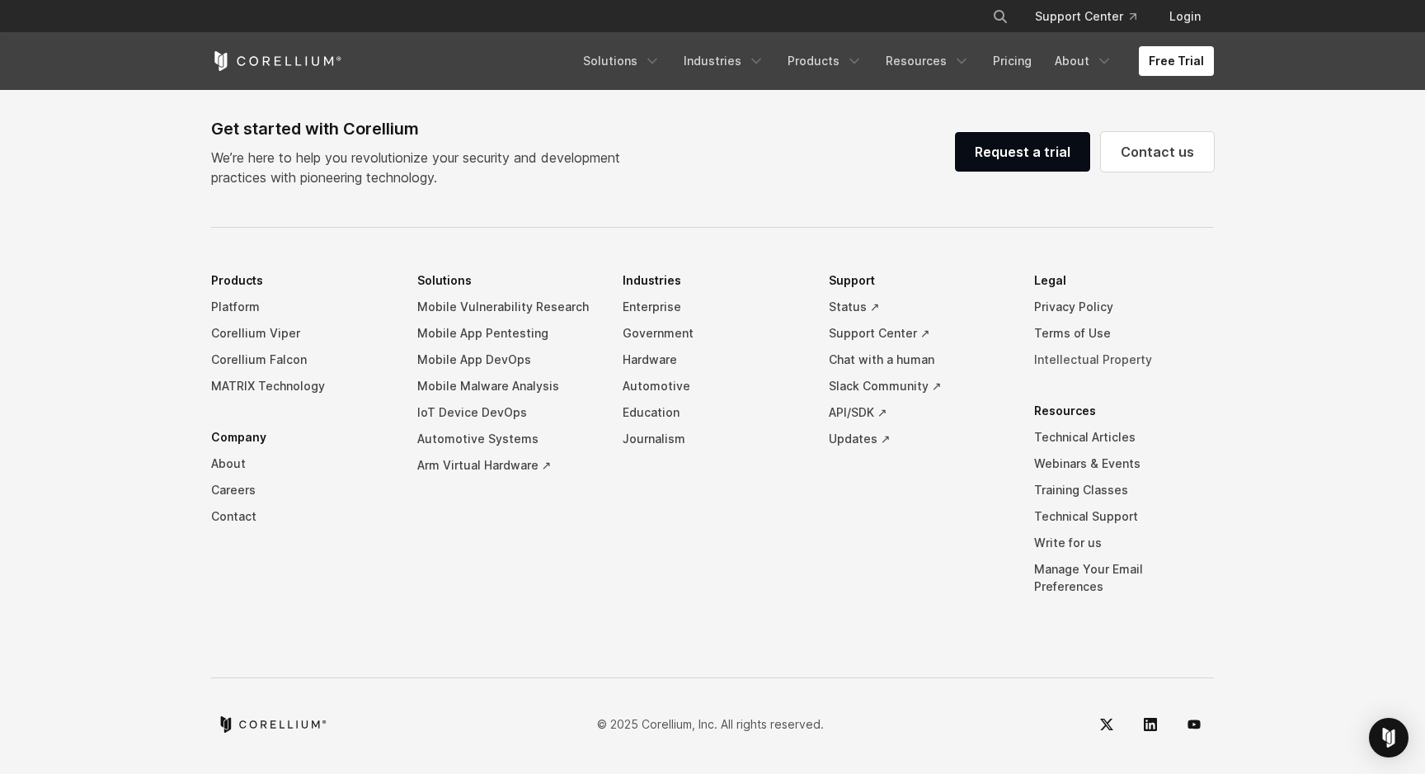
drag, startPoint x: 1015, startPoint y: 275, endPoint x: 1202, endPoint y: 380, distance: 214.2
click at [1202, 380] on div "Get started with Corellium We’re here to help you revolutionize your security a…" at bounding box center [713, 430] width 1036 height 628
drag, startPoint x: 1024, startPoint y: 281, endPoint x: 1204, endPoint y: 422, distance: 228.7
click at [1204, 422] on ul "Products Platform Corellium Viper Corellium Falcon MATRIX Technology Company Ab…" at bounding box center [712, 445] width 1003 height 357
drag, startPoint x: 1024, startPoint y: 582, endPoint x: 1213, endPoint y: 577, distance: 189.8
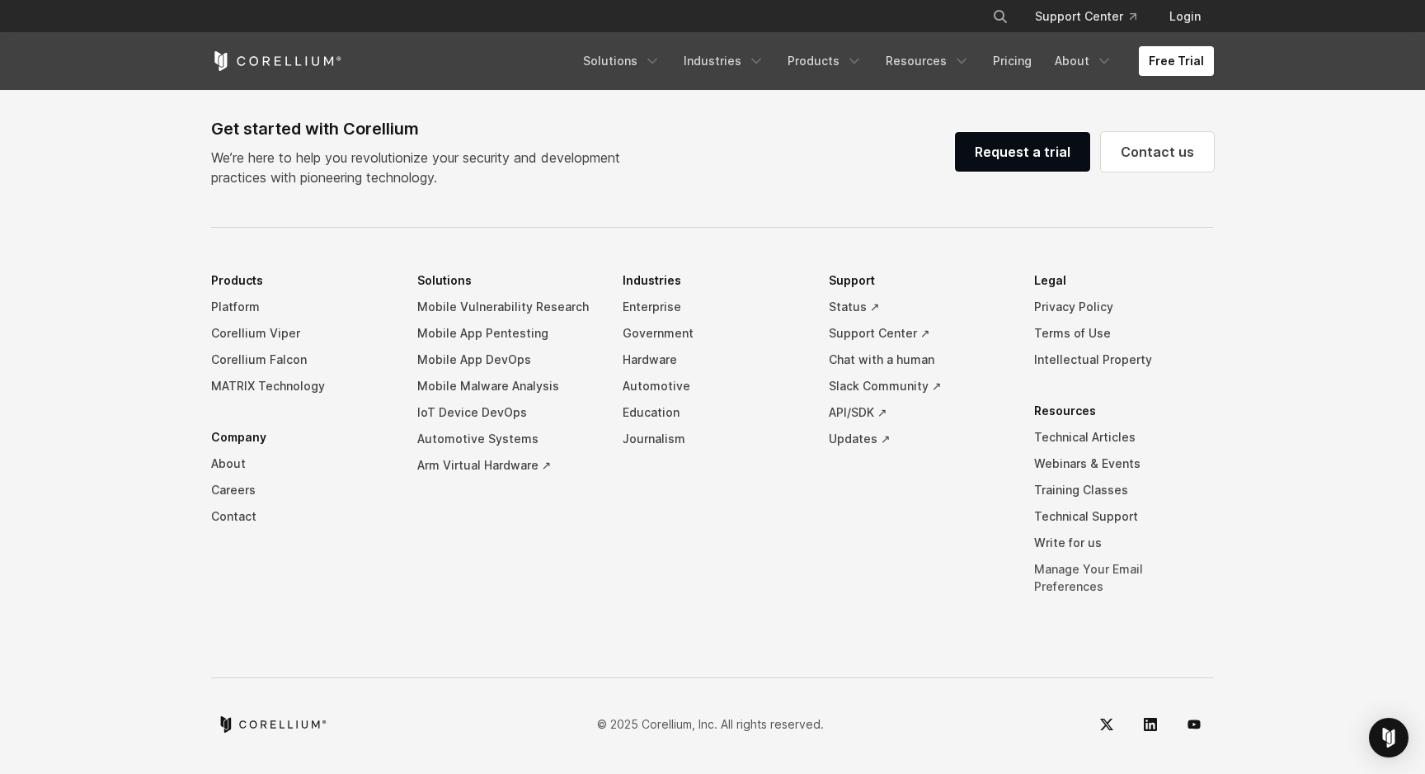
click at [1213, 577] on ul "Products Platform Corellium Viper Corellium Falcon MATRIX Technology Company Ab…" at bounding box center [712, 445] width 1003 height 357
drag, startPoint x: 1023, startPoint y: 601, endPoint x: 1185, endPoint y: 549, distance: 170.1
click at [1185, 549] on ul "Products Platform Corellium Viper Corellium Falcon MATRIX Technology Company Ab…" at bounding box center [712, 445] width 1003 height 357
drag, startPoint x: 1027, startPoint y: 448, endPoint x: 1018, endPoint y: 601, distance: 152.9
click at [1020, 602] on ul "Products Platform Corellium Viper Corellium Falcon MATRIX Technology Company Ab…" at bounding box center [712, 445] width 1003 height 357
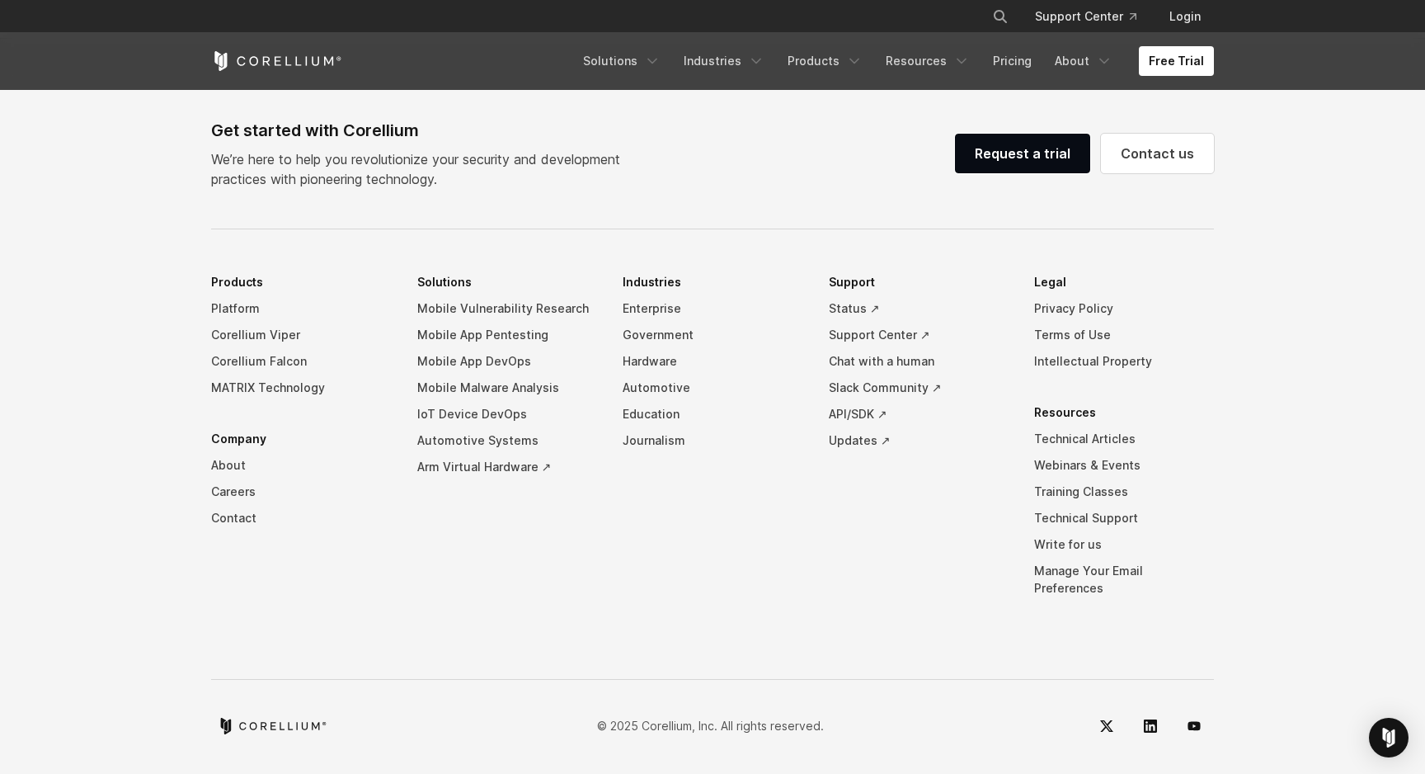
scroll to position [3872, 0]
drag, startPoint x: 835, startPoint y: 720, endPoint x: 909, endPoint y: 727, distance: 74.5
click at [909, 727] on div "© 2025 Corellium, Inc. All rights reserved." at bounding box center [712, 724] width 1003 height 40
drag, startPoint x: 850, startPoint y: 723, endPoint x: 559, endPoint y: 724, distance: 291.2
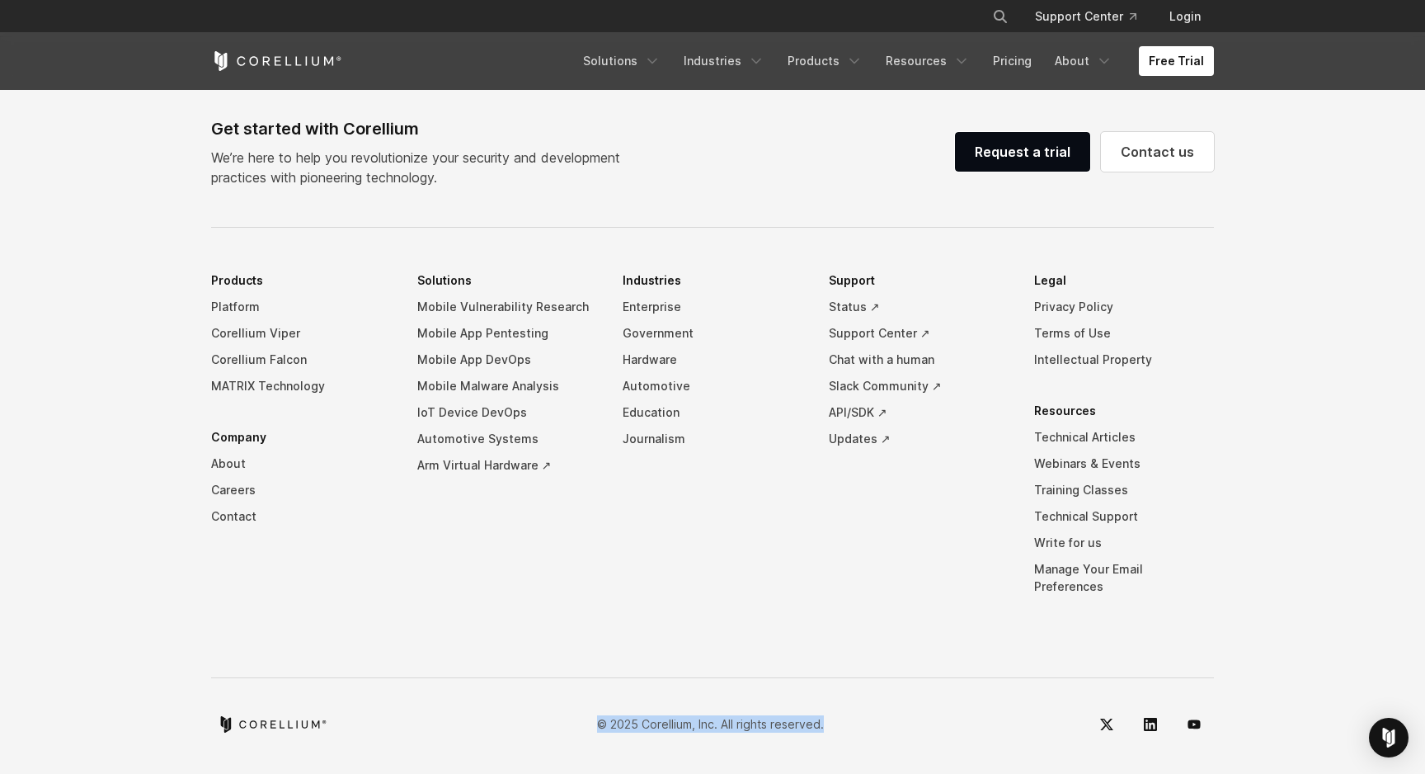
click at [559, 724] on div "© 2025 Corellium, Inc. All rights reserved." at bounding box center [712, 724] width 1003 height 40
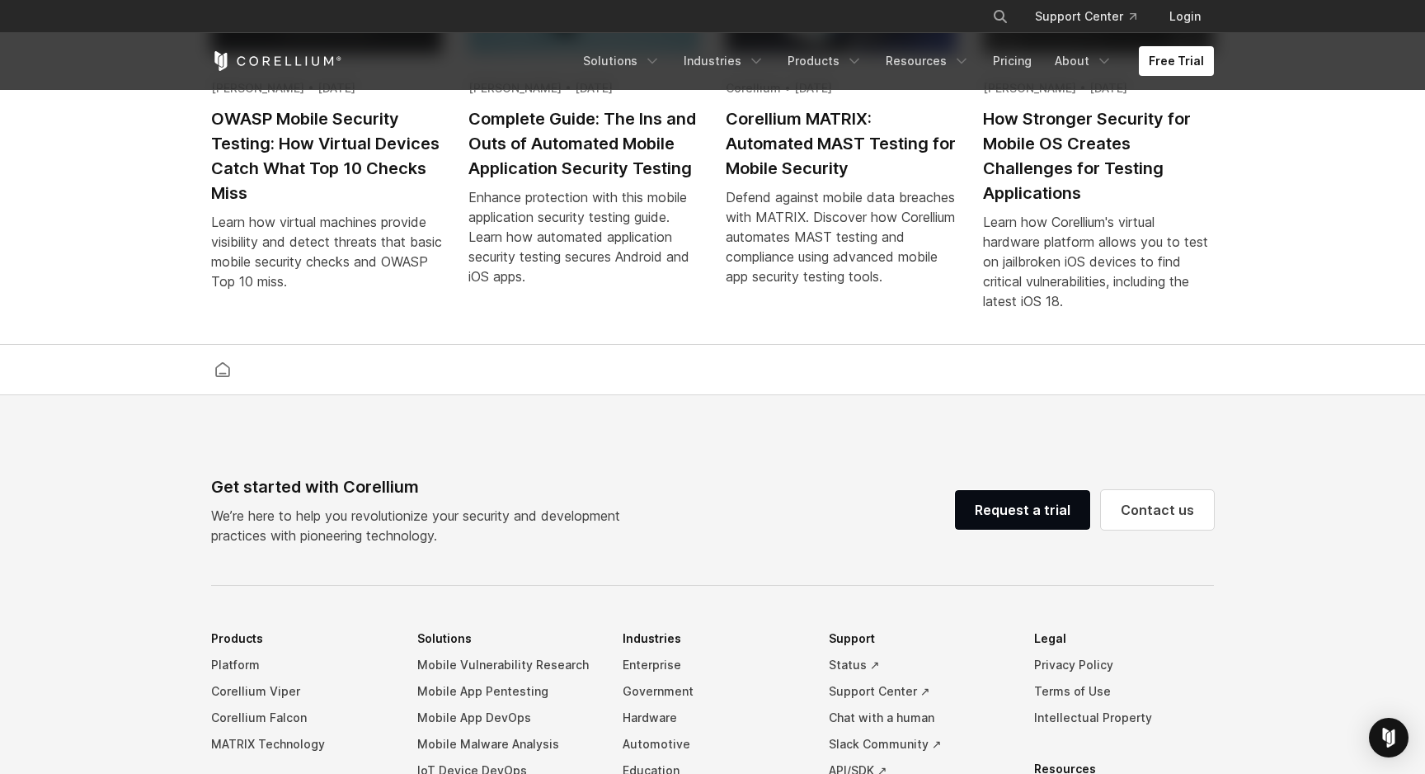
scroll to position [3568, 0]
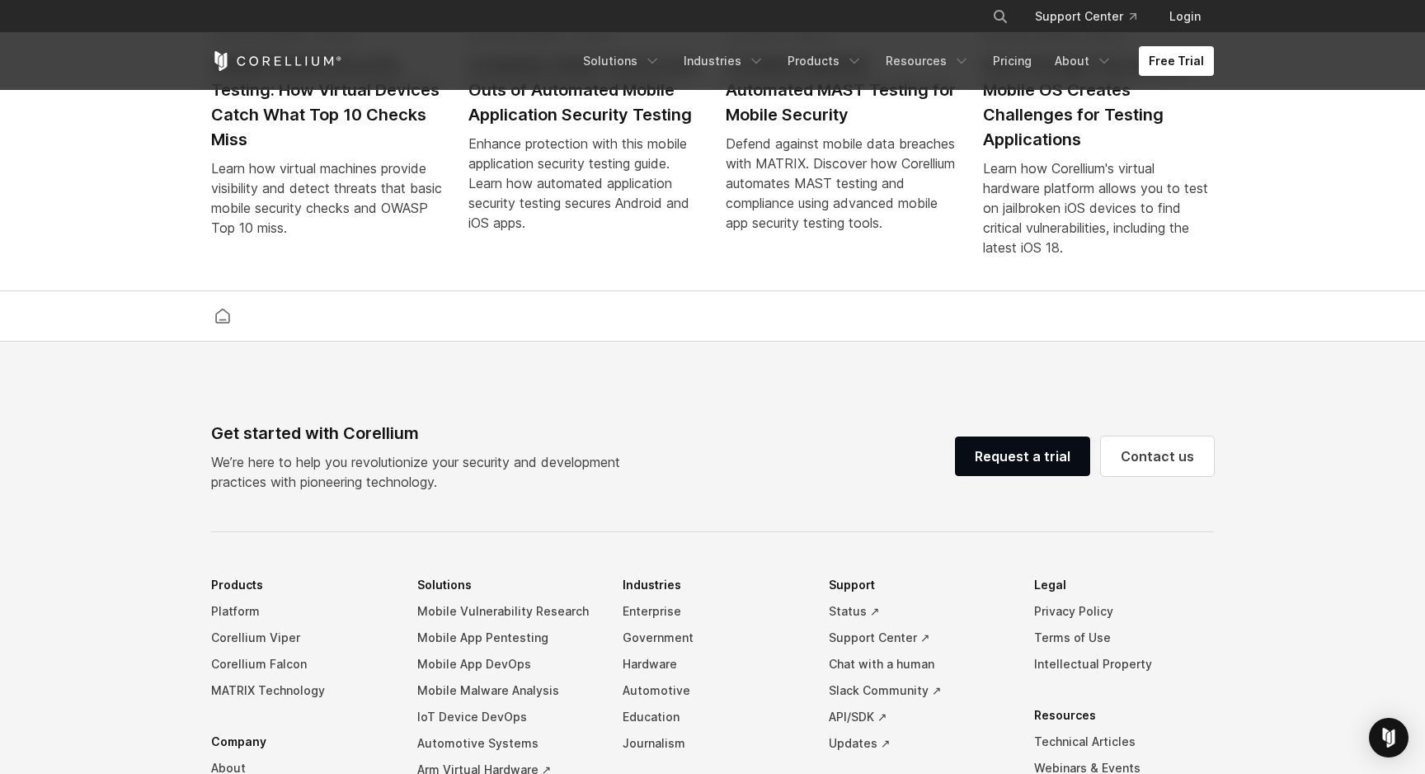
click at [834, 492] on div "Get started with Corellium We’re here to help you revolutionize your security a…" at bounding box center [712, 456] width 1003 height 71
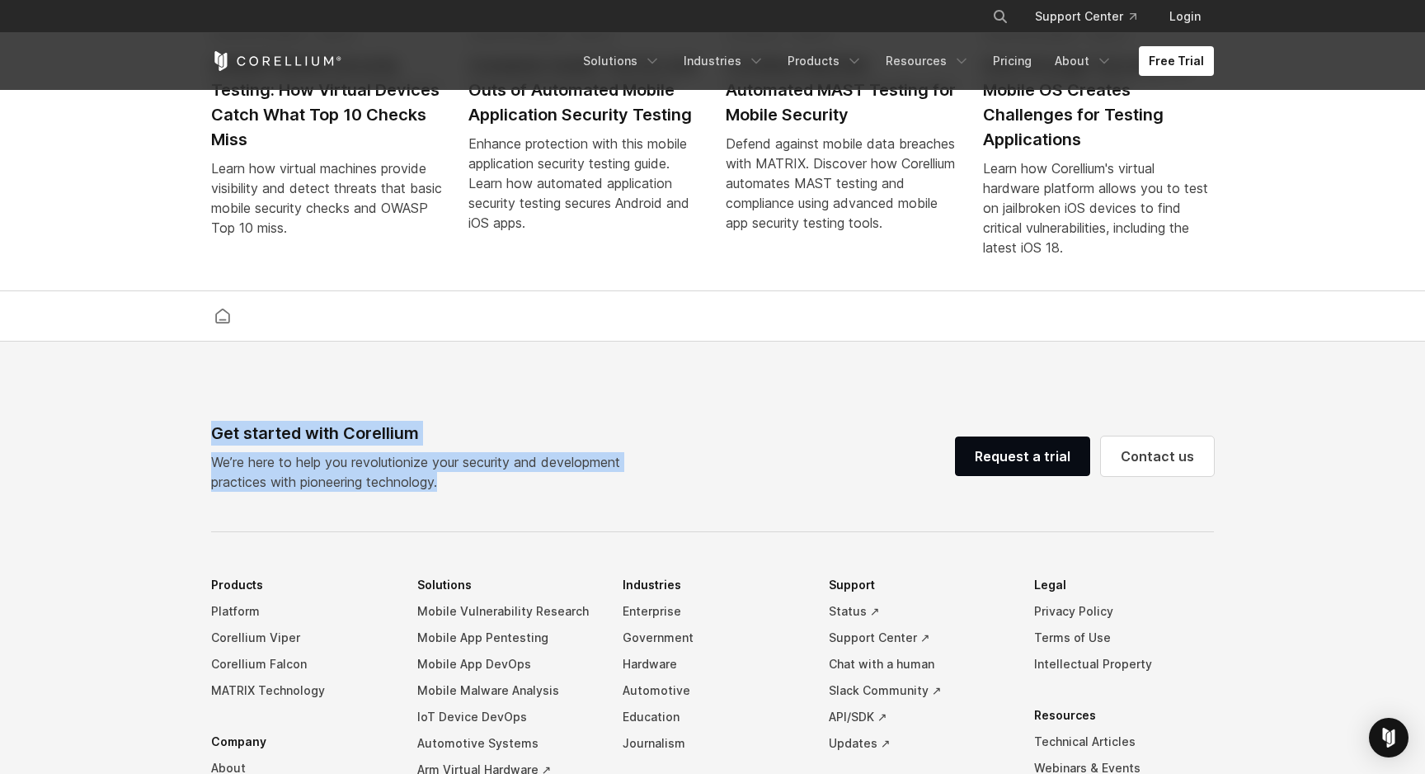
drag, startPoint x: 207, startPoint y: 450, endPoint x: 961, endPoint y: 494, distance: 755.3
click at [961, 494] on div "Get started with Corellium We’re here to help you revolutionize your security a…" at bounding box center [713, 735] width 1036 height 628
click at [961, 492] on div "Get started with Corellium We’re here to help you revolutionize your security a…" at bounding box center [712, 456] width 1003 height 71
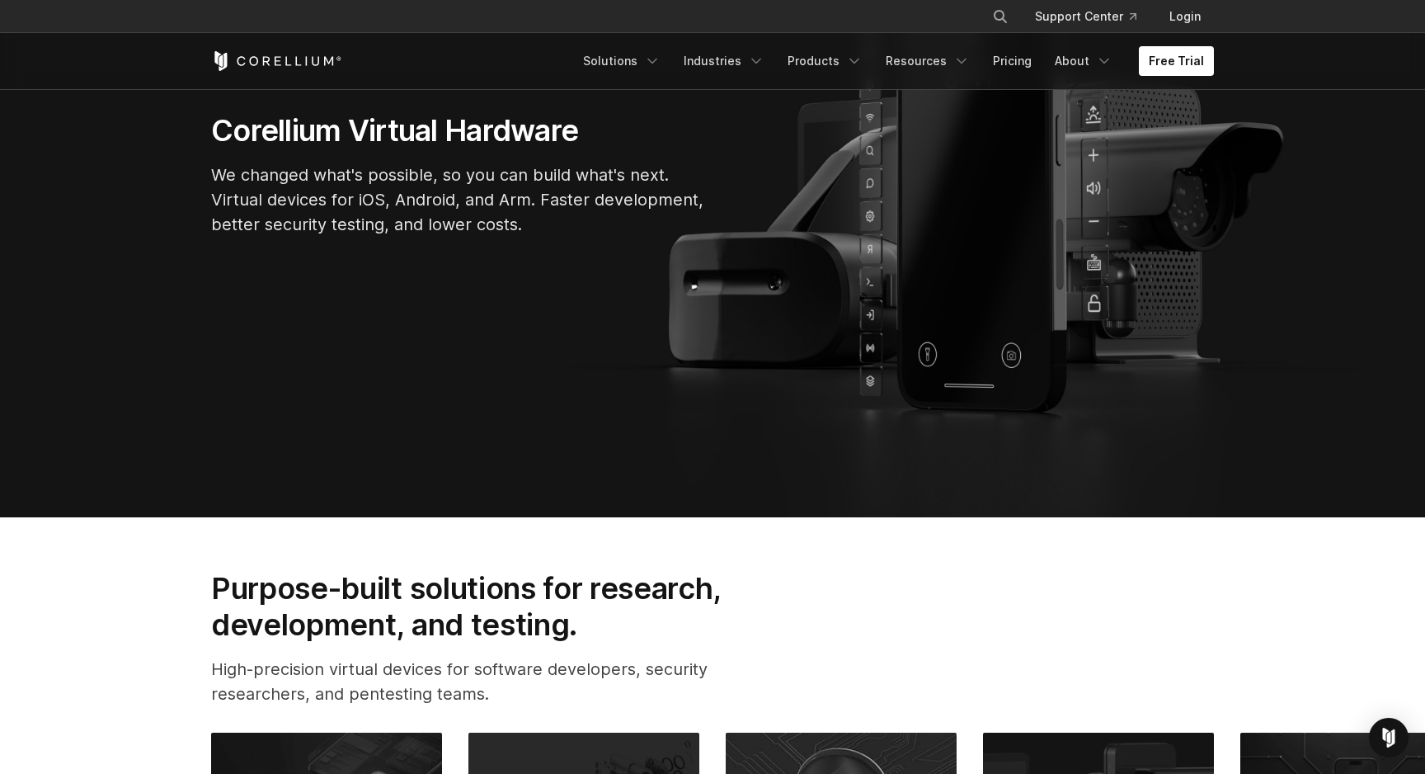
scroll to position [0, 0]
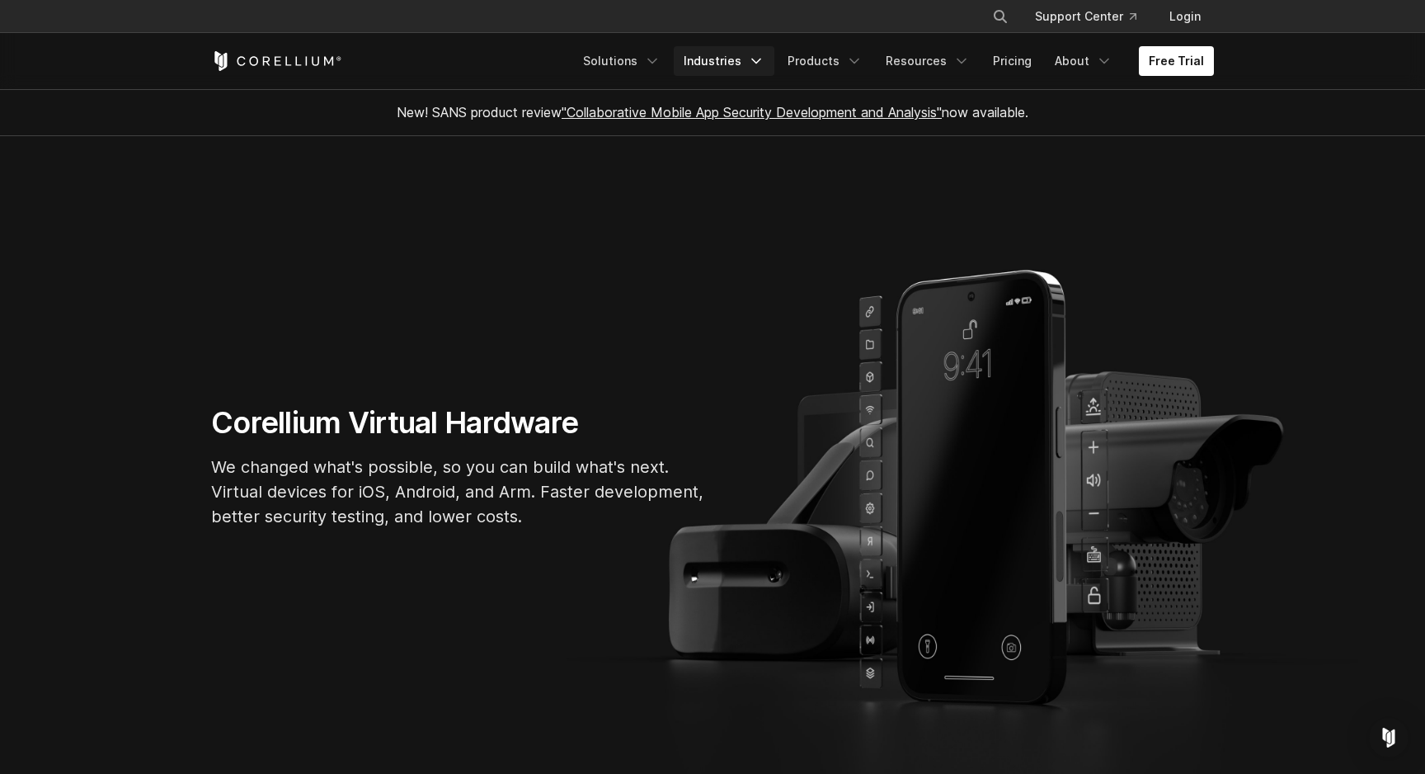
click at [751, 64] on link "Industries" at bounding box center [724, 61] width 101 height 30
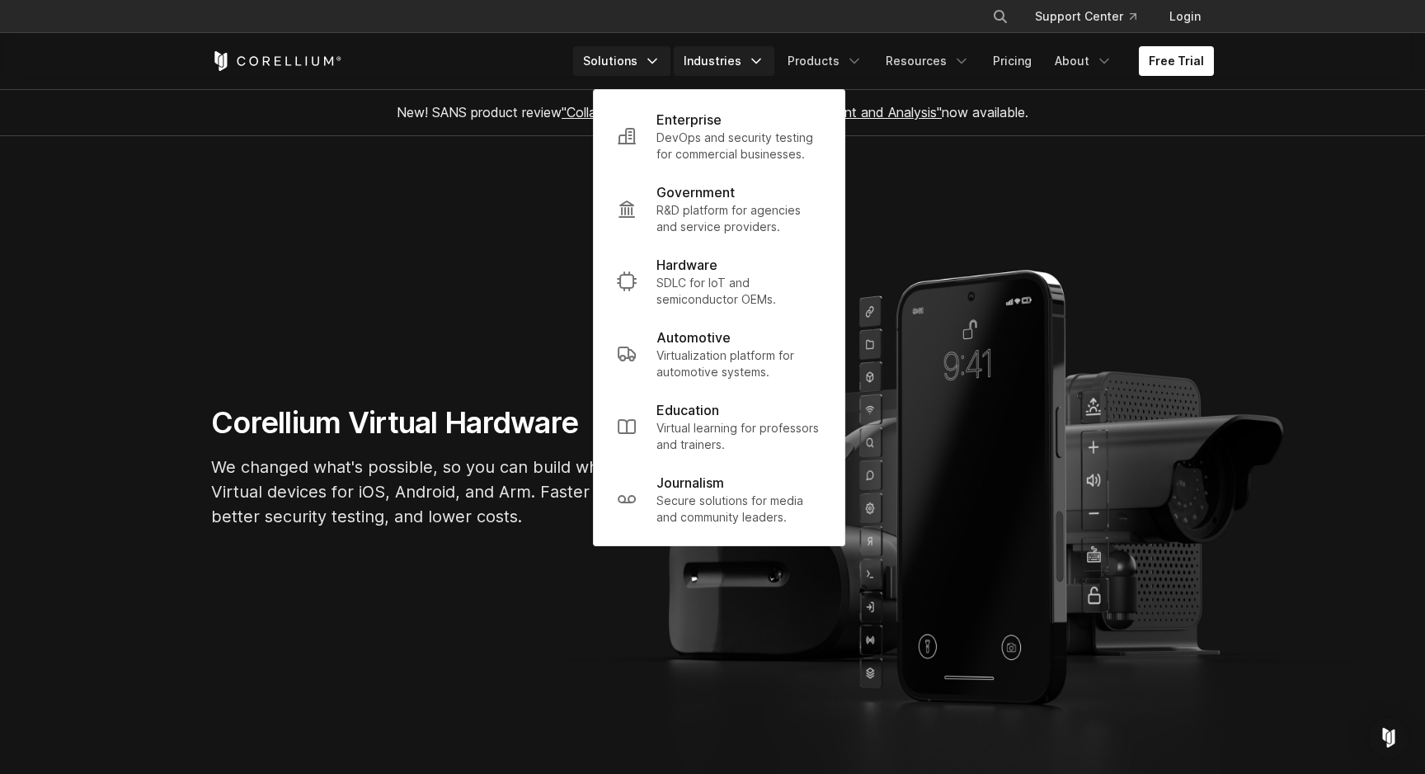
click at [657, 63] on link "Solutions" at bounding box center [621, 61] width 97 height 30
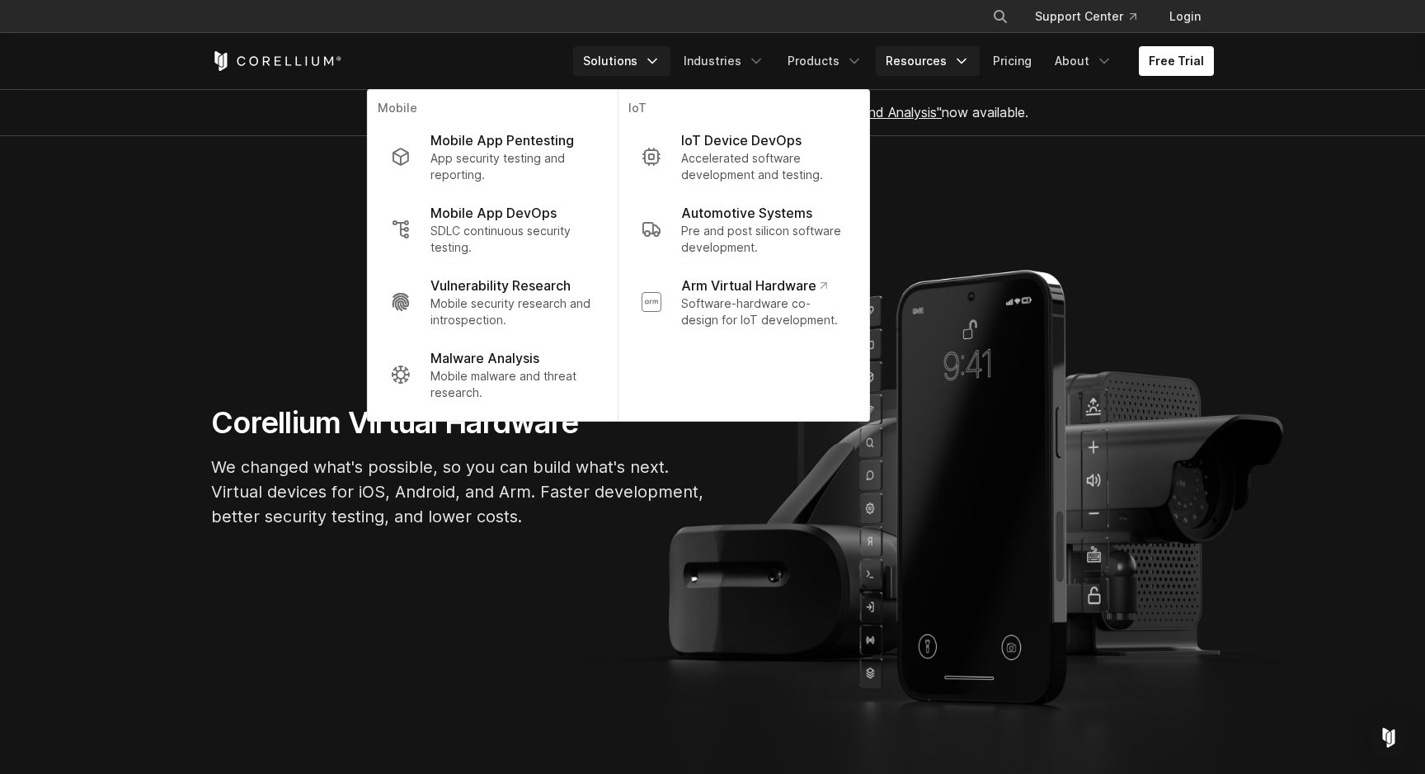
click at [962, 68] on icon "Navigation Menu" at bounding box center [962, 61] width 16 height 16
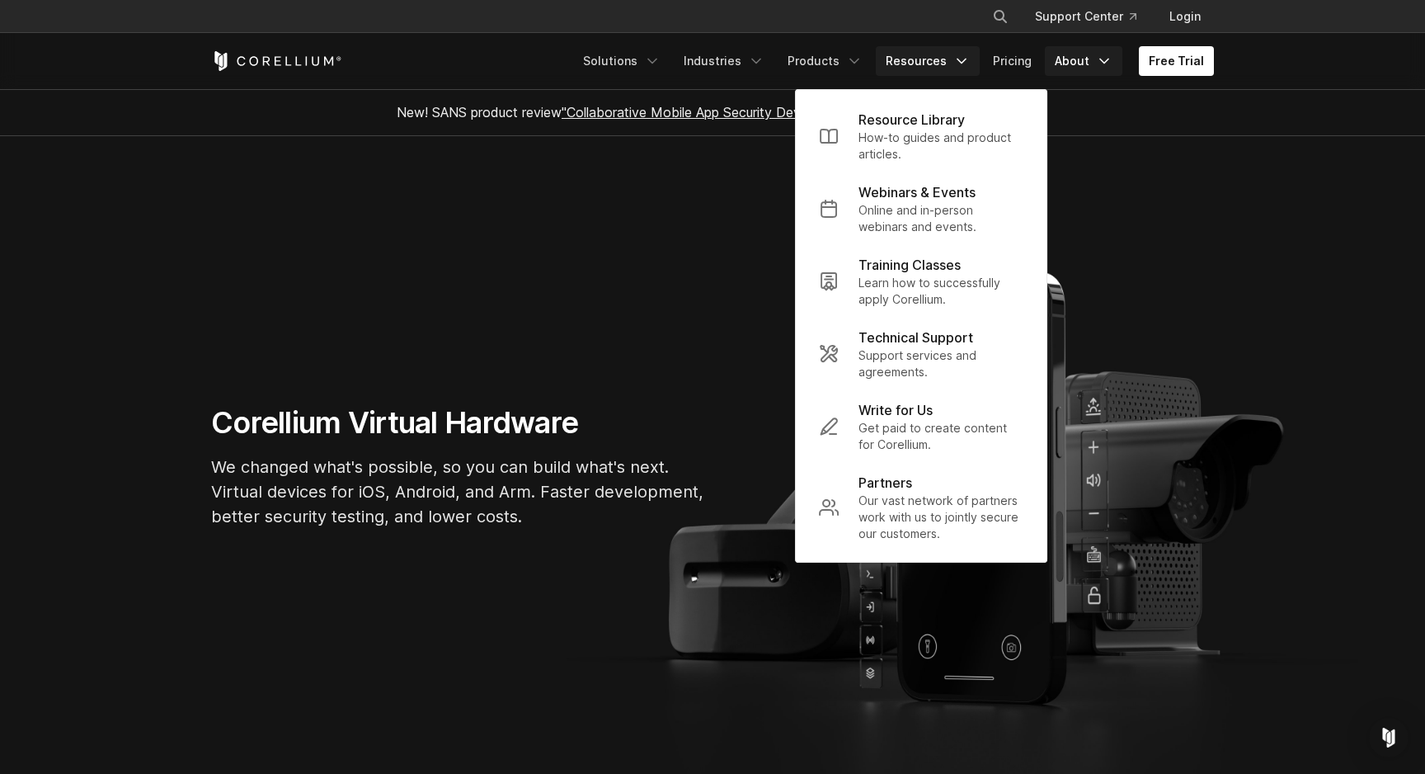
click at [1088, 66] on link "About" at bounding box center [1084, 61] width 78 height 30
